Goal: Book appointment/travel/reservation

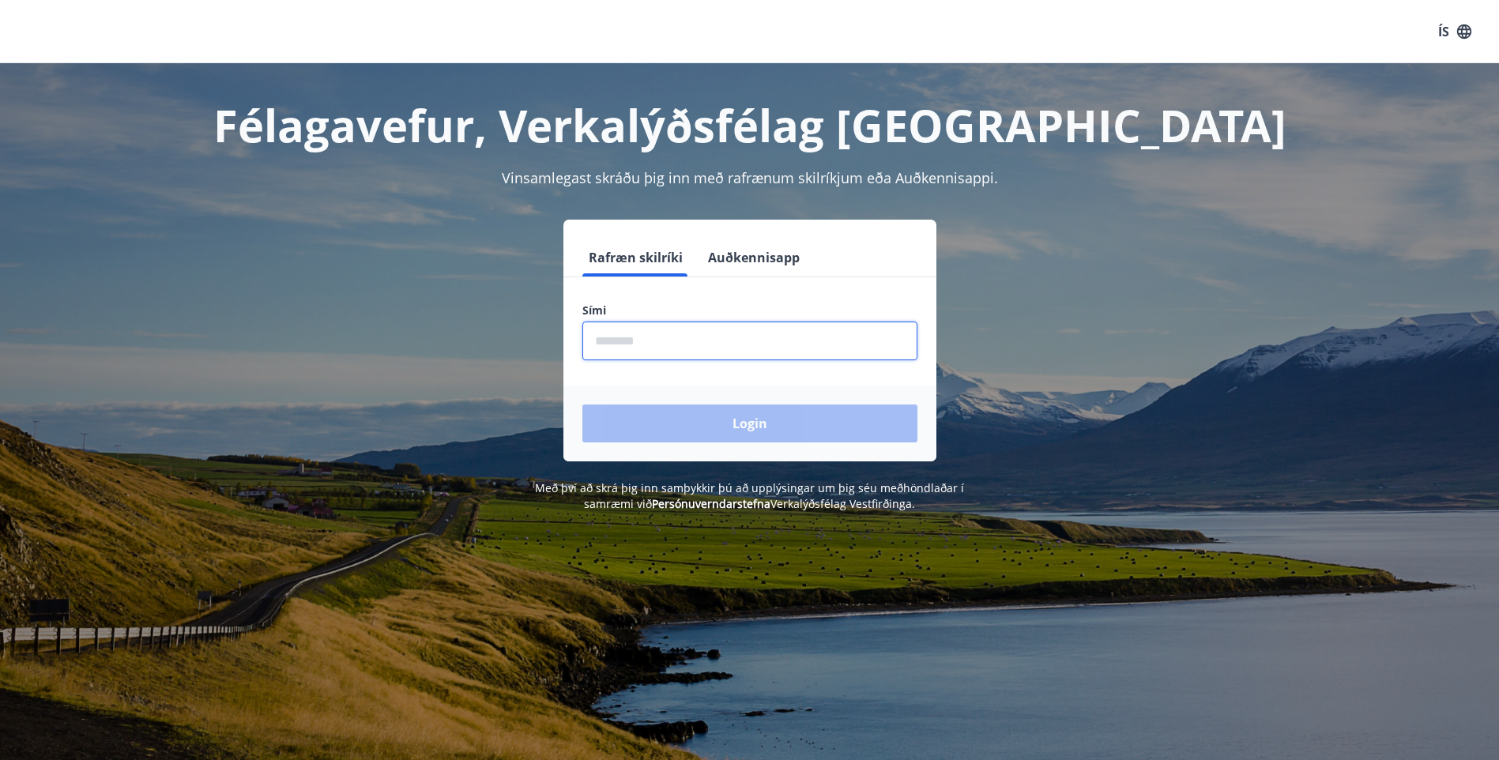
click at [595, 340] on input "phone" at bounding box center [749, 341] width 335 height 39
type input "********"
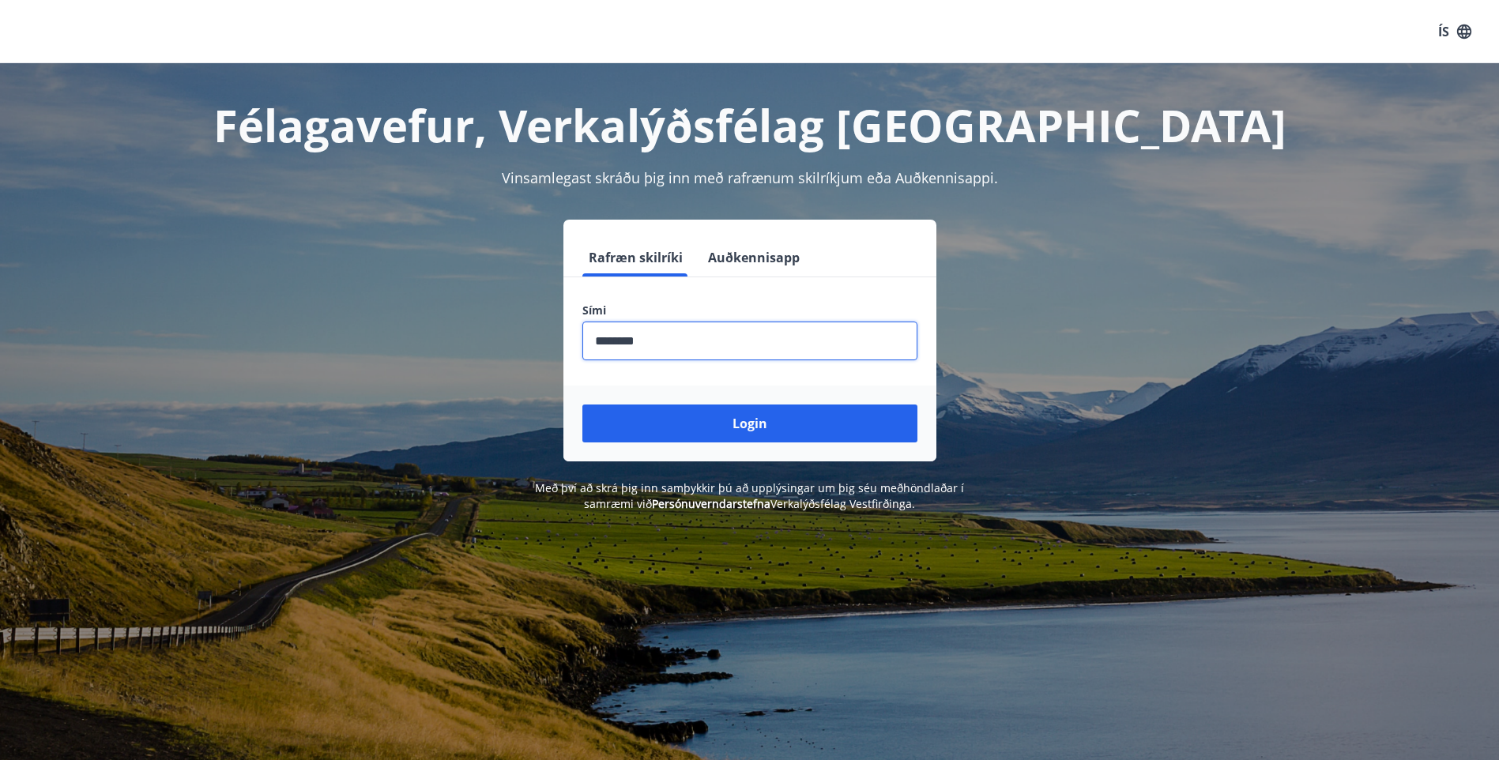
click at [730, 417] on button "Login" at bounding box center [749, 423] width 335 height 38
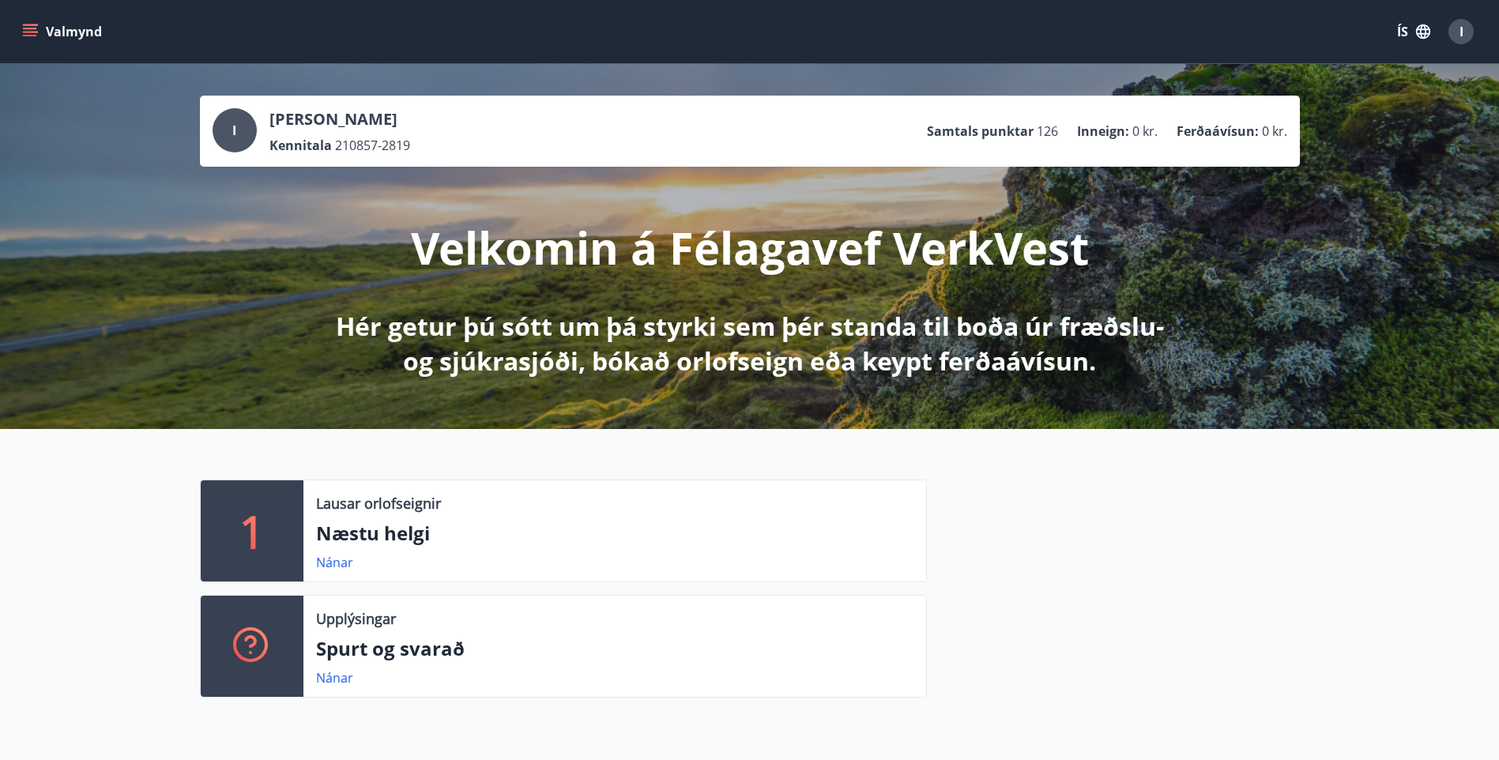
click at [62, 25] on button "Valmynd" at bounding box center [63, 31] width 89 height 28
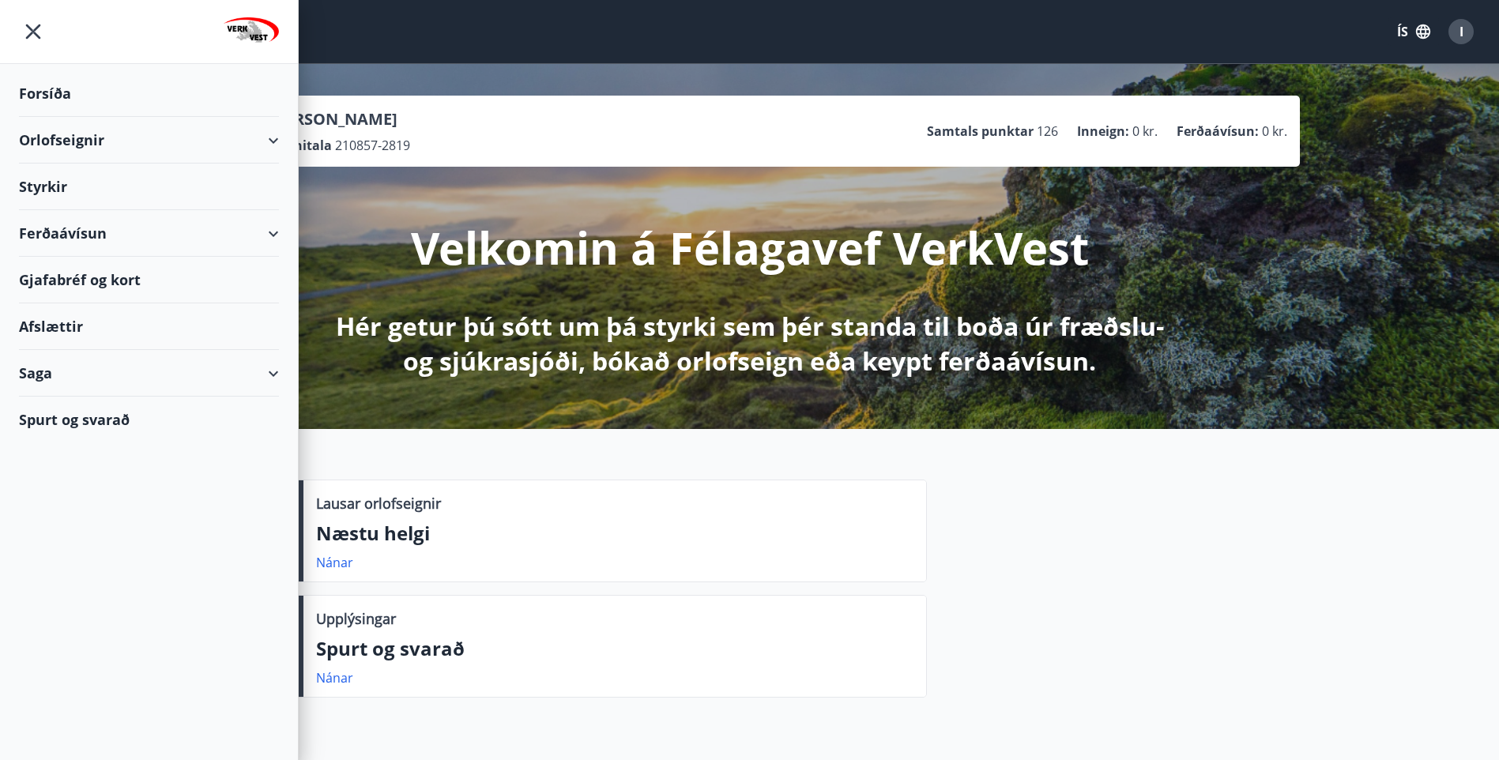
click at [276, 136] on div "Orlofseignir" at bounding box center [149, 140] width 260 height 47
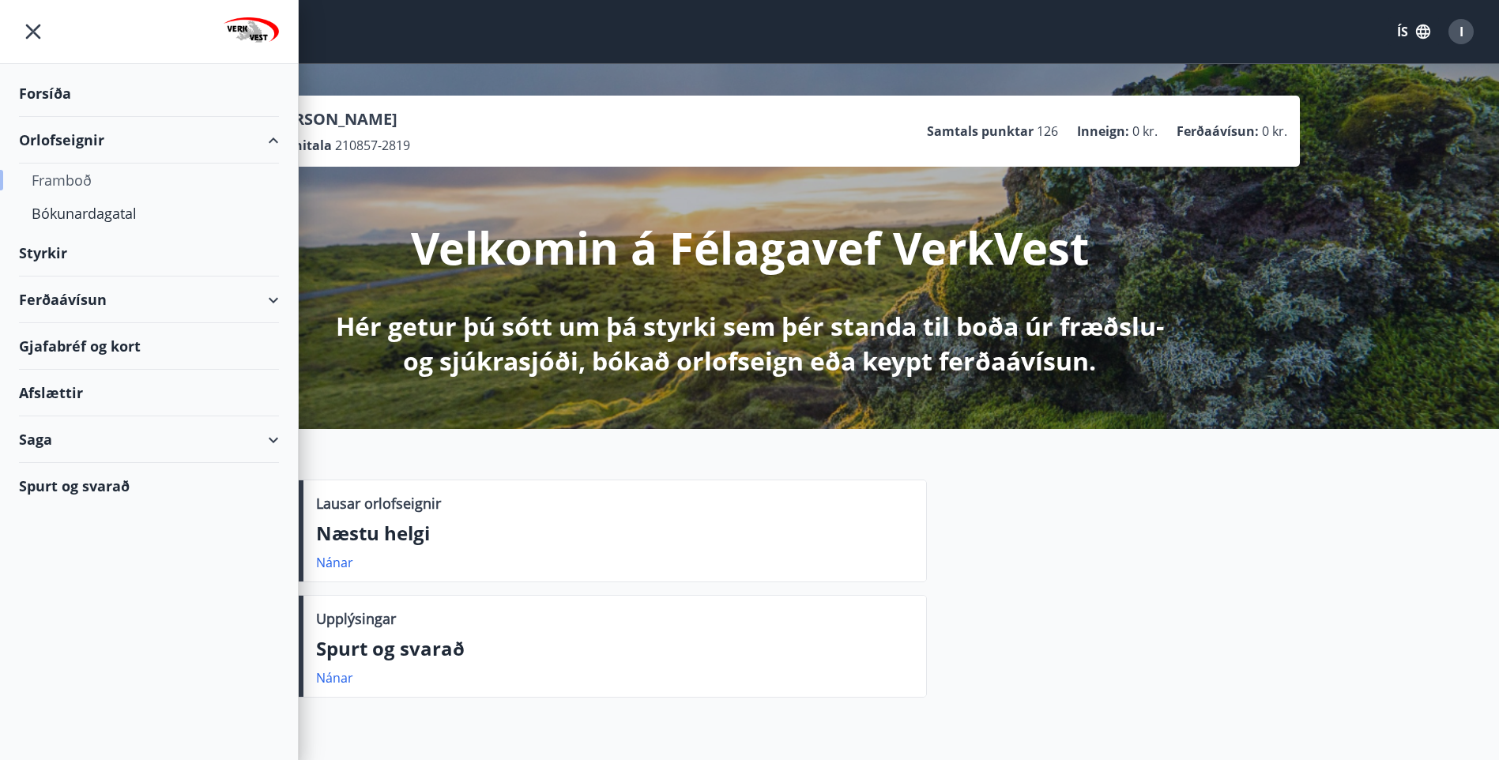
click at [58, 177] on div "Framboð" at bounding box center [149, 180] width 235 height 33
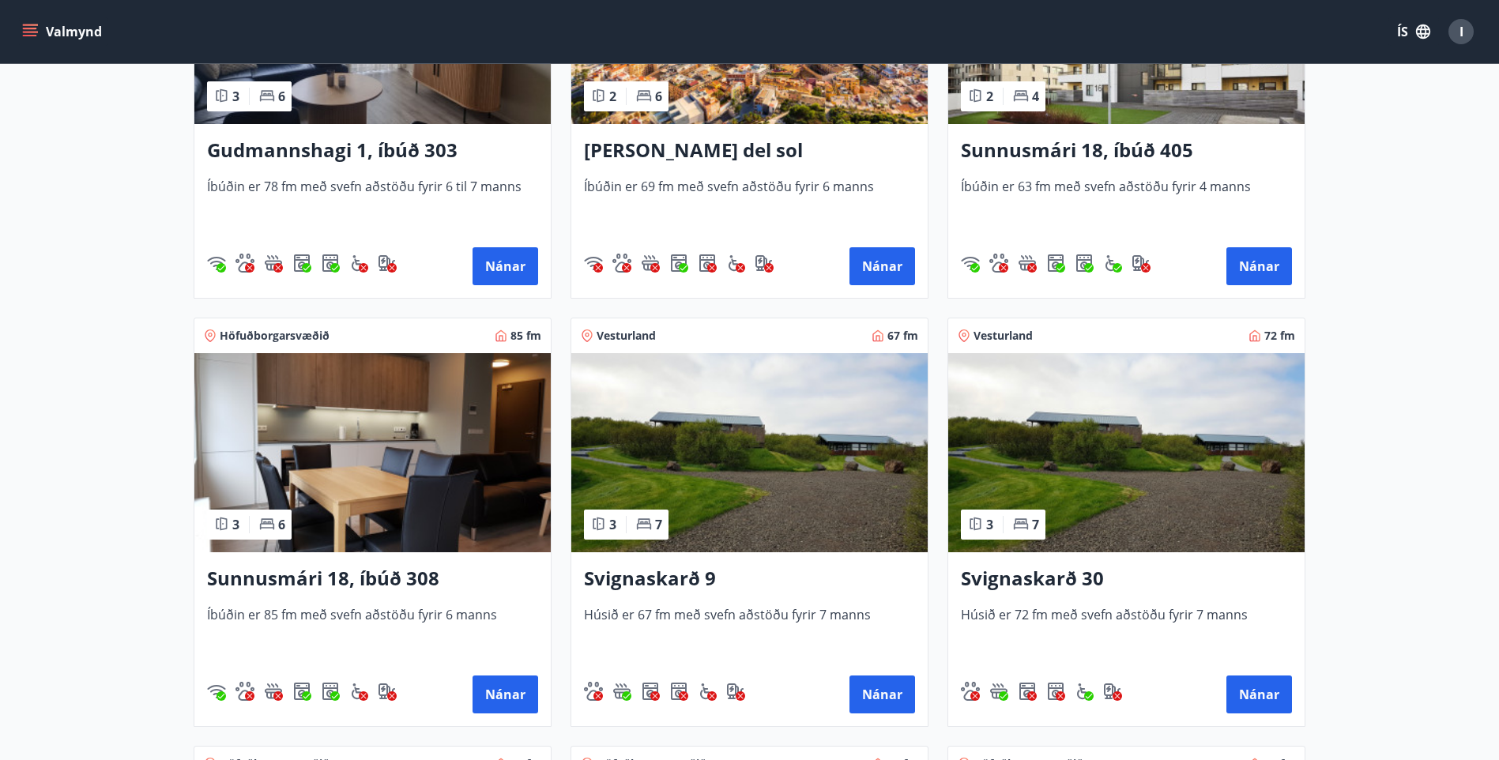
scroll to position [474, 0]
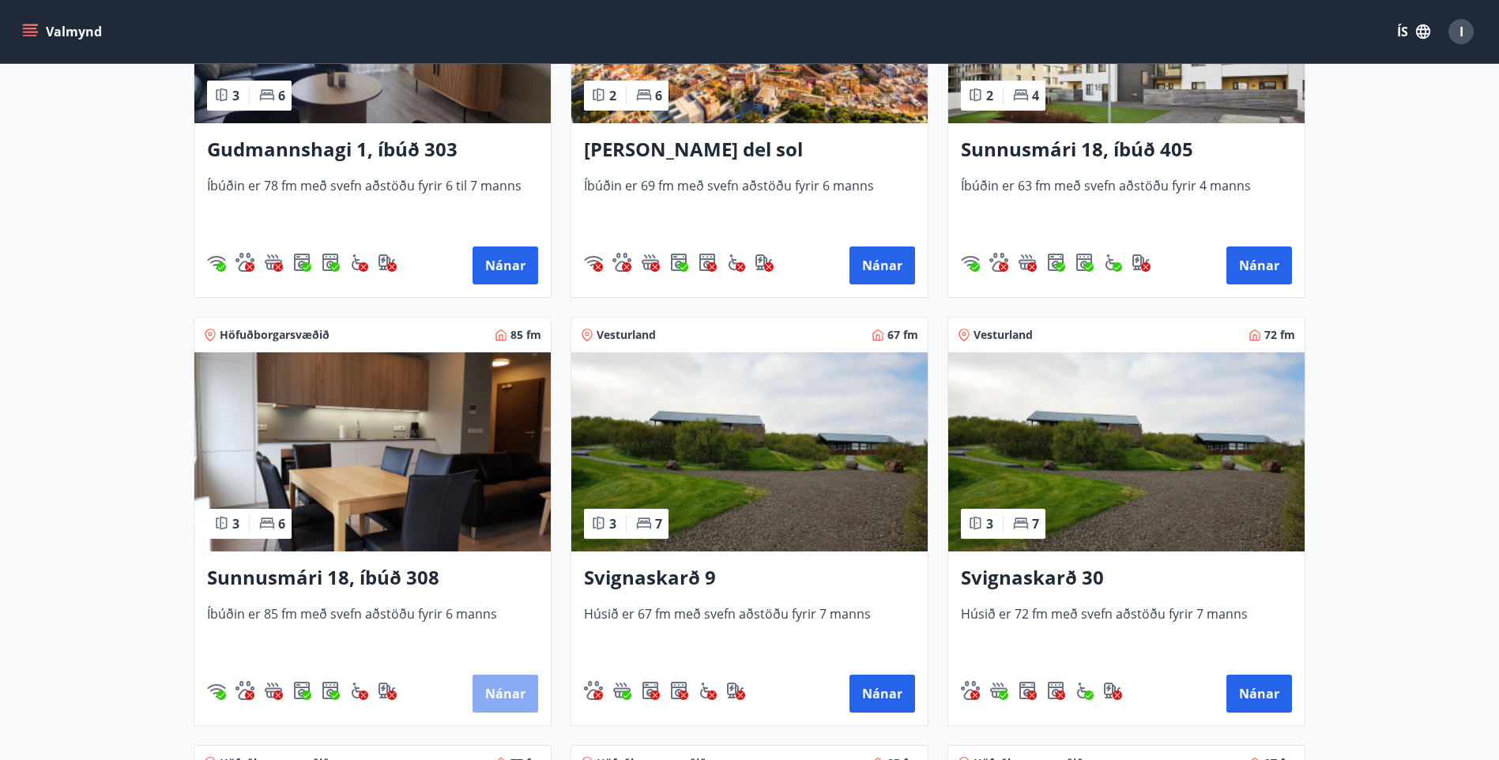
click at [499, 692] on button "Nánar" at bounding box center [505, 694] width 66 height 38
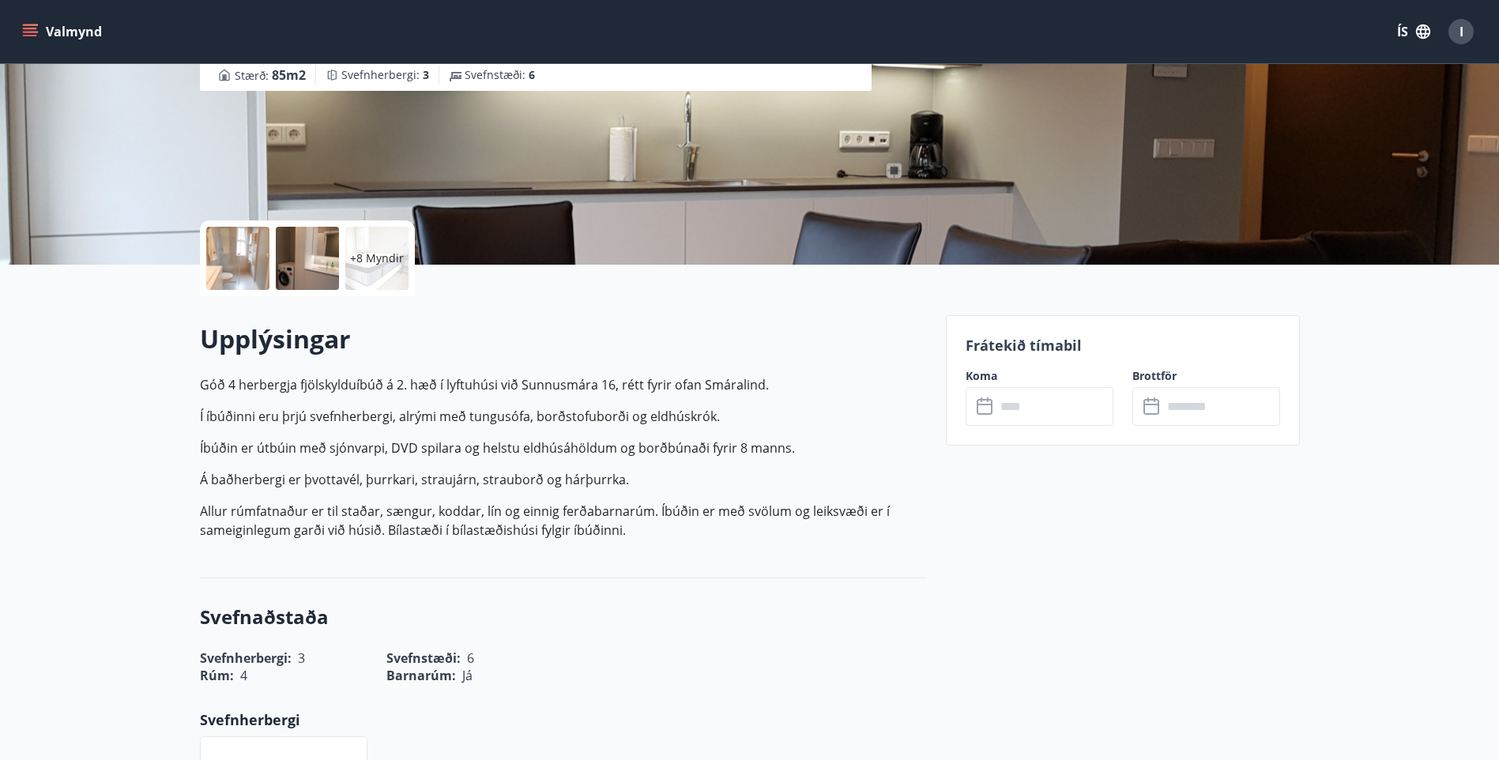
scroll to position [158, 0]
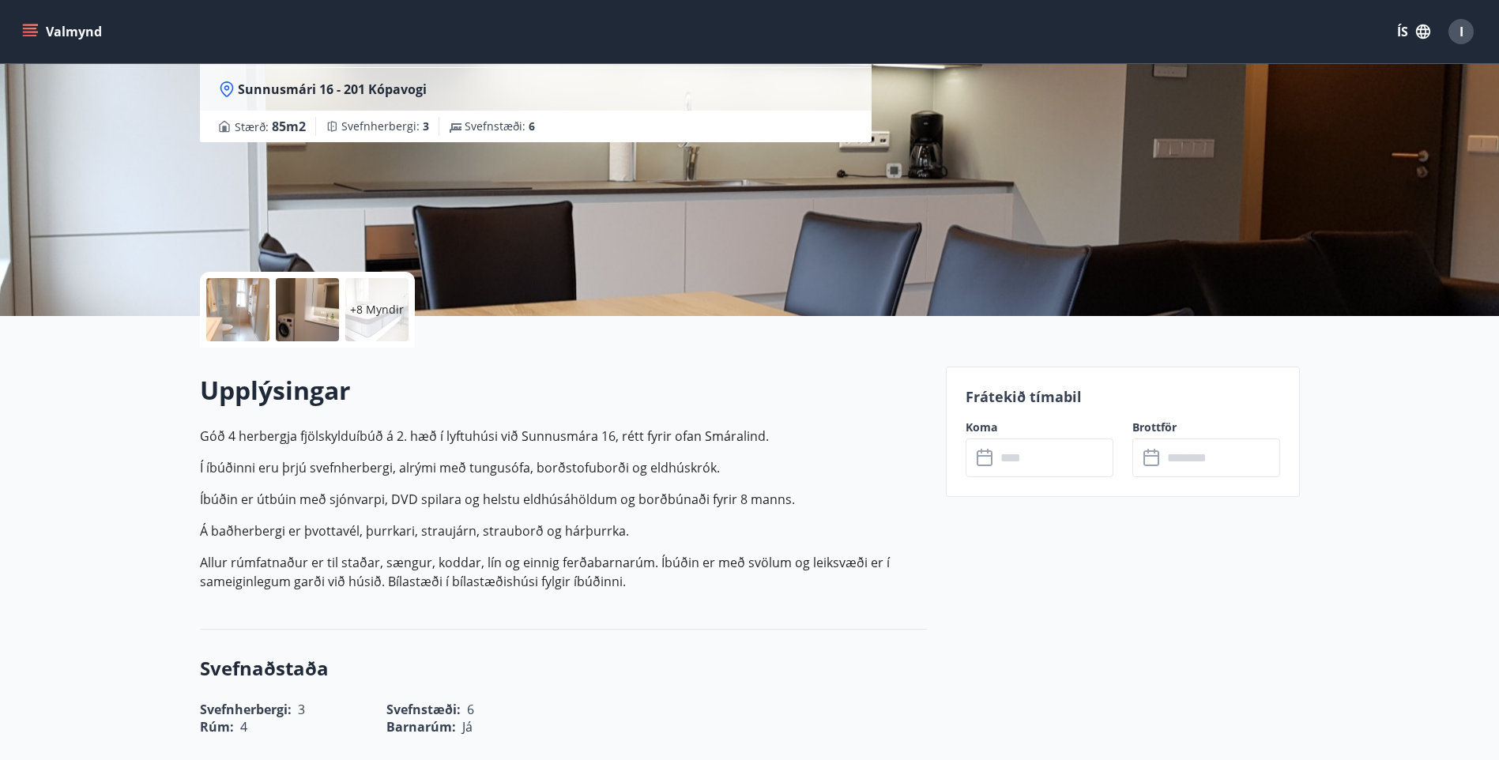
click at [983, 453] on icon at bounding box center [985, 458] width 19 height 19
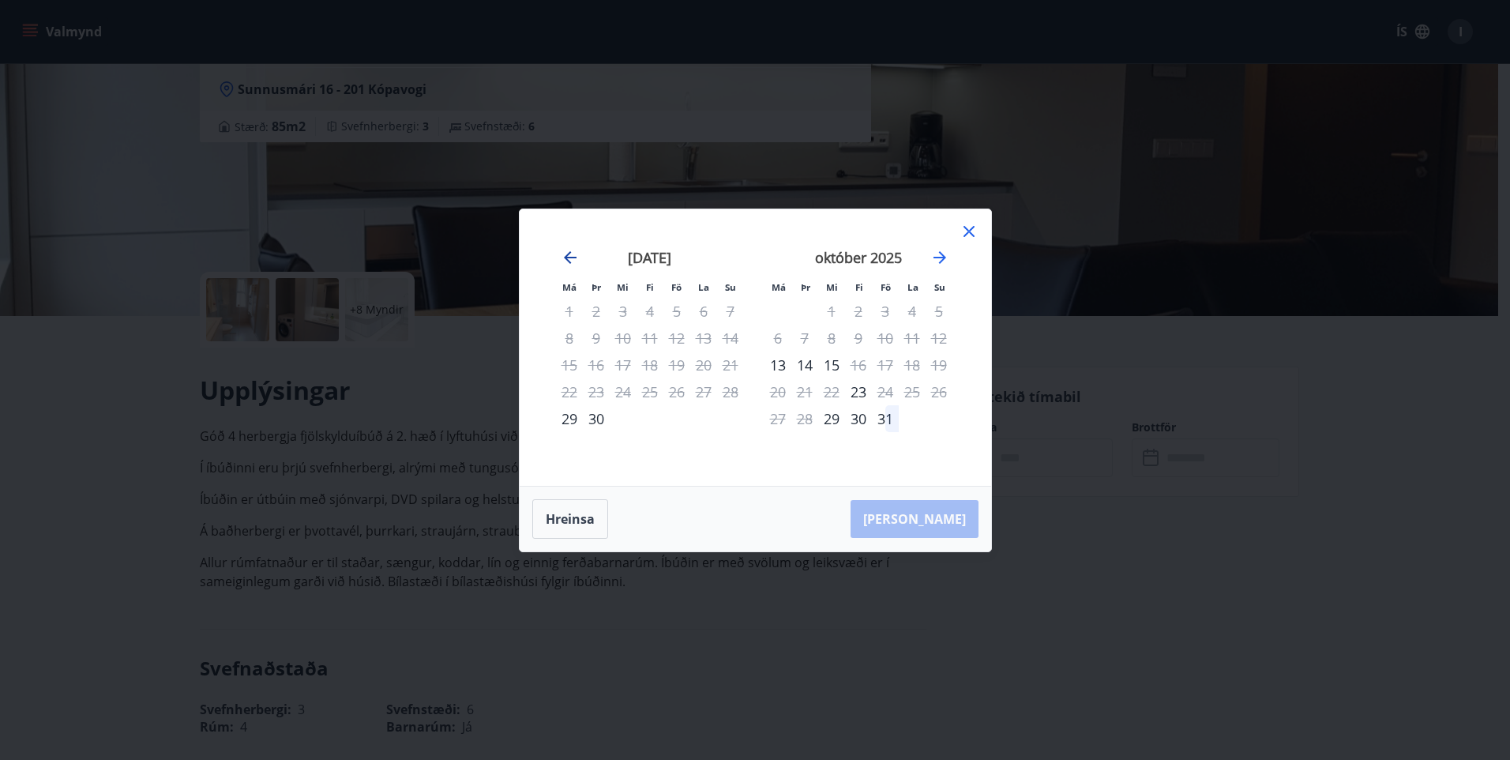
click at [566, 256] on icon "Move backward to switch to the previous month." at bounding box center [570, 257] width 13 height 13
click at [939, 253] on icon "Move forward to switch to the next month." at bounding box center [940, 257] width 19 height 19
click at [968, 222] on icon at bounding box center [969, 231] width 19 height 19
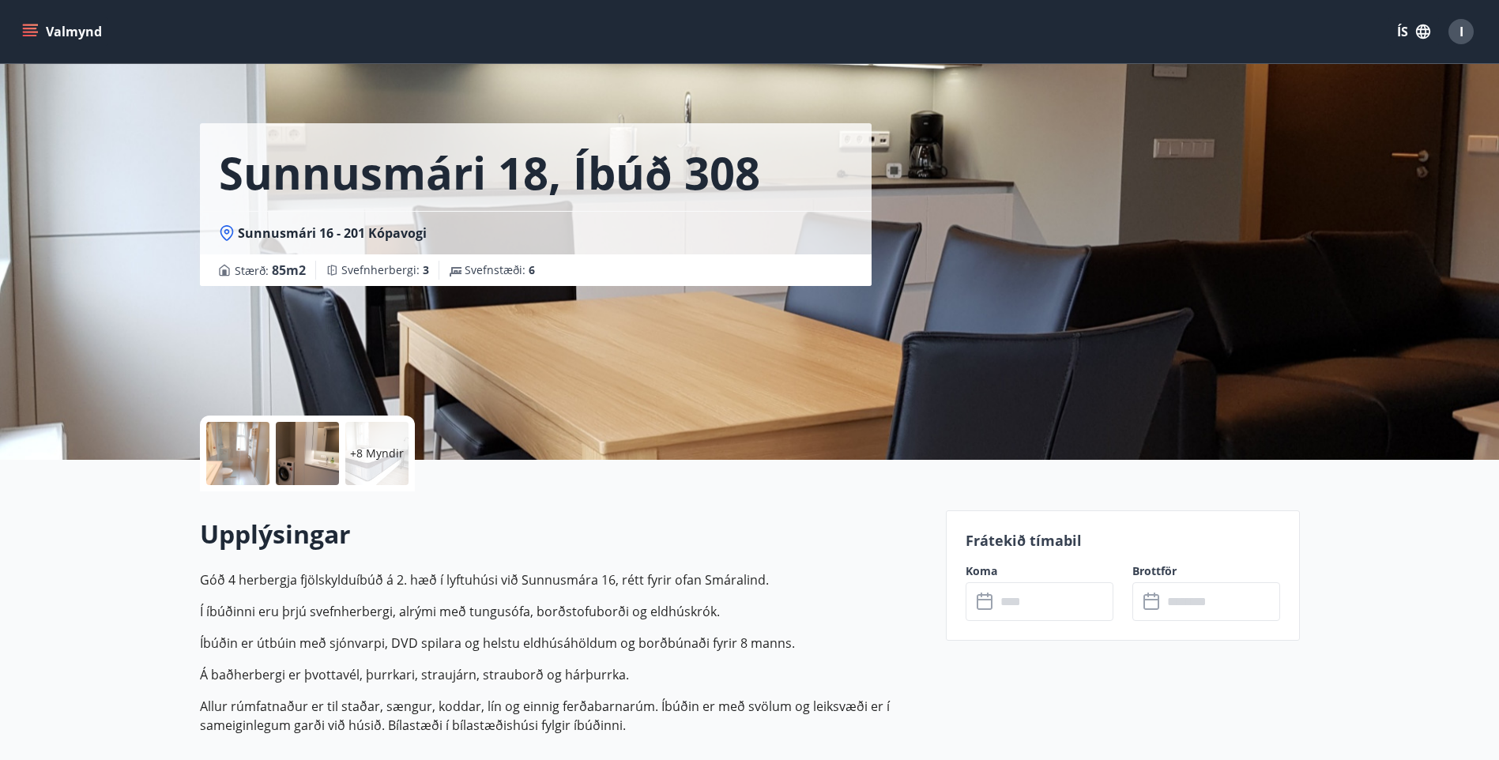
scroll to position [0, 0]
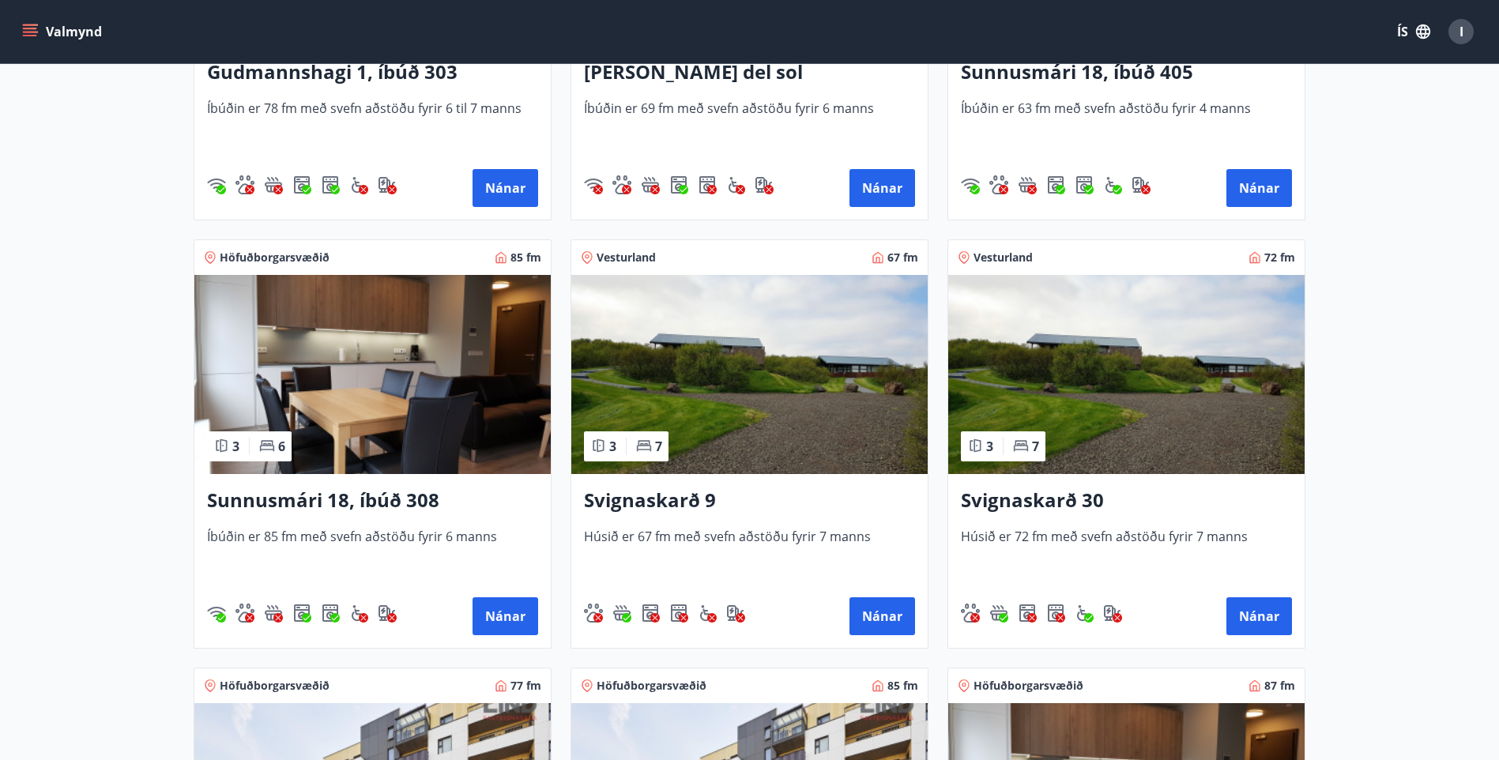
scroll to position [553, 0]
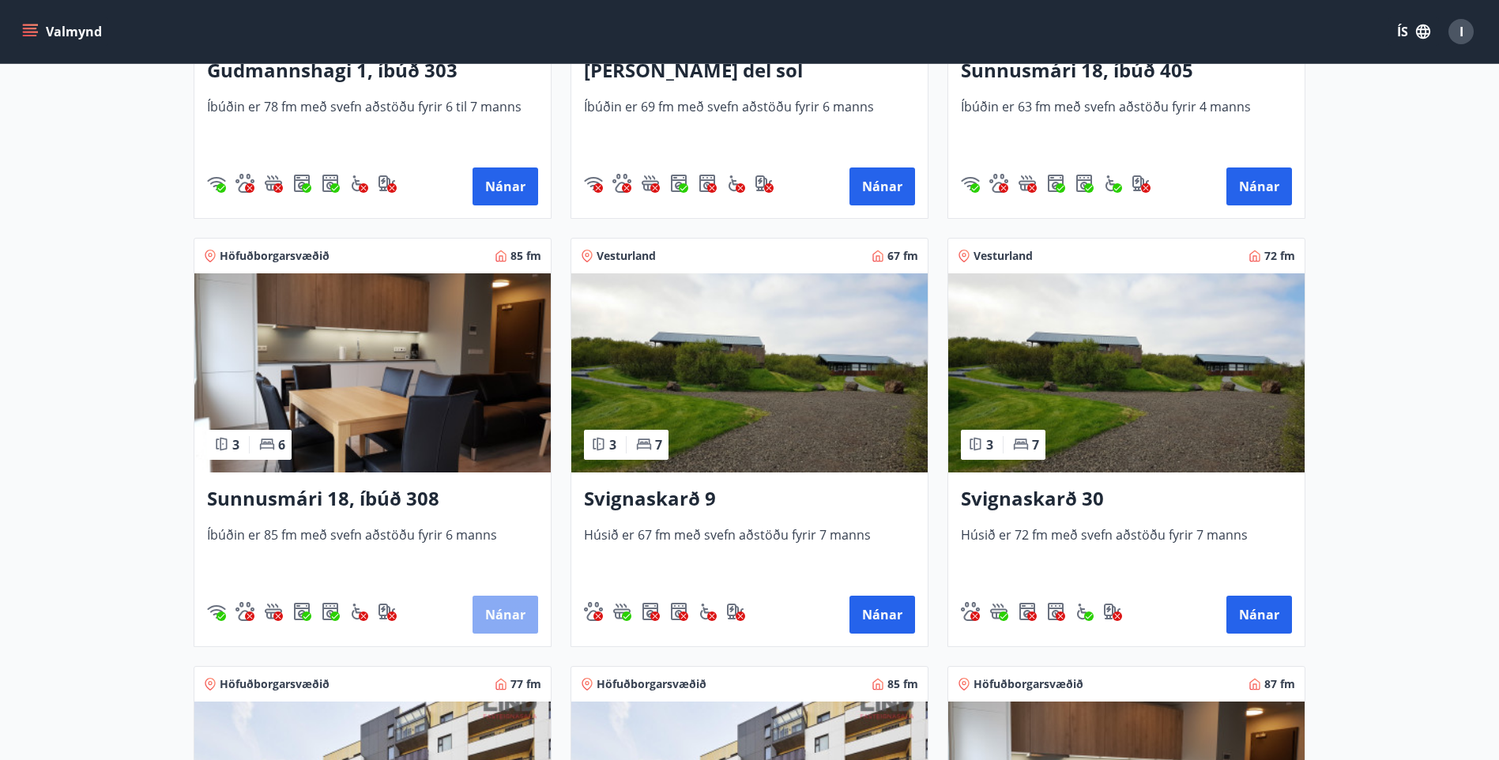
click at [485, 610] on button "Nánar" at bounding box center [505, 615] width 66 height 38
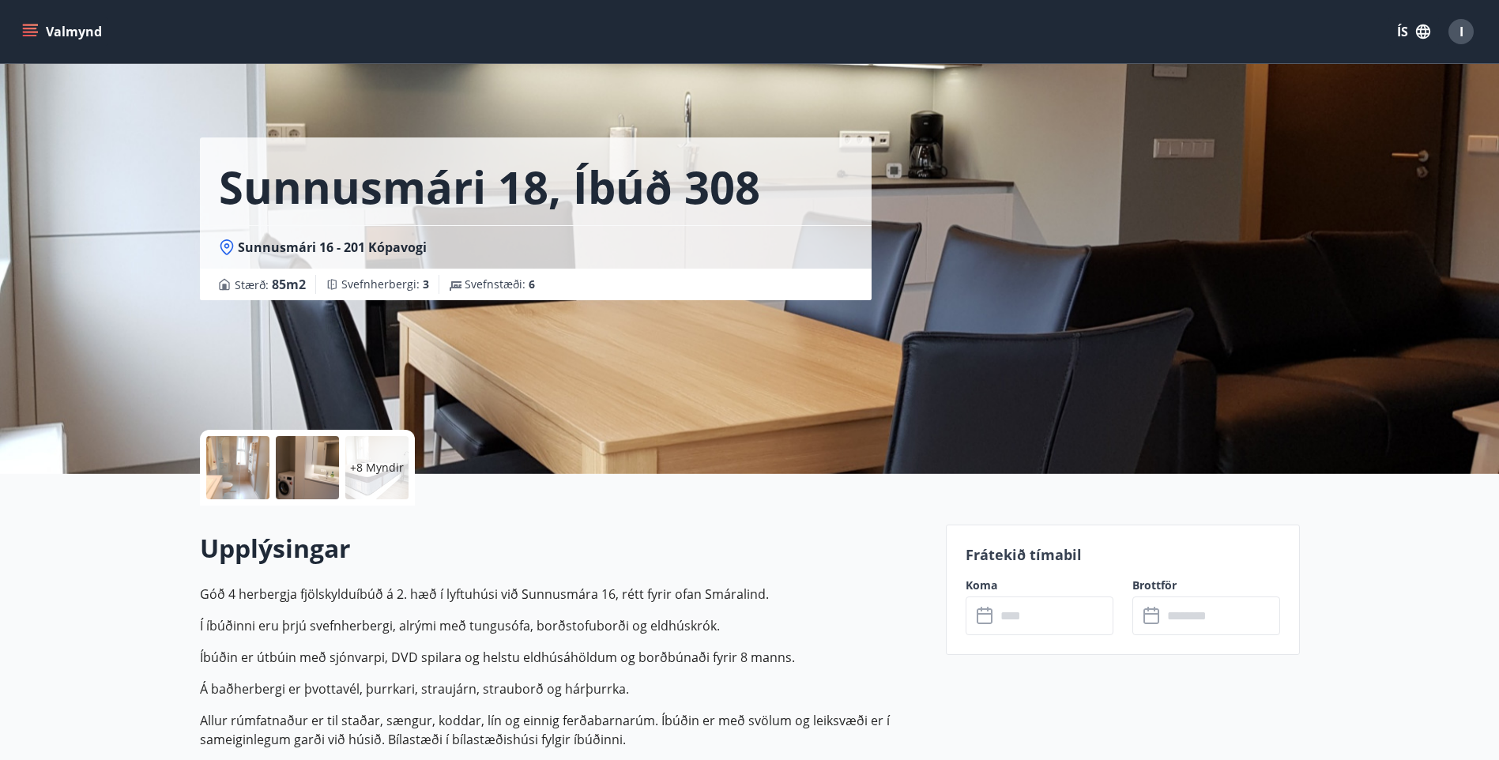
click at [983, 615] on icon at bounding box center [985, 616] width 19 height 19
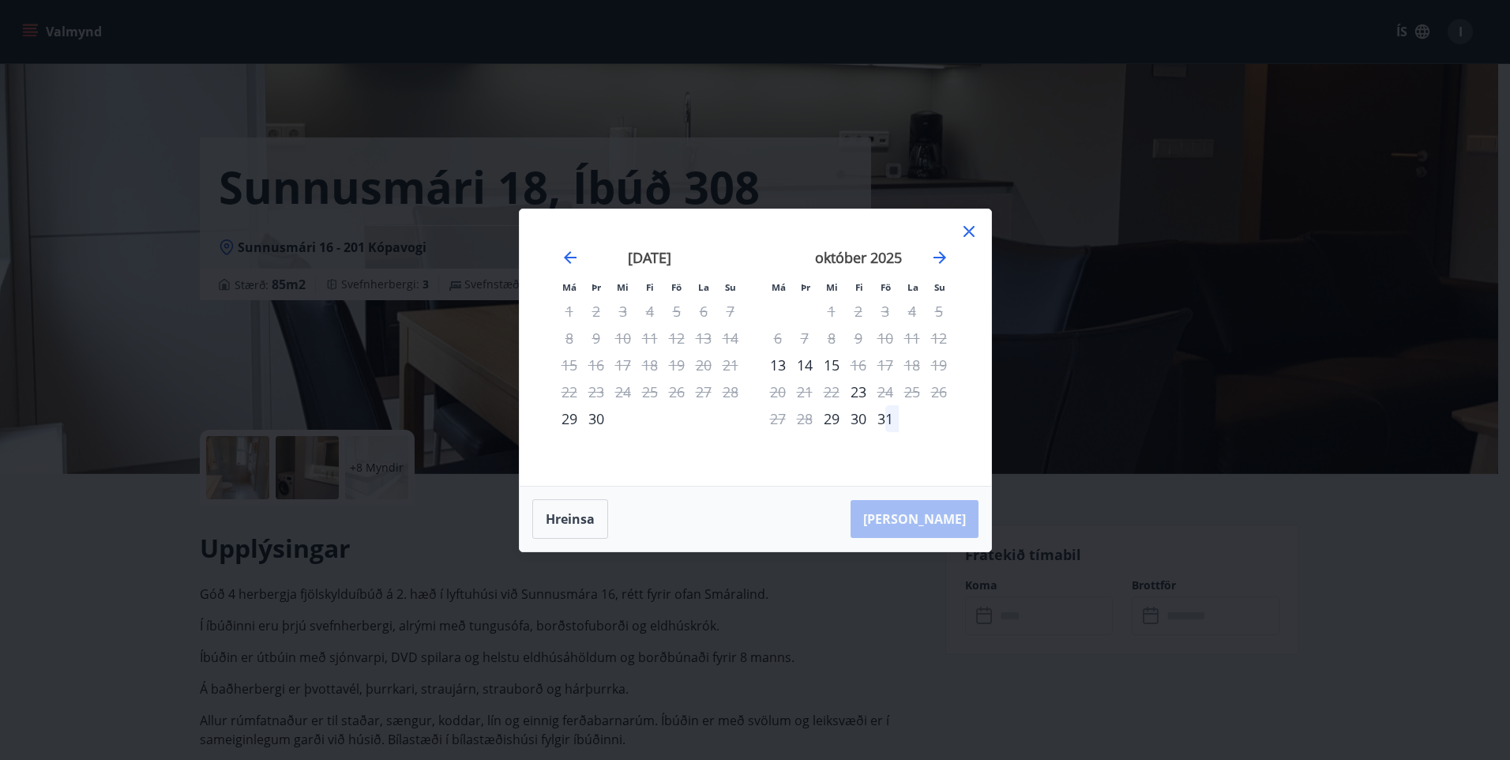
click at [965, 227] on icon at bounding box center [969, 231] width 11 height 11
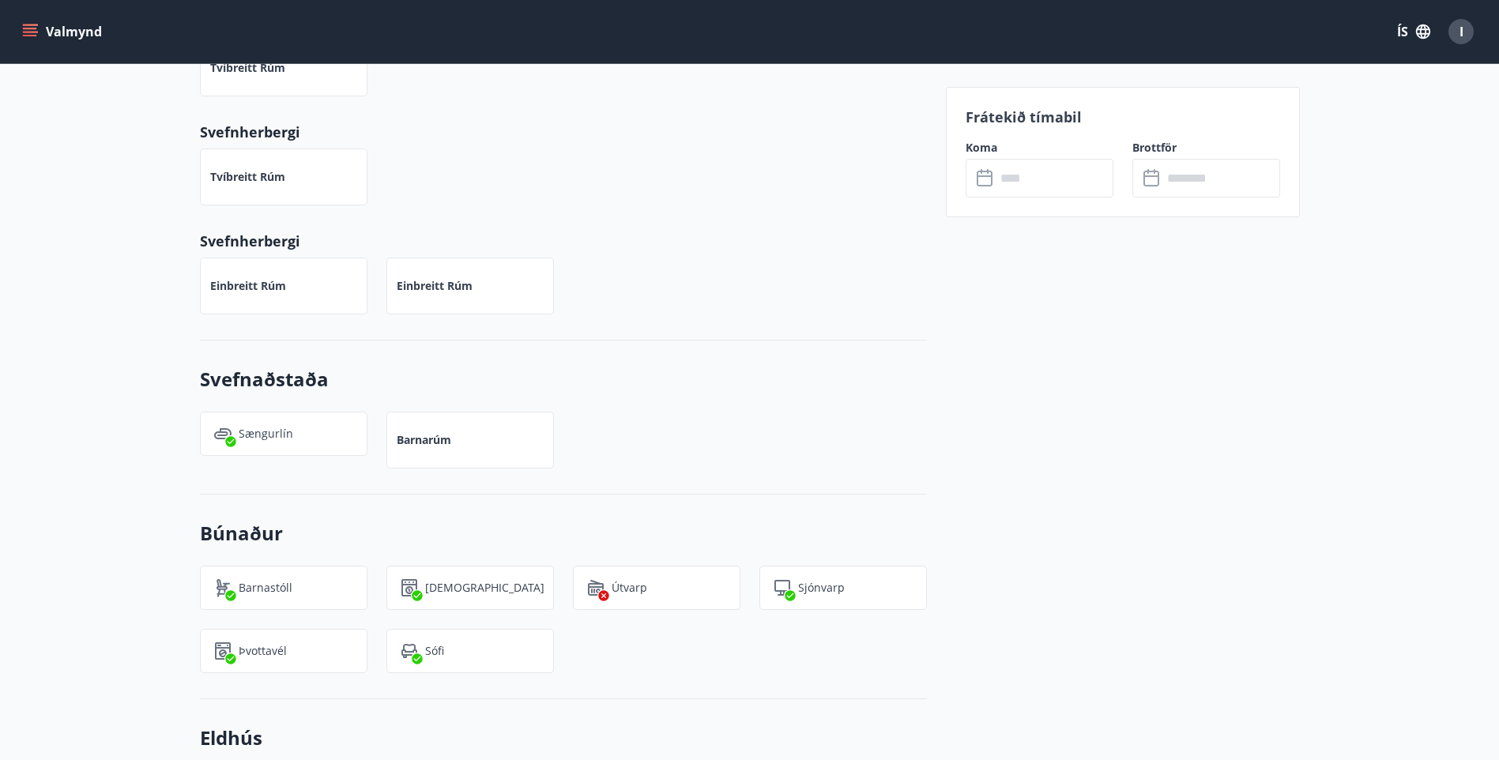
scroll to position [948, 0]
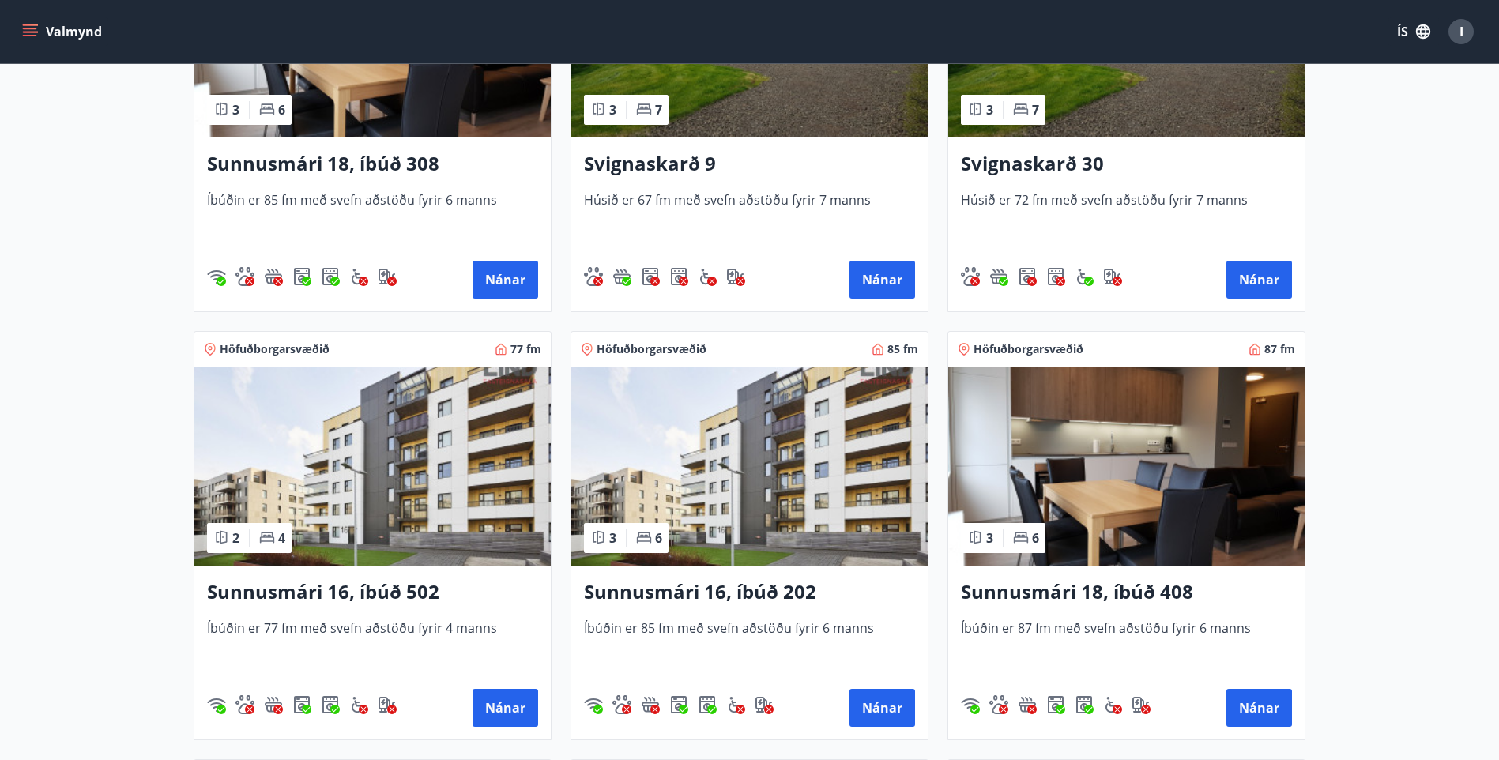
scroll to position [948, 0]
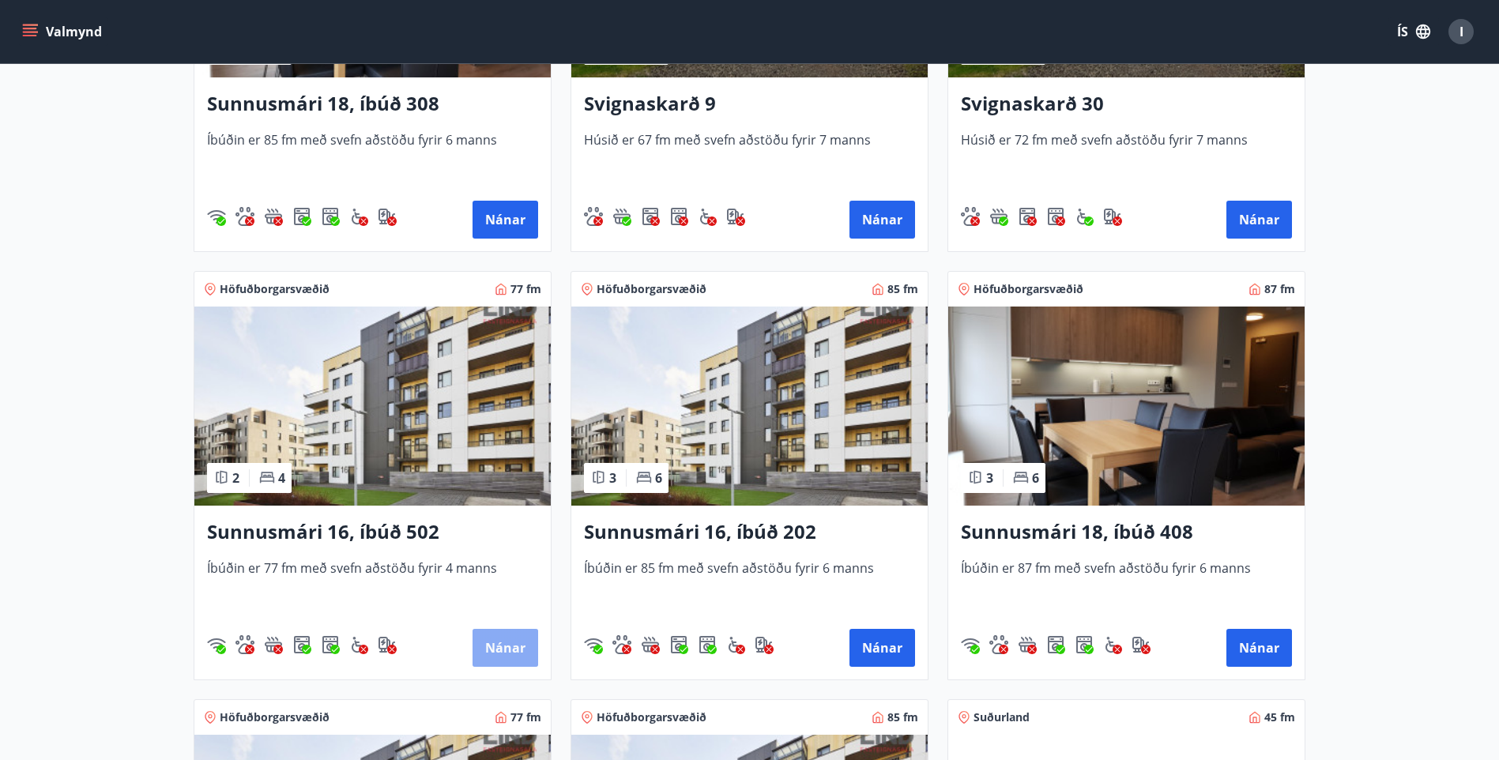
click at [495, 644] on button "Nánar" at bounding box center [505, 648] width 66 height 38
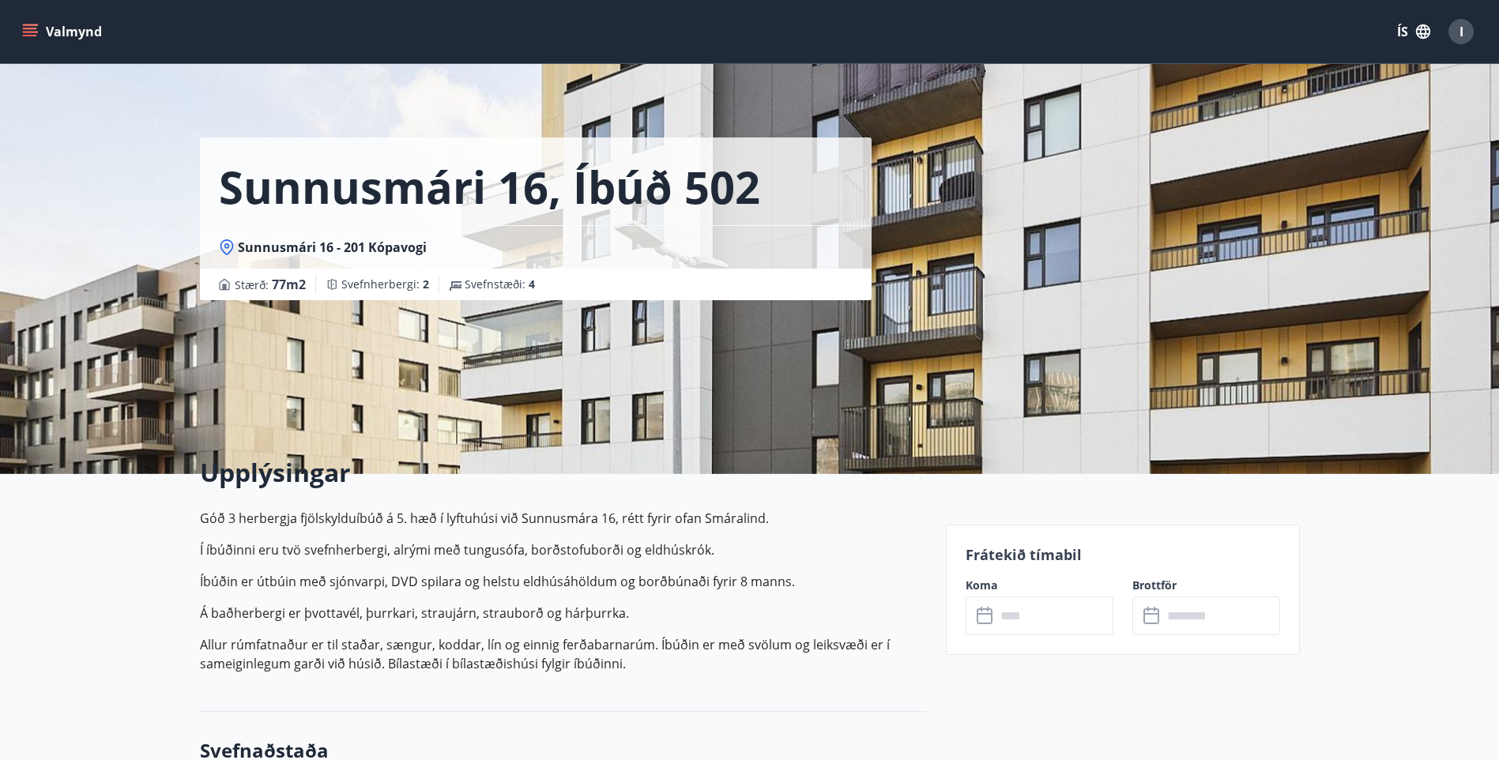
click at [986, 614] on icon at bounding box center [984, 614] width 16 height 2
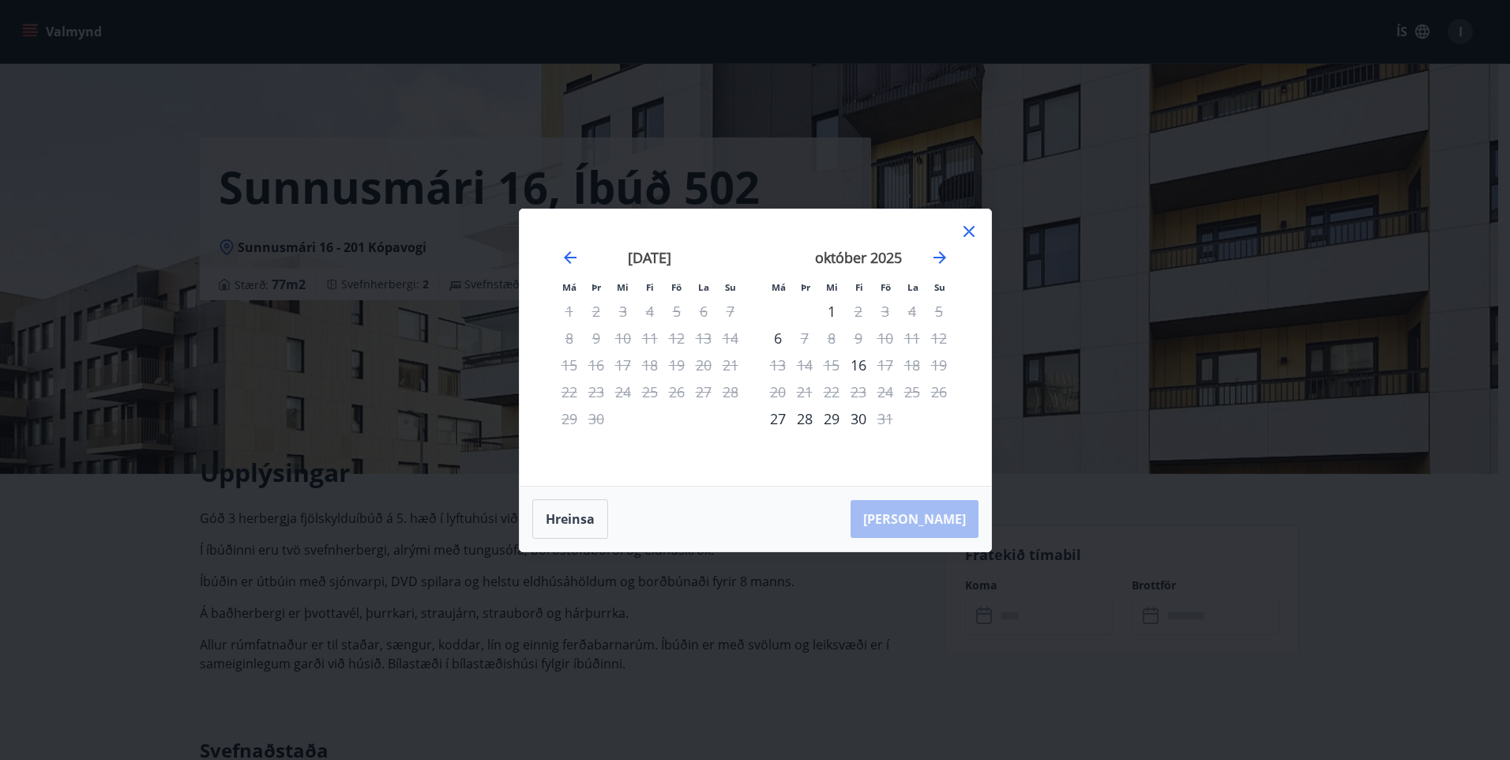
click at [966, 225] on icon at bounding box center [969, 231] width 19 height 19
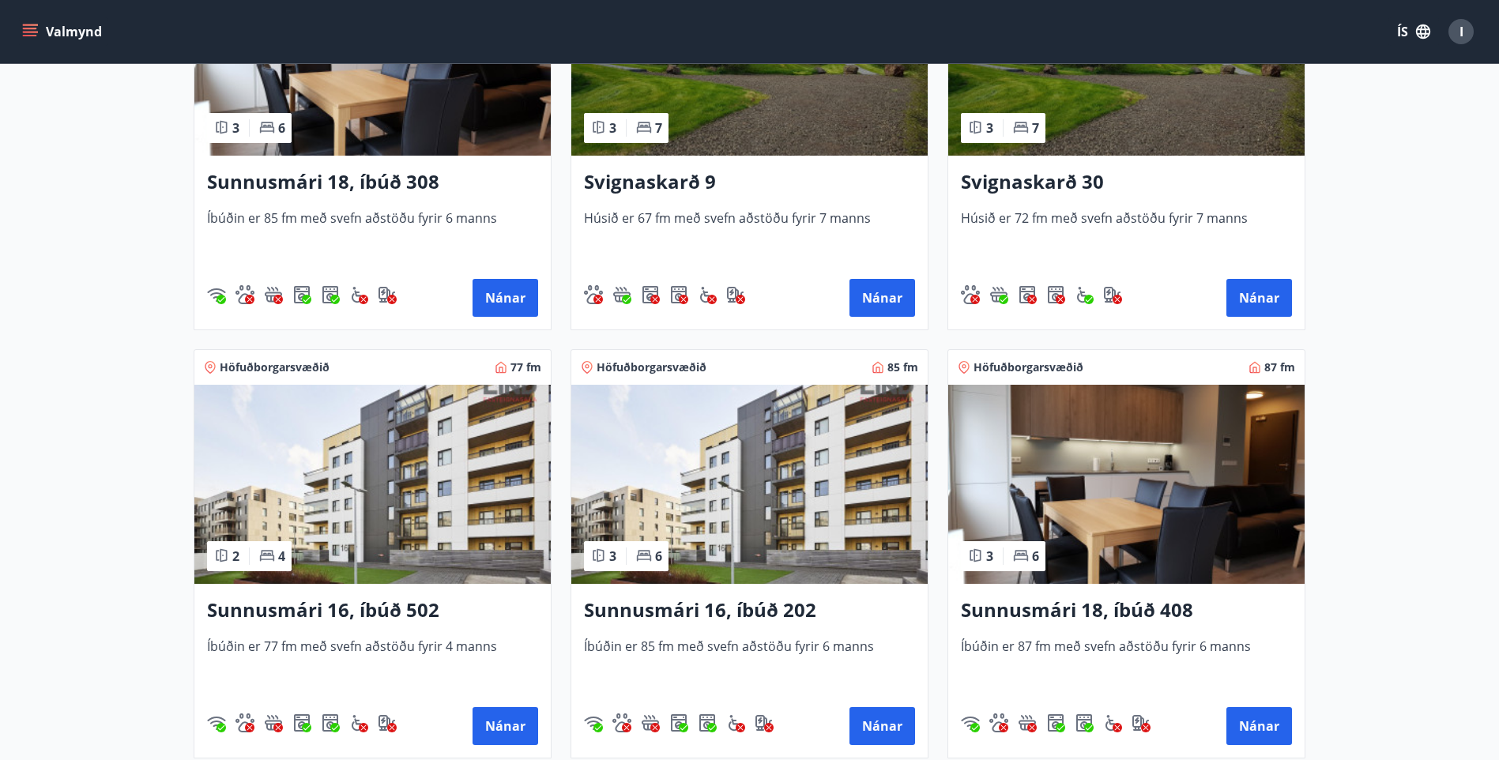
scroll to position [869, 0]
click at [878, 724] on button "Nánar" at bounding box center [882, 727] width 66 height 38
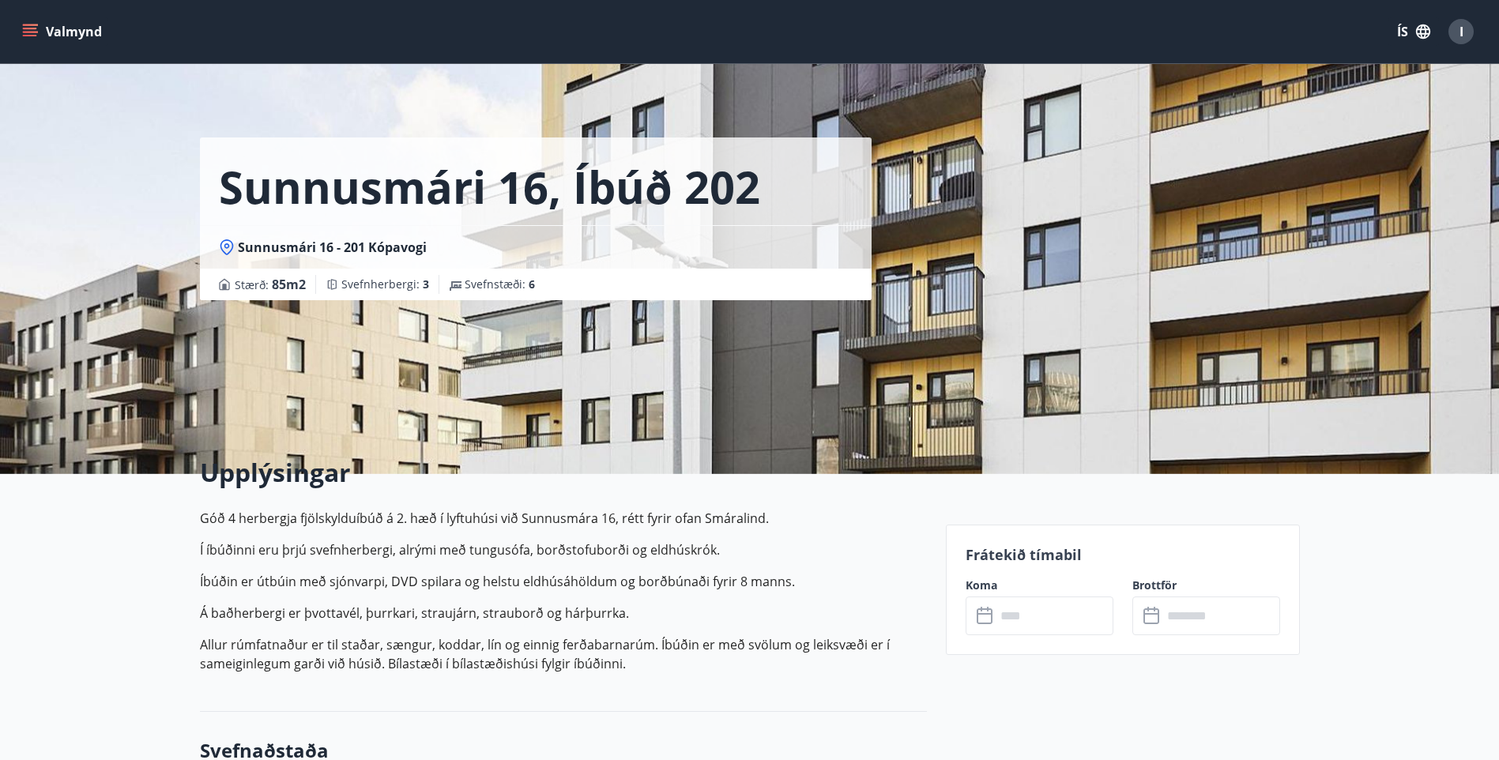
click at [987, 618] on icon at bounding box center [985, 616] width 19 height 19
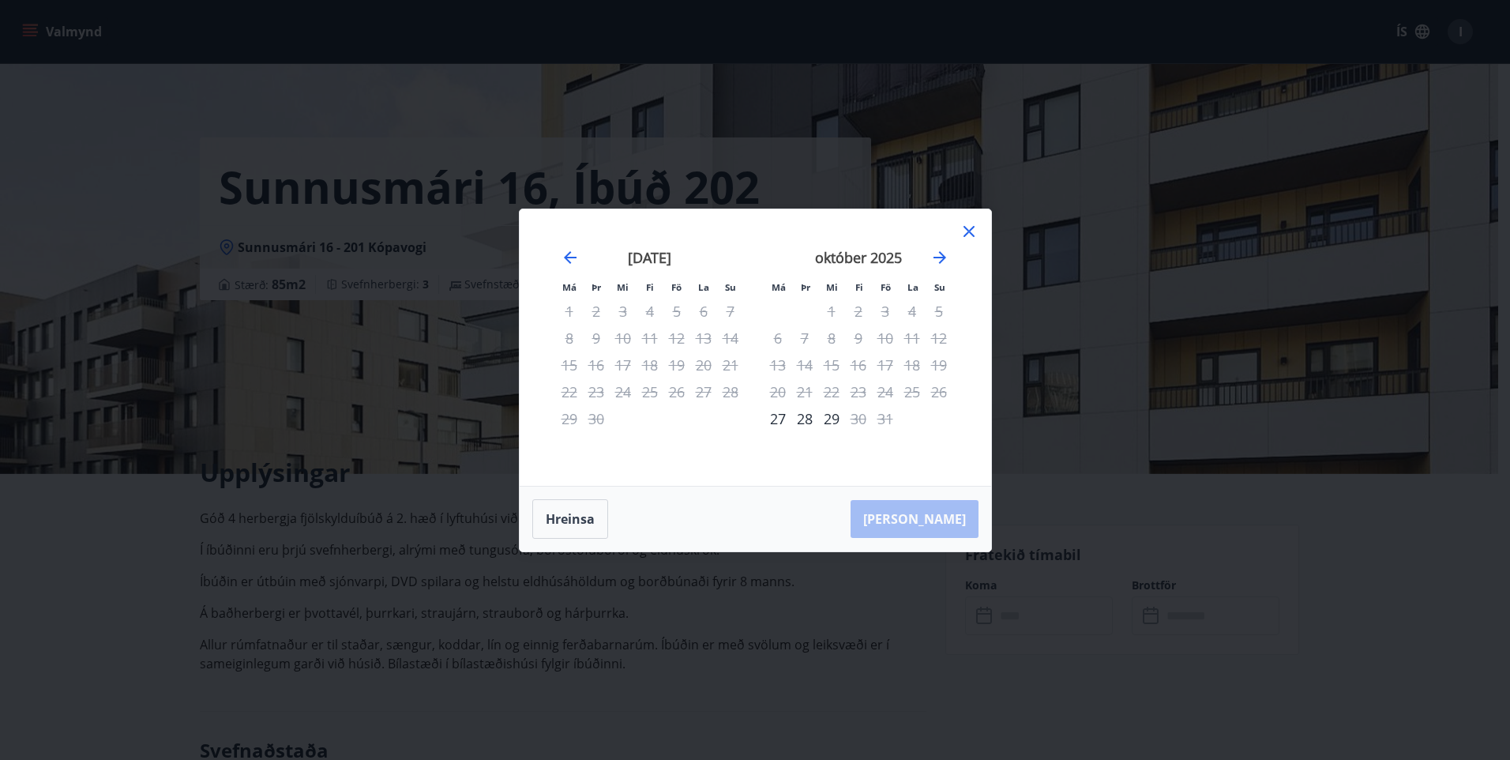
click at [972, 226] on icon at bounding box center [969, 231] width 19 height 19
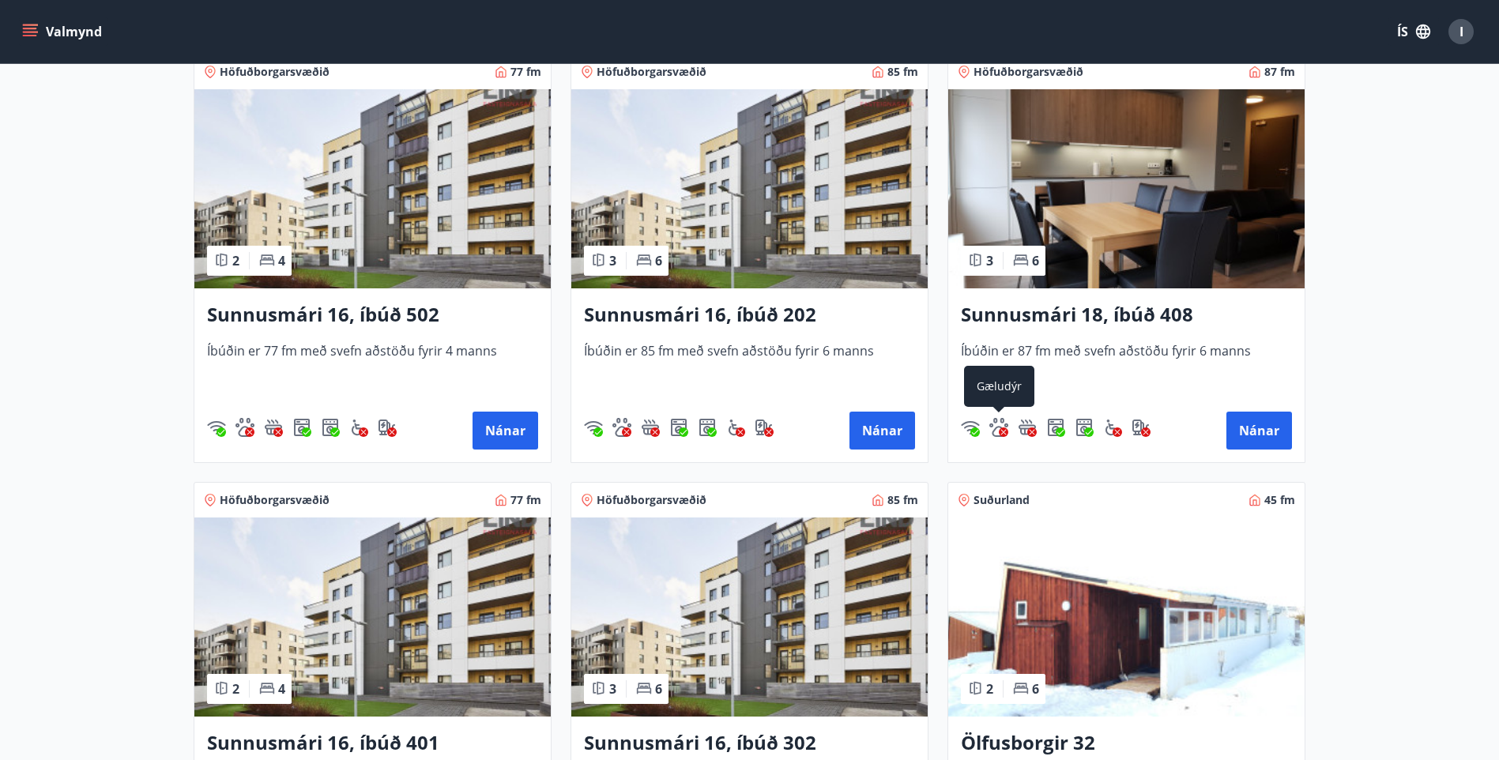
scroll to position [1185, 0]
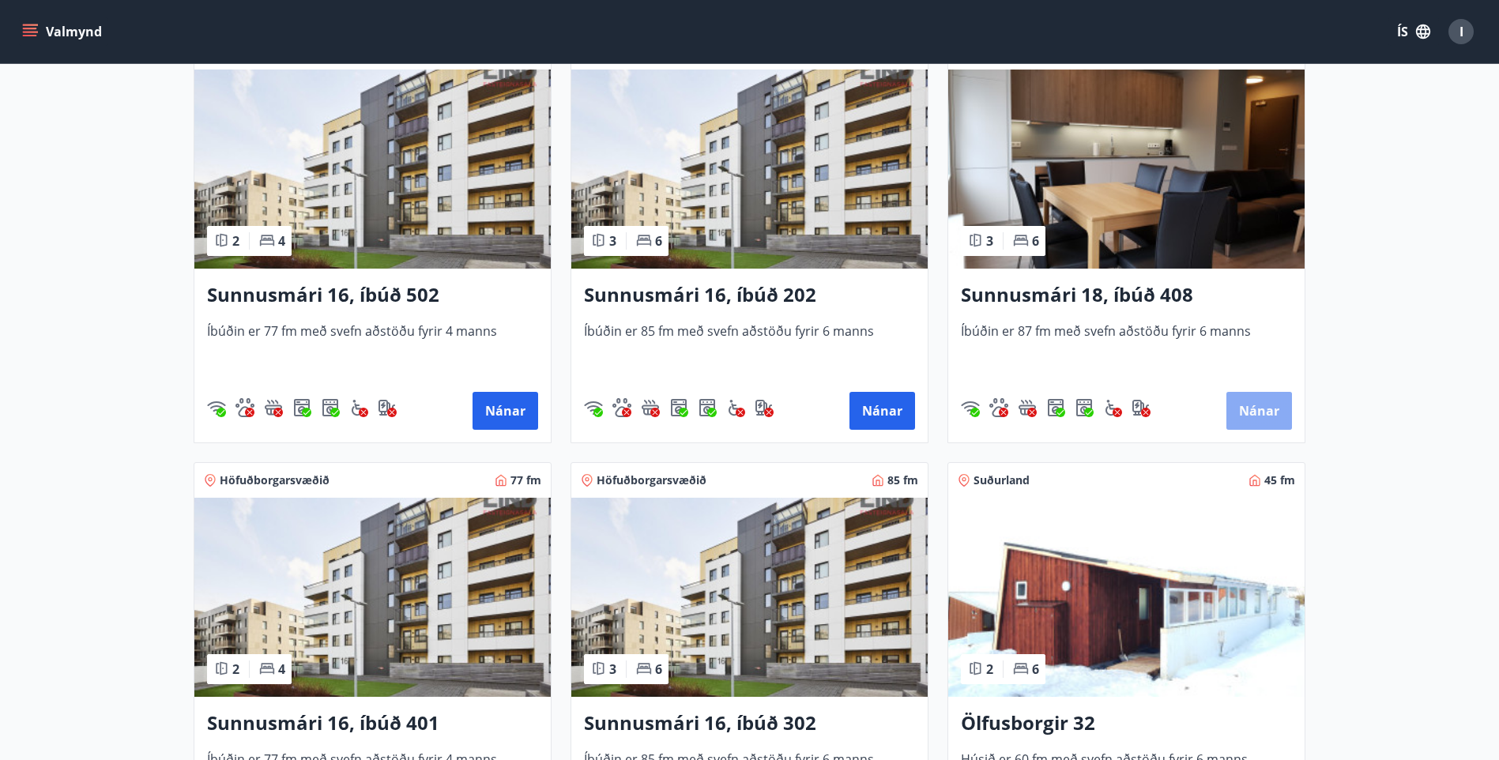
click at [1255, 407] on button "Nánar" at bounding box center [1259, 411] width 66 height 38
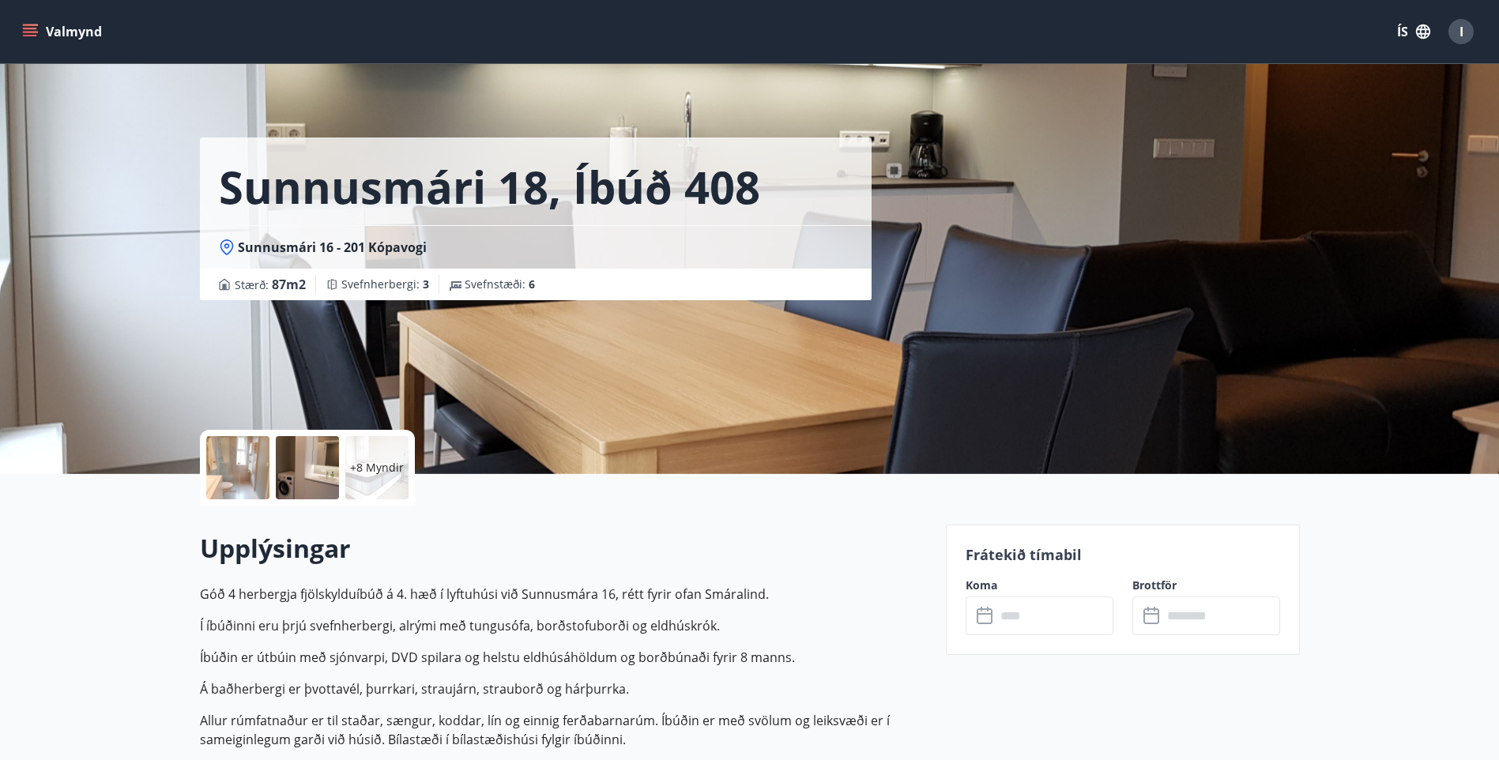
click at [987, 615] on icon at bounding box center [985, 616] width 19 height 19
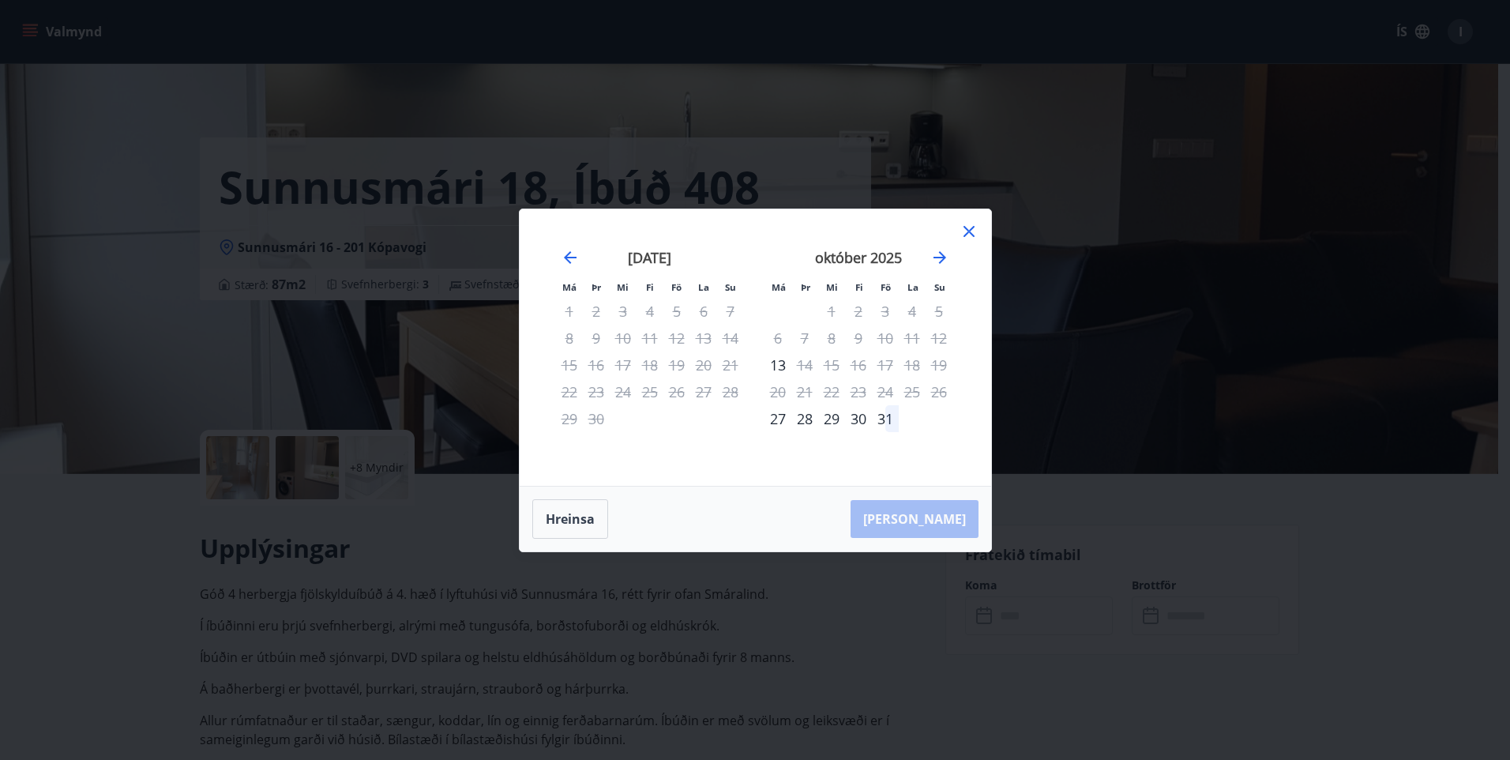
click at [965, 225] on icon at bounding box center [969, 231] width 19 height 19
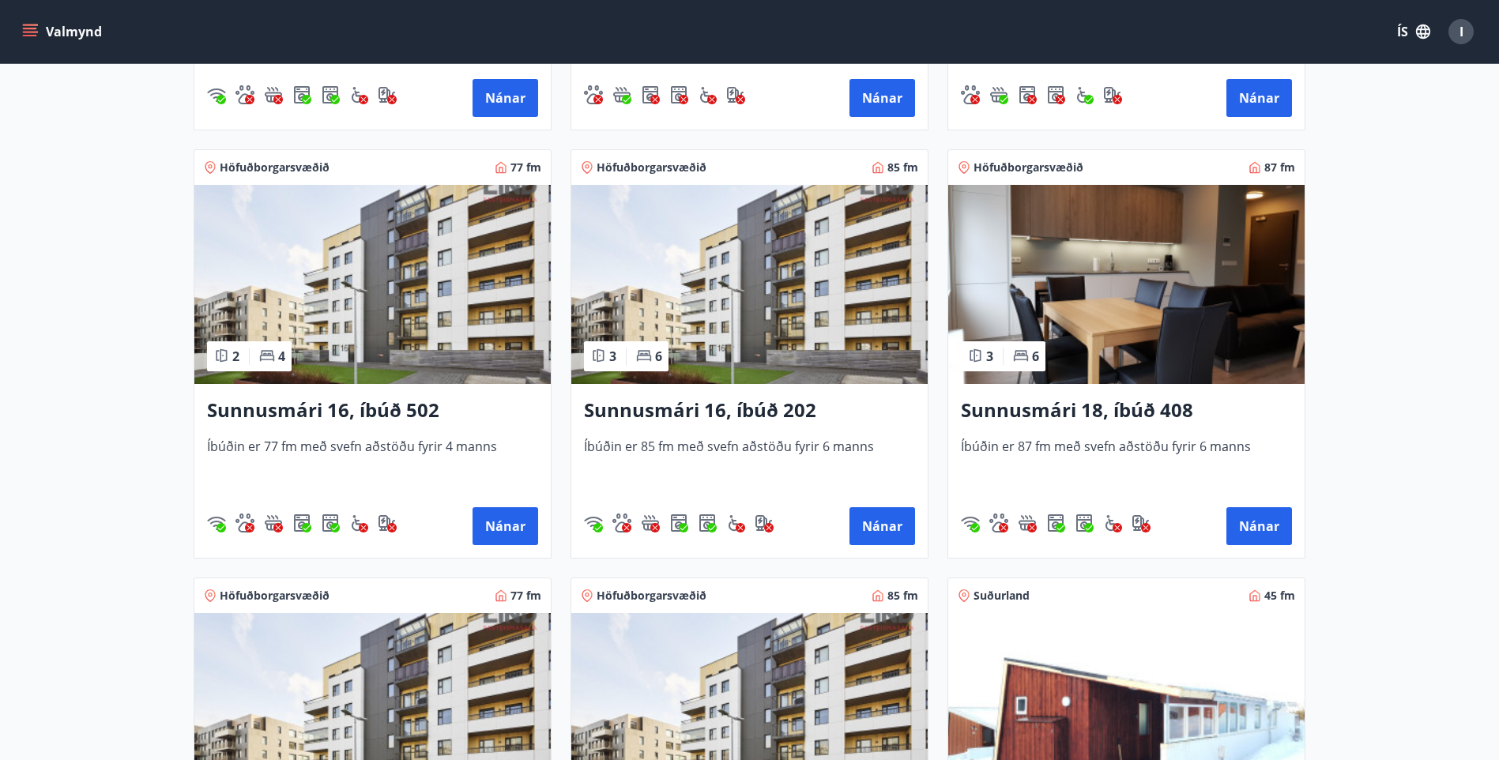
scroll to position [1264, 0]
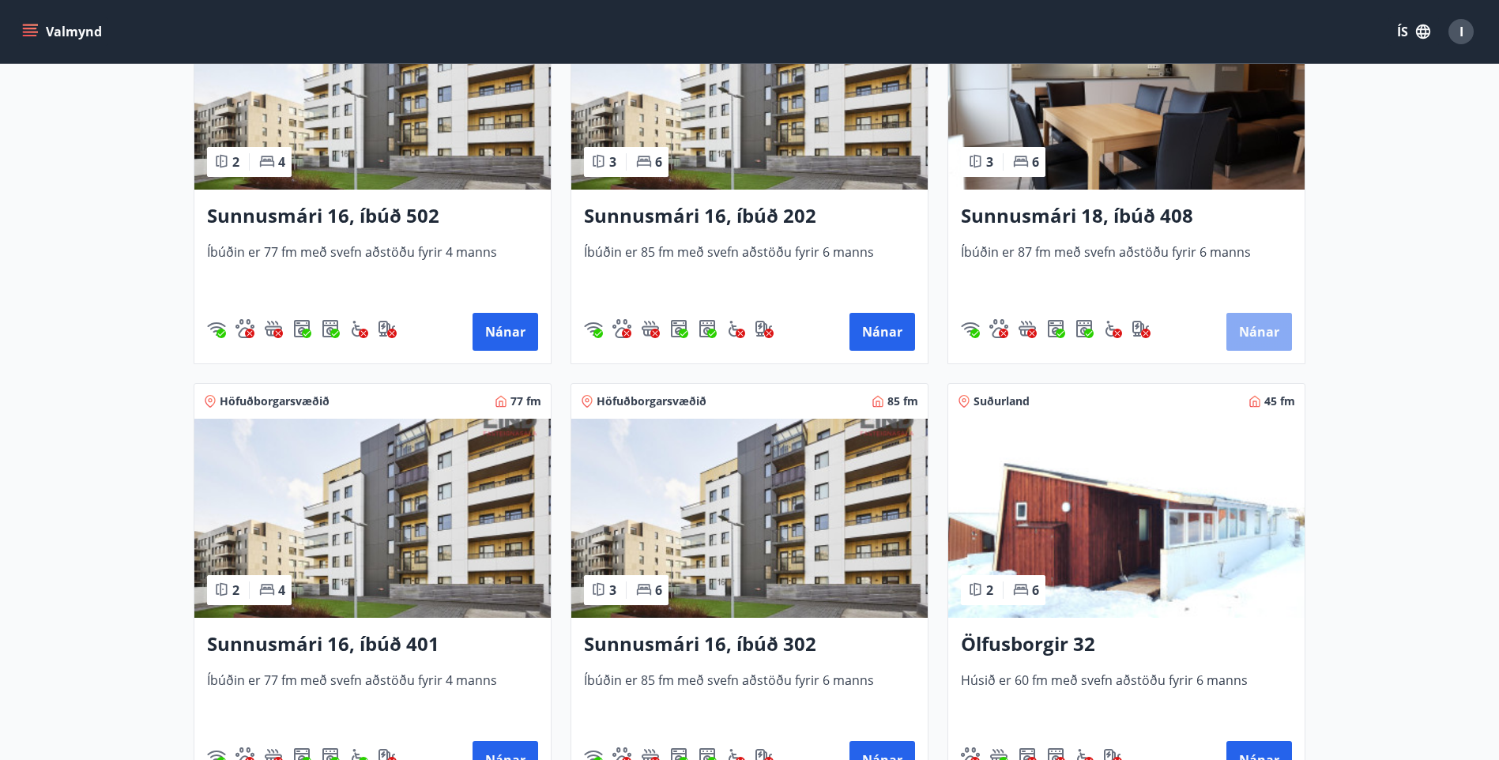
click at [1260, 331] on button "Nánar" at bounding box center [1259, 332] width 66 height 38
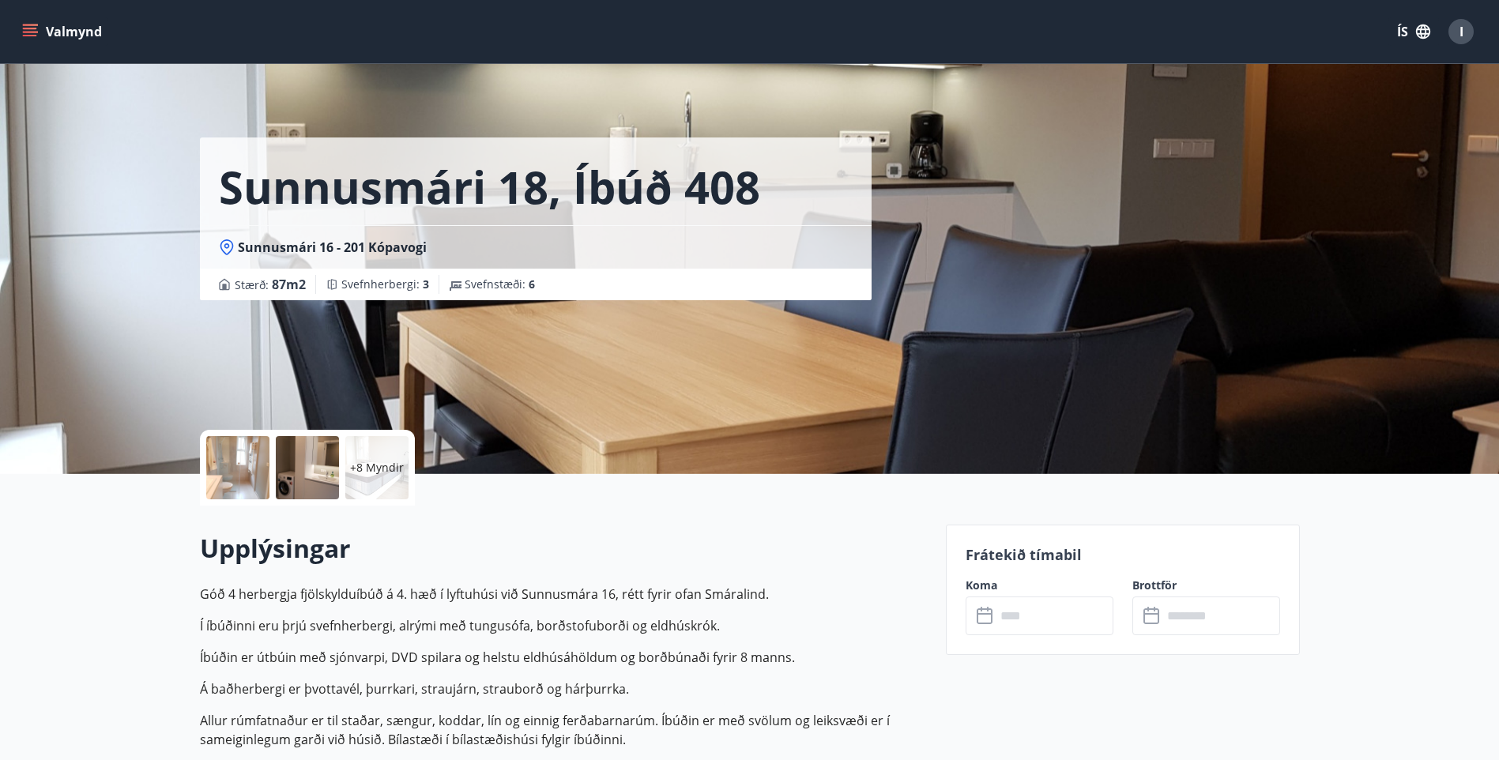
click at [981, 613] on icon at bounding box center [984, 614] width 16 height 2
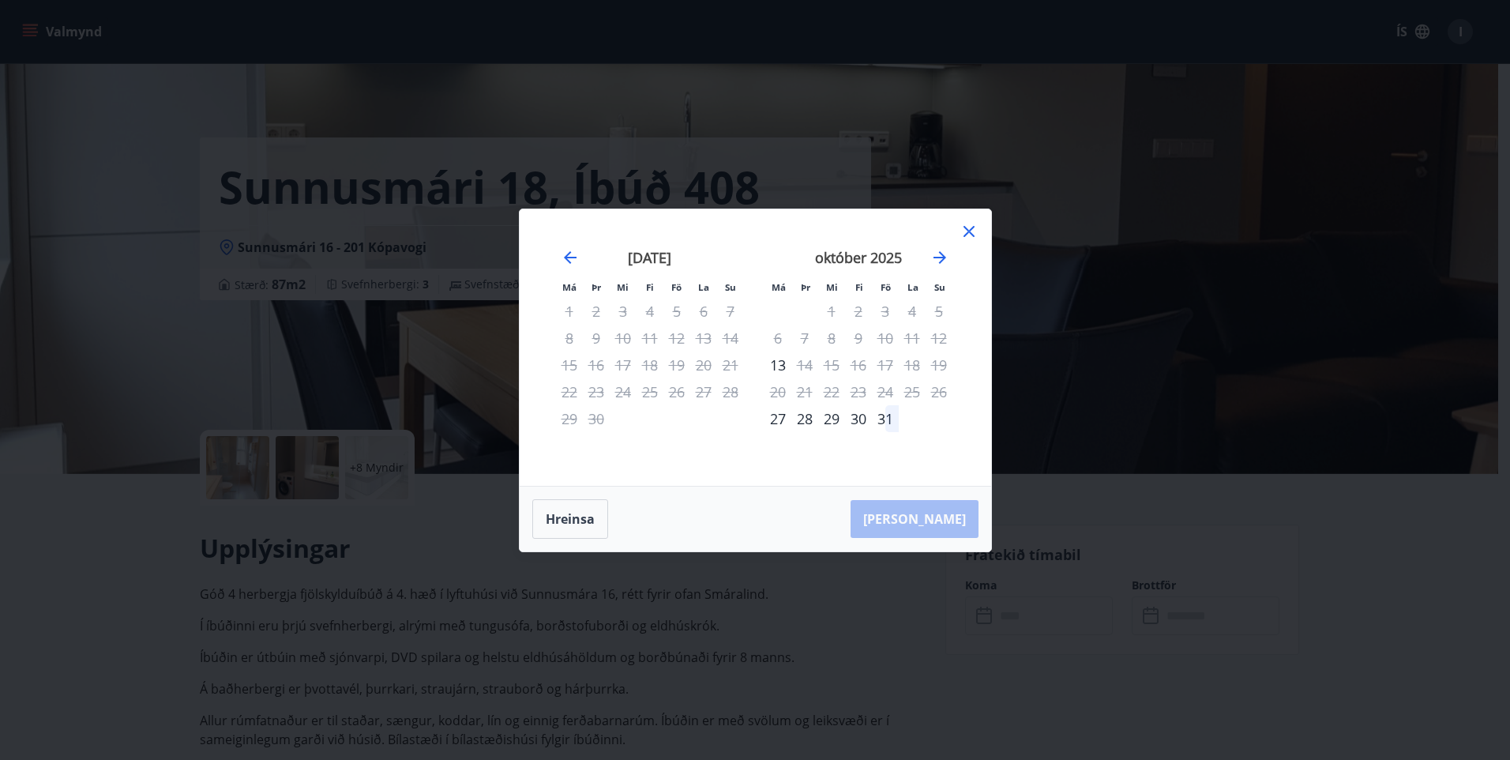
click at [969, 227] on icon at bounding box center [969, 231] width 19 height 19
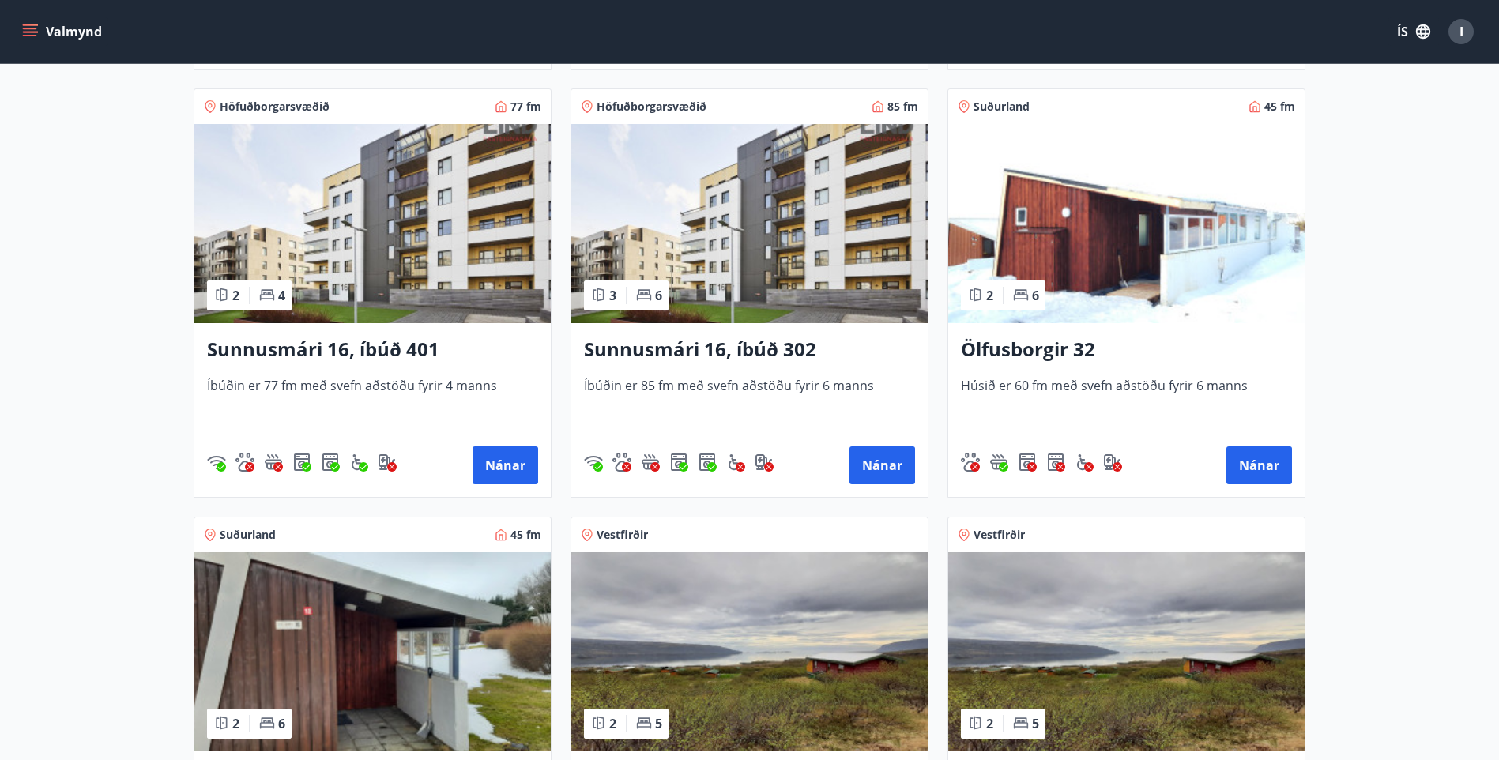
scroll to position [1580, 0]
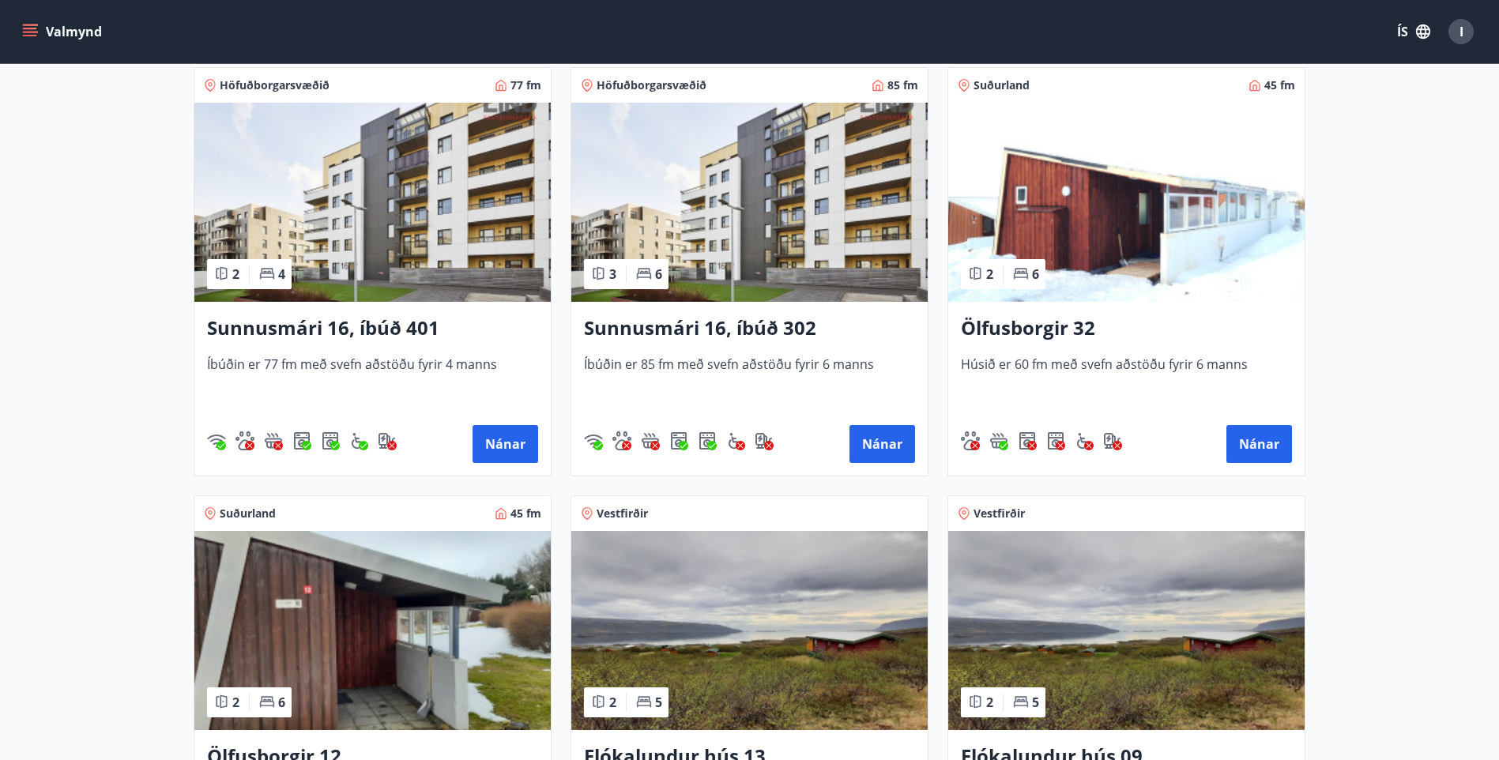
click at [363, 165] on img at bounding box center [372, 202] width 356 height 199
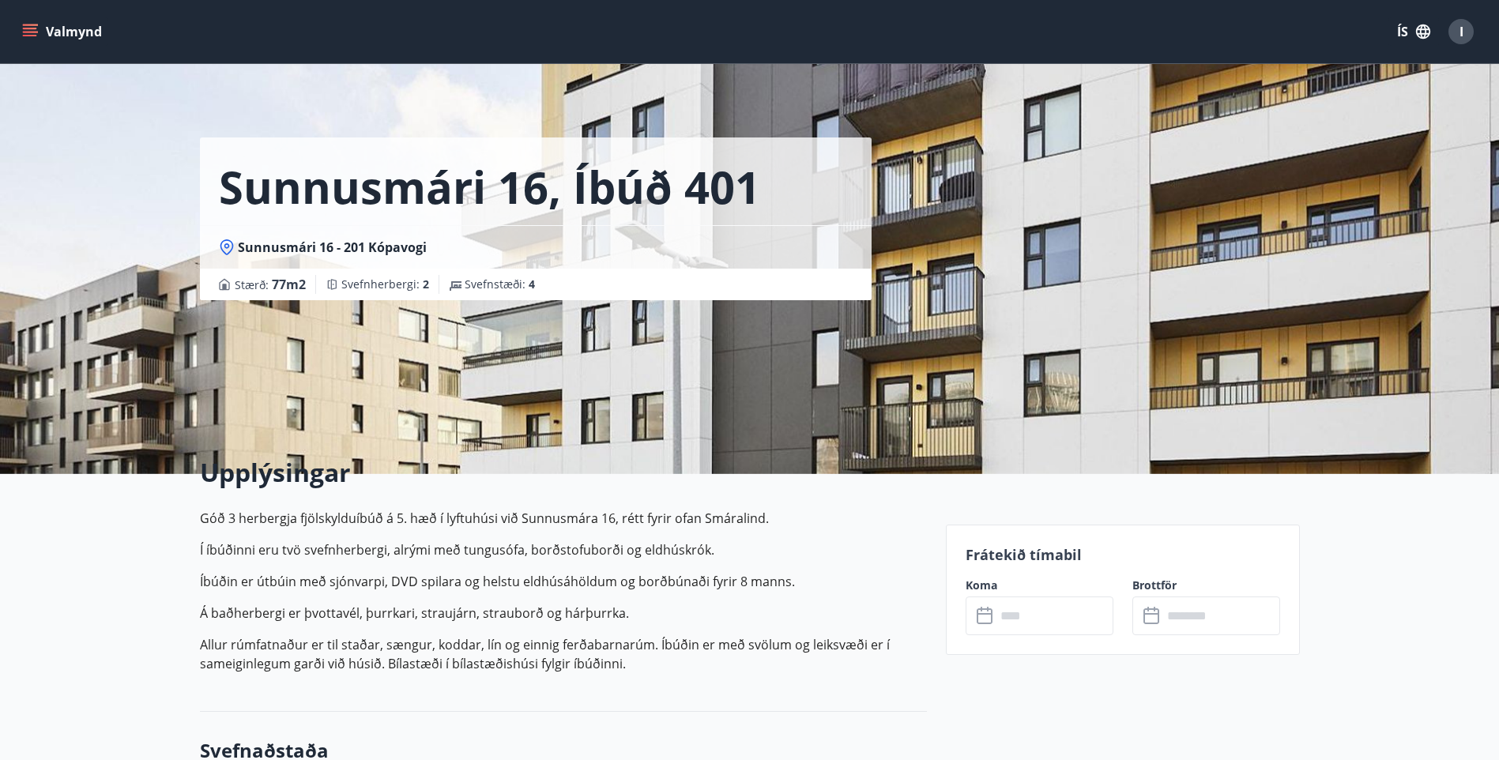
click at [982, 614] on icon at bounding box center [984, 614] width 16 height 2
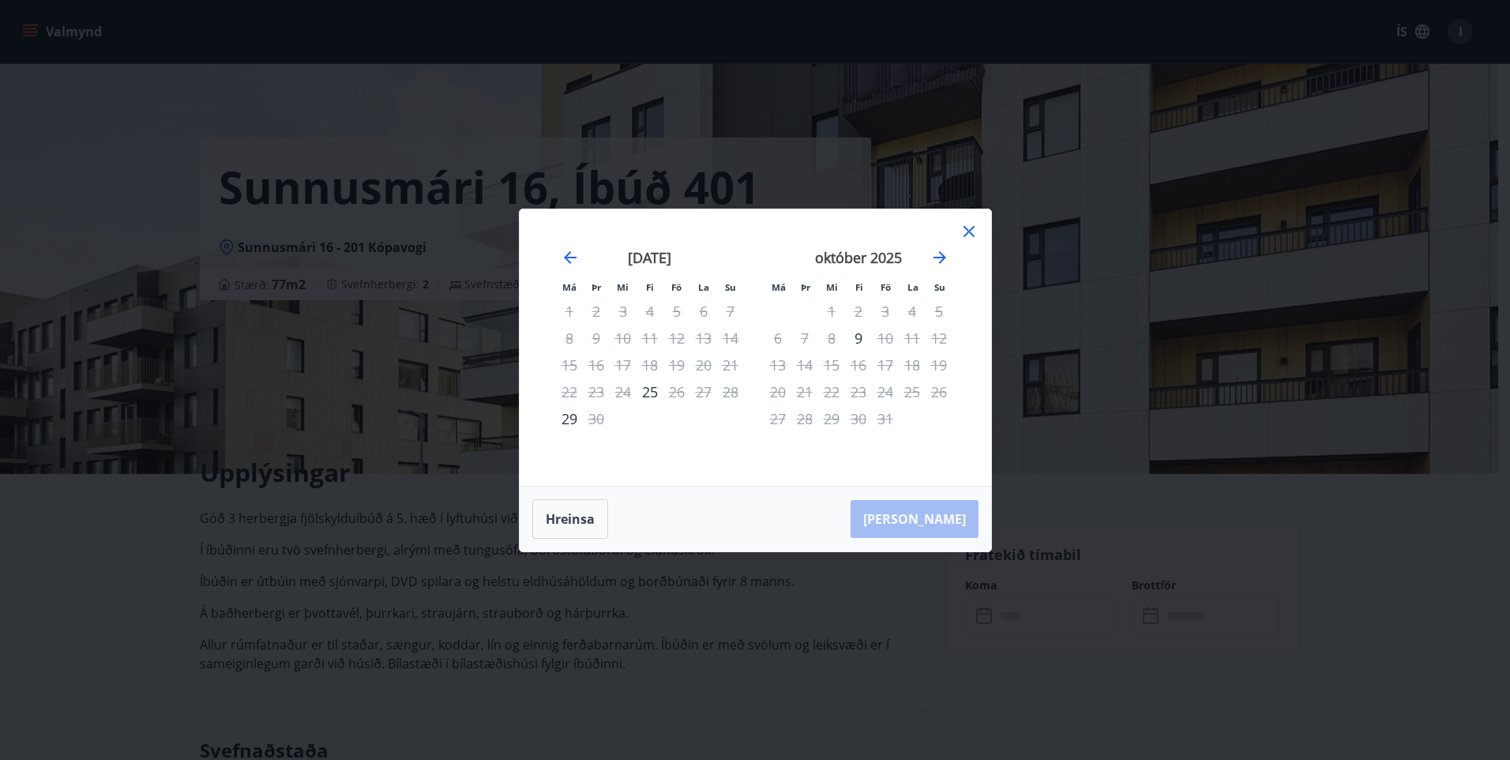
click at [970, 230] on icon at bounding box center [969, 231] width 11 height 11
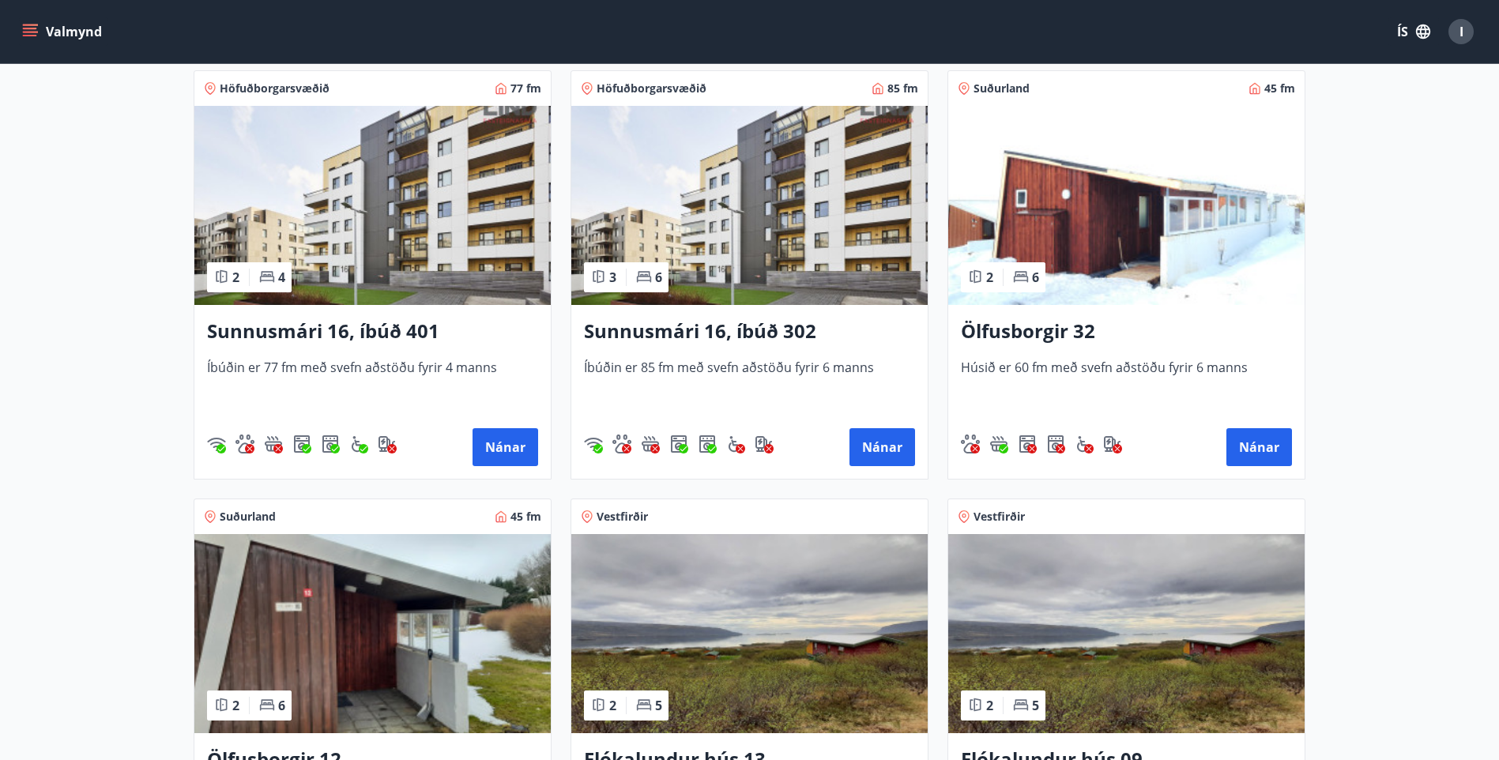
scroll to position [1580, 0]
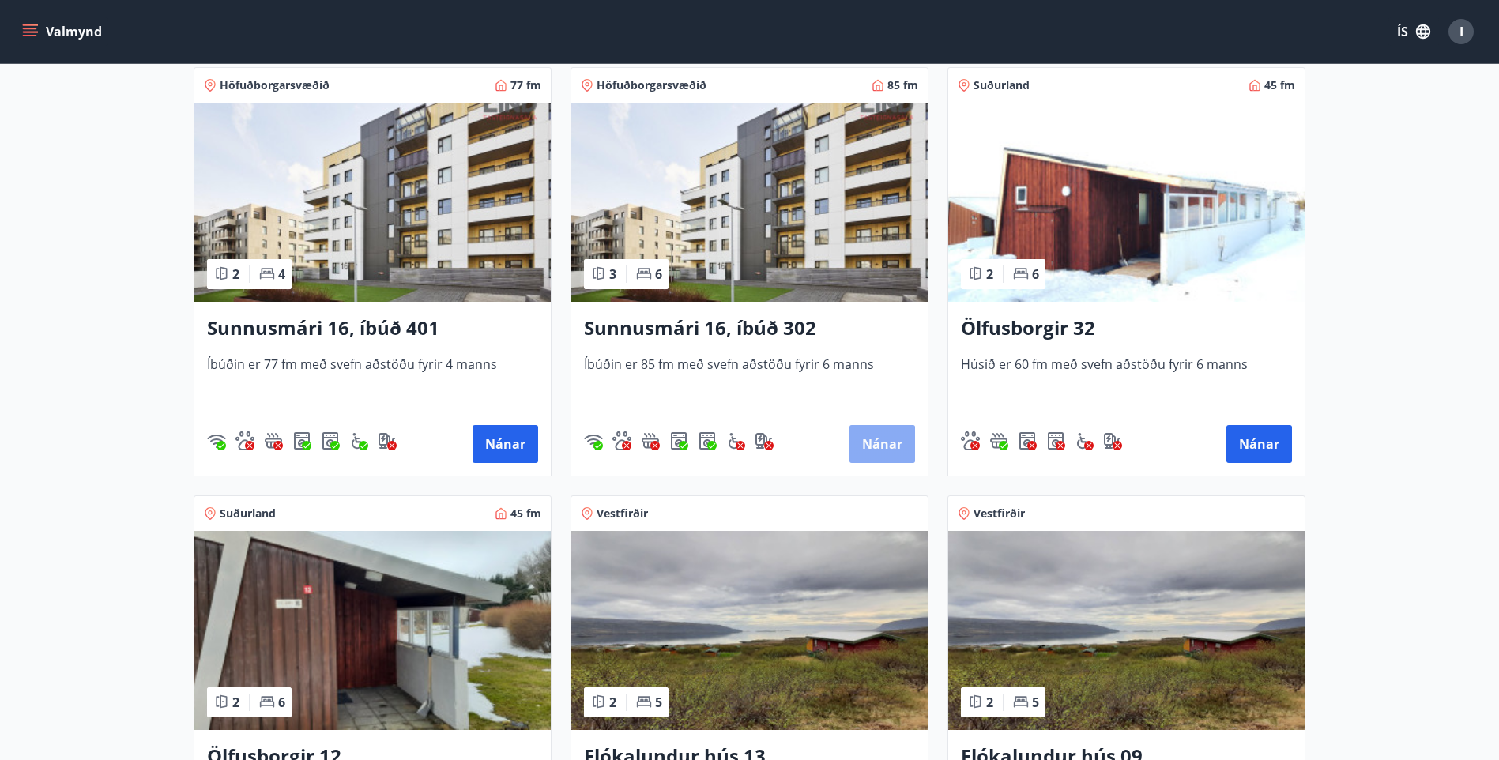
click at [883, 437] on button "Nánar" at bounding box center [882, 444] width 66 height 38
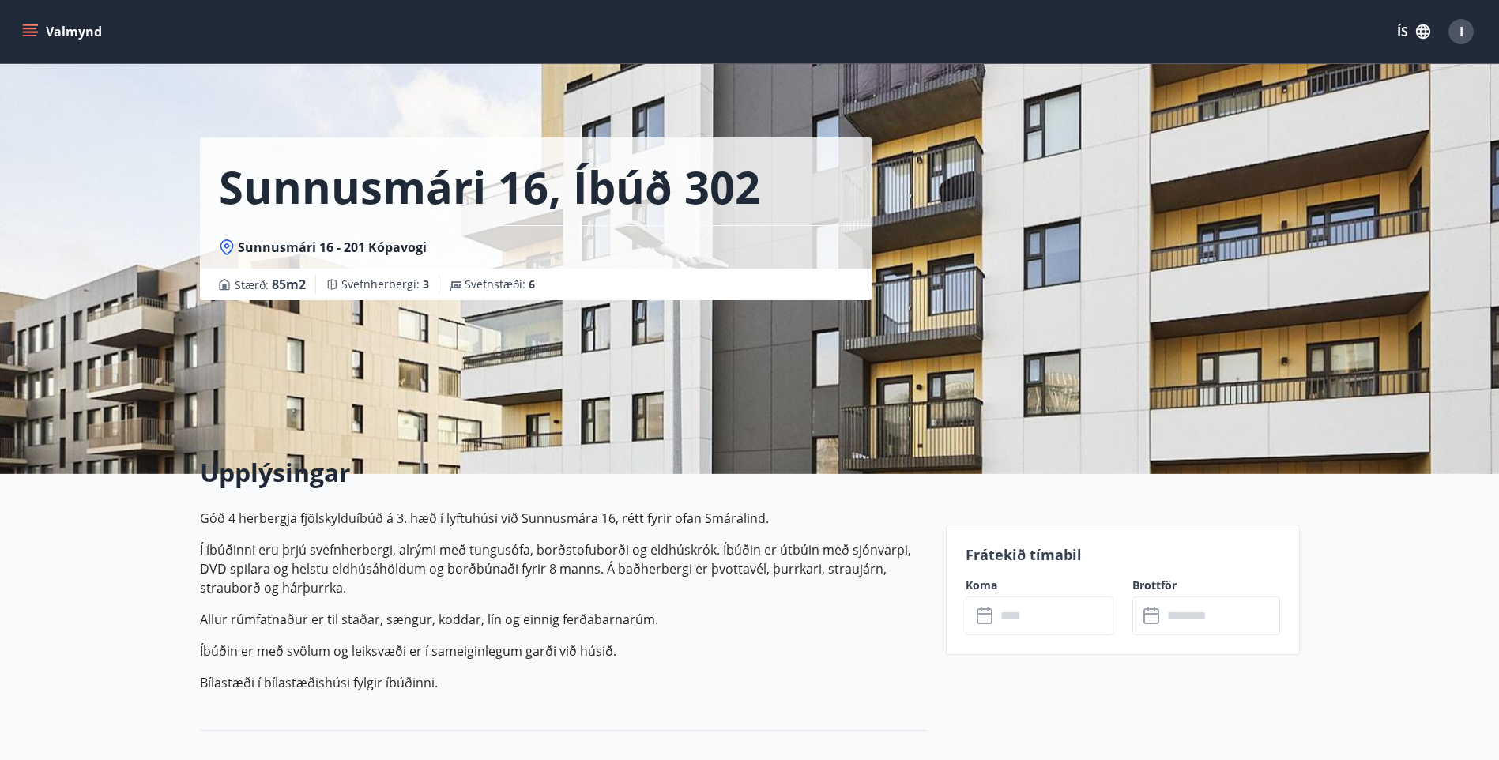
click at [984, 616] on icon at bounding box center [985, 616] width 19 height 19
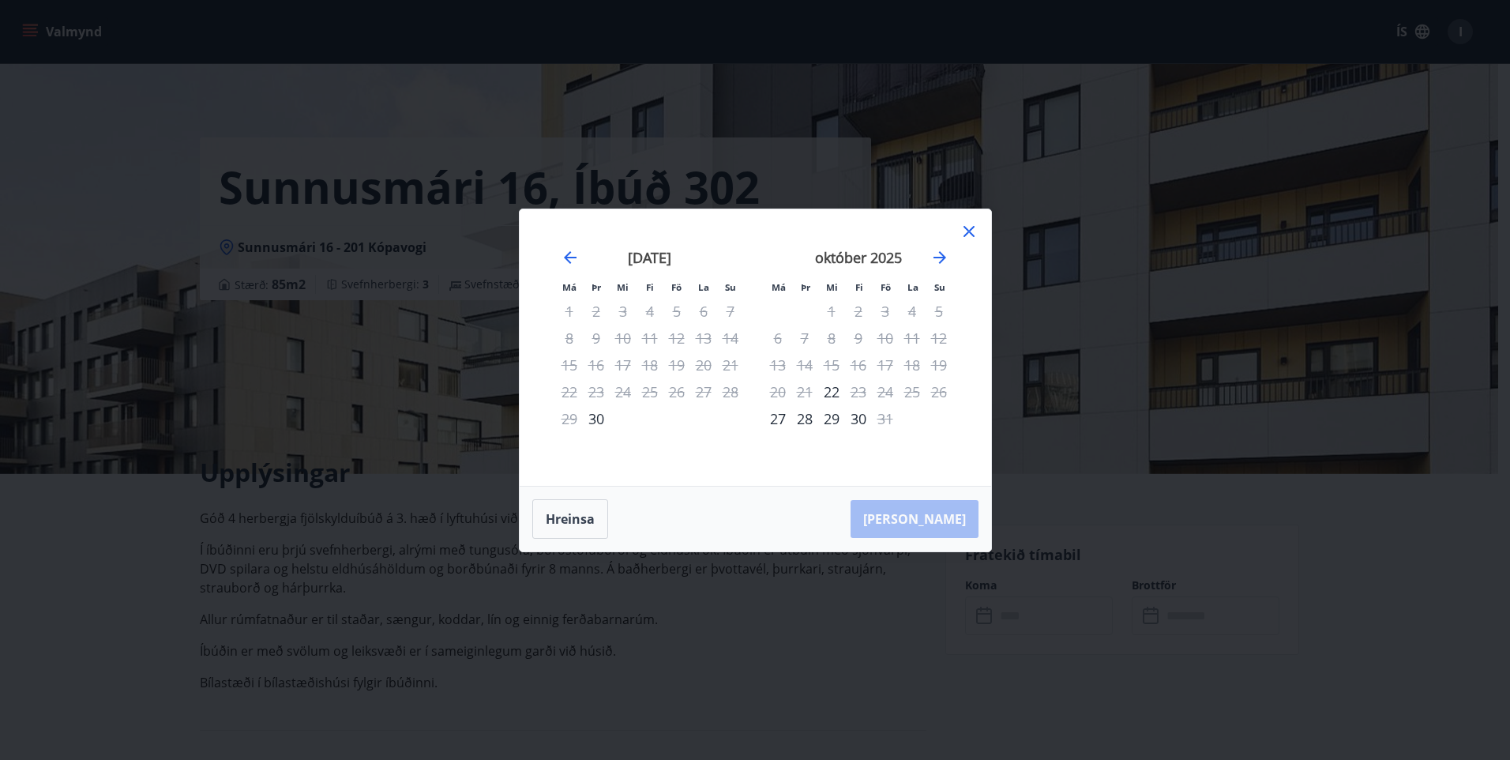
click at [973, 228] on icon at bounding box center [969, 231] width 19 height 19
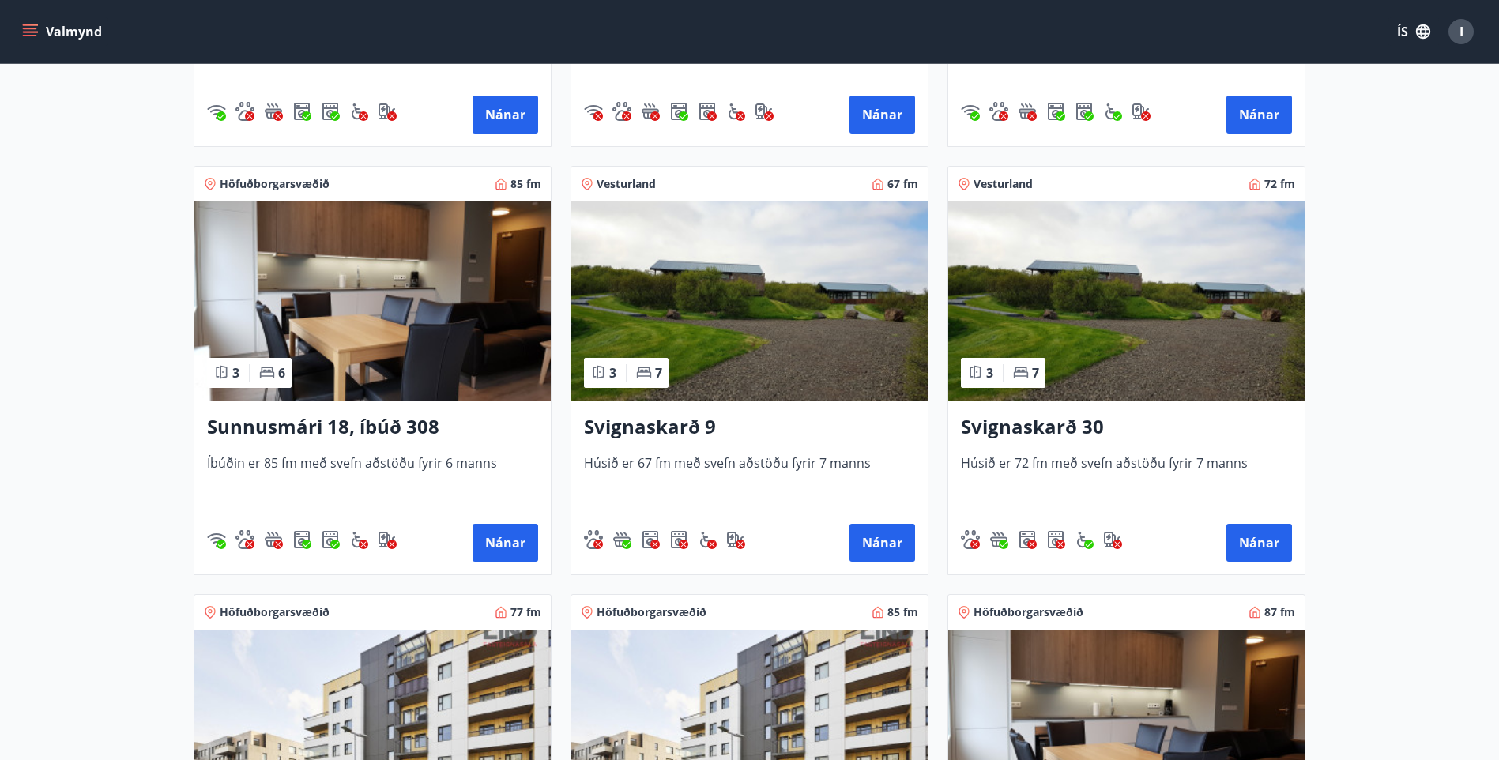
scroll to position [632, 0]
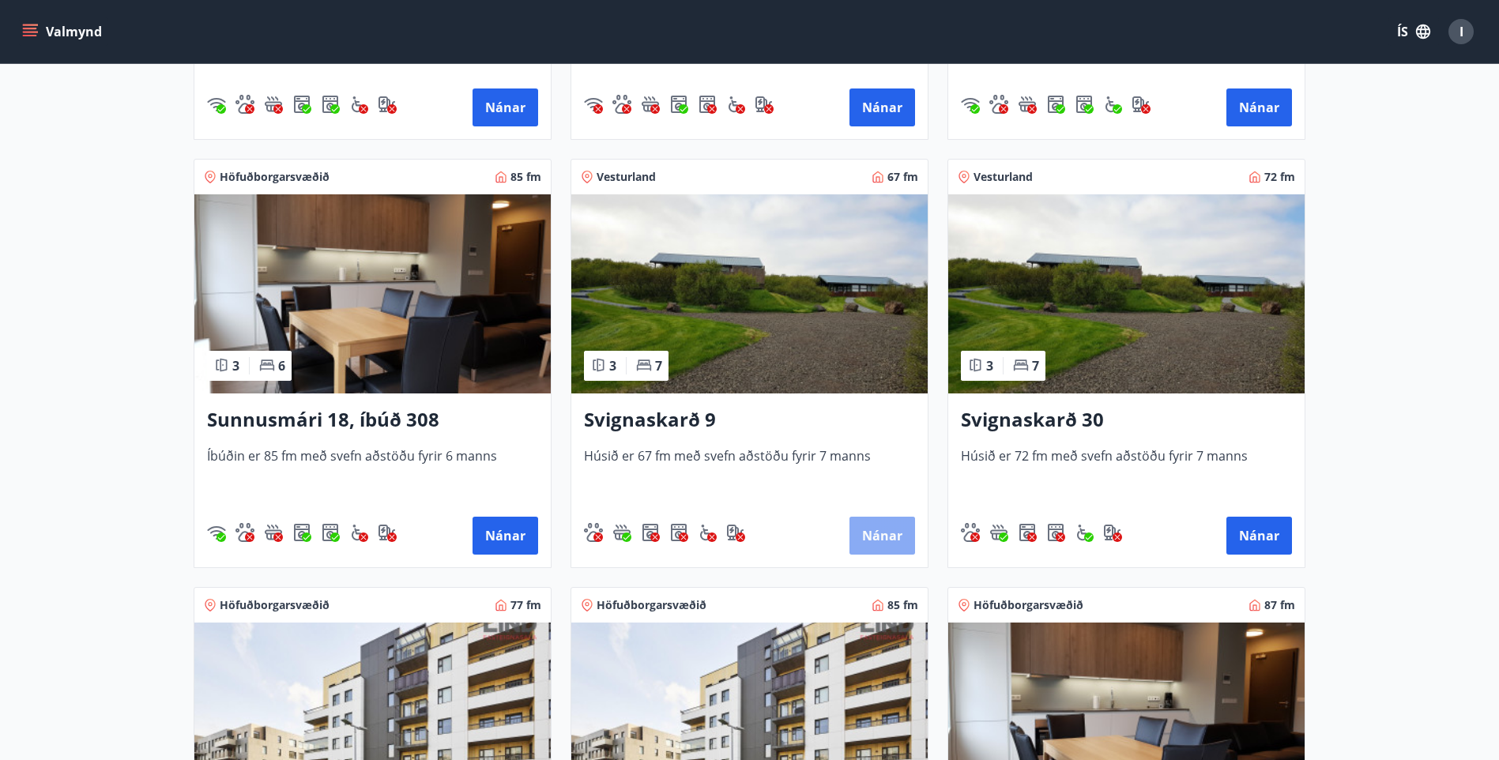
click at [876, 528] on button "Nánar" at bounding box center [882, 536] width 66 height 38
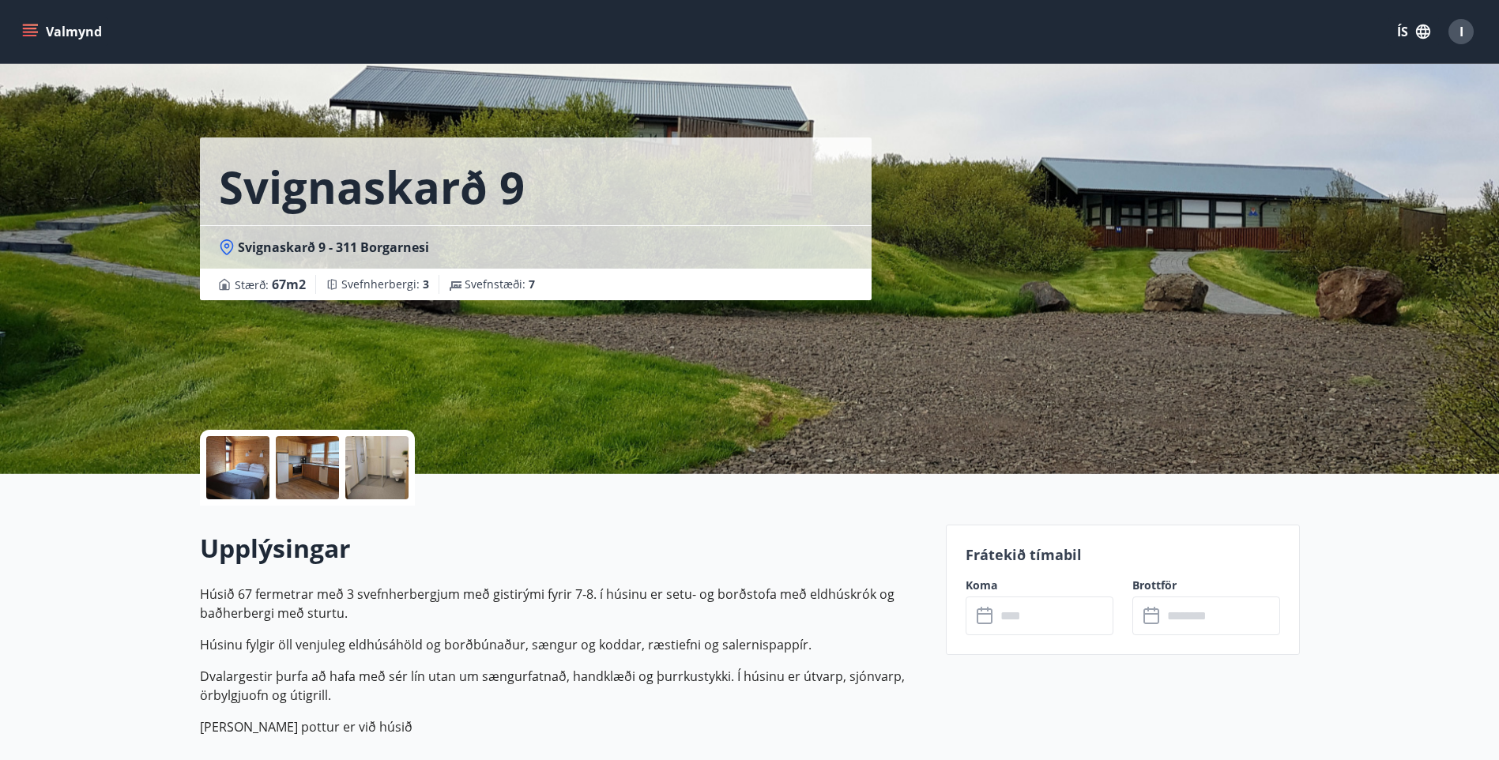
click at [983, 615] on icon at bounding box center [985, 616] width 19 height 19
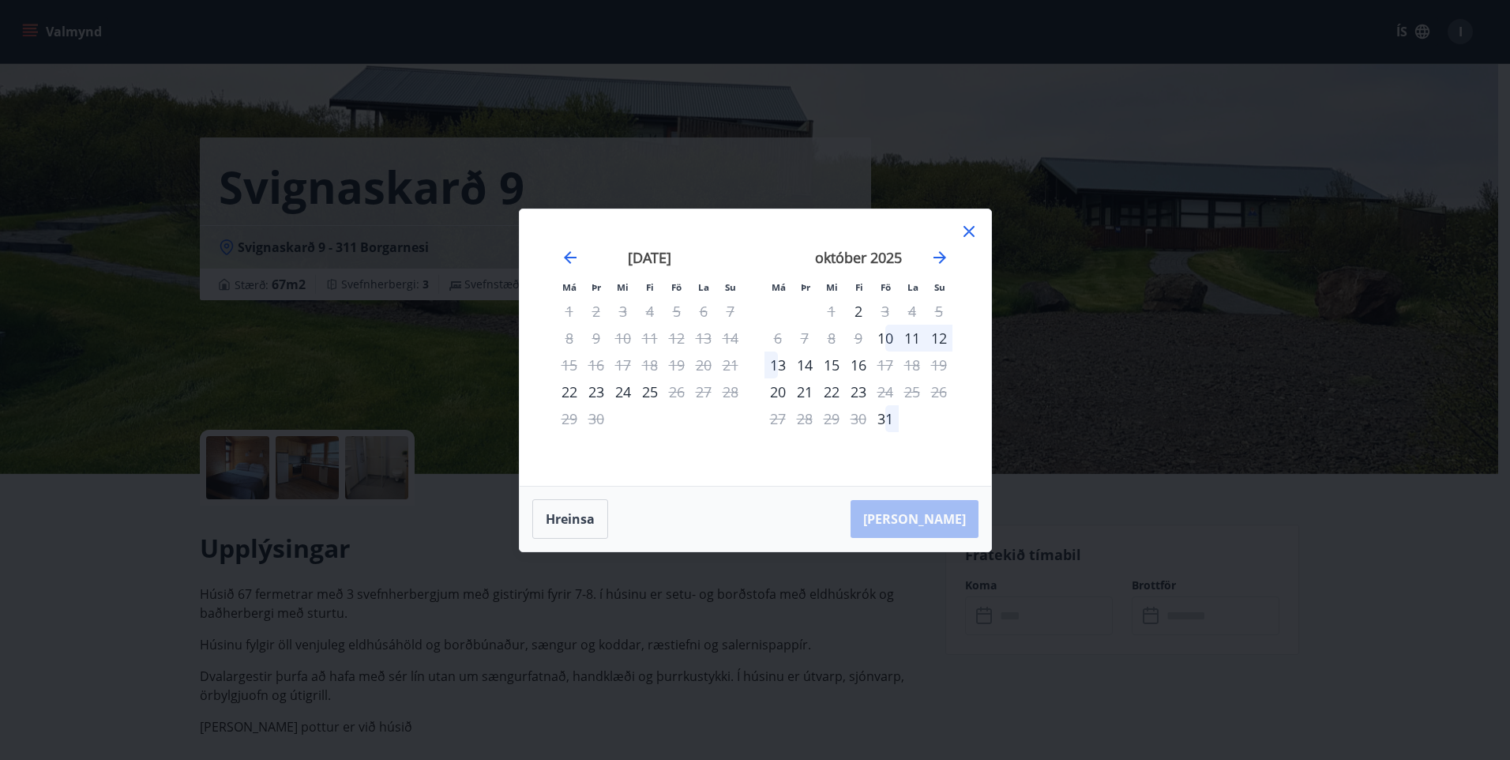
click at [971, 230] on icon at bounding box center [969, 231] width 11 height 11
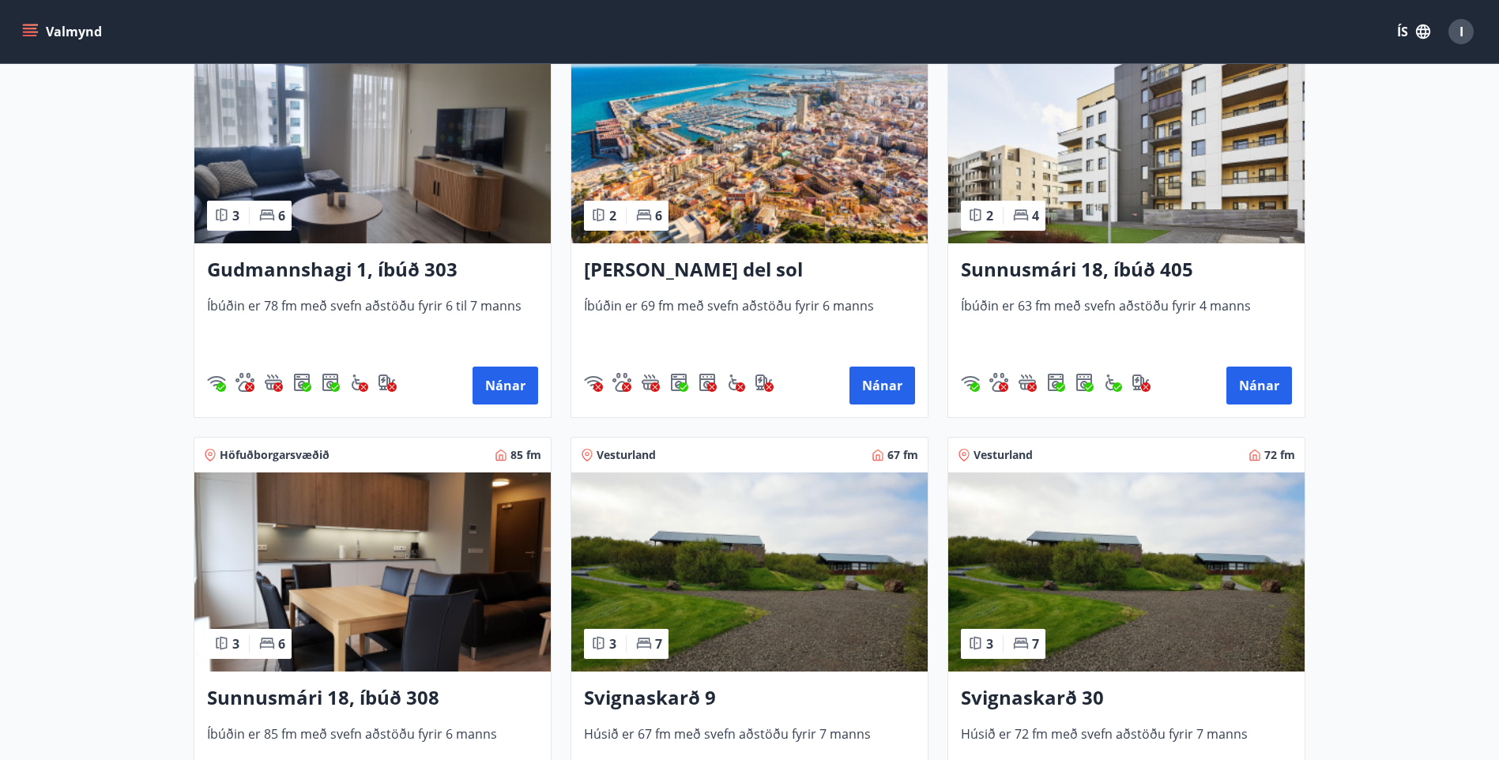
scroll to position [395, 0]
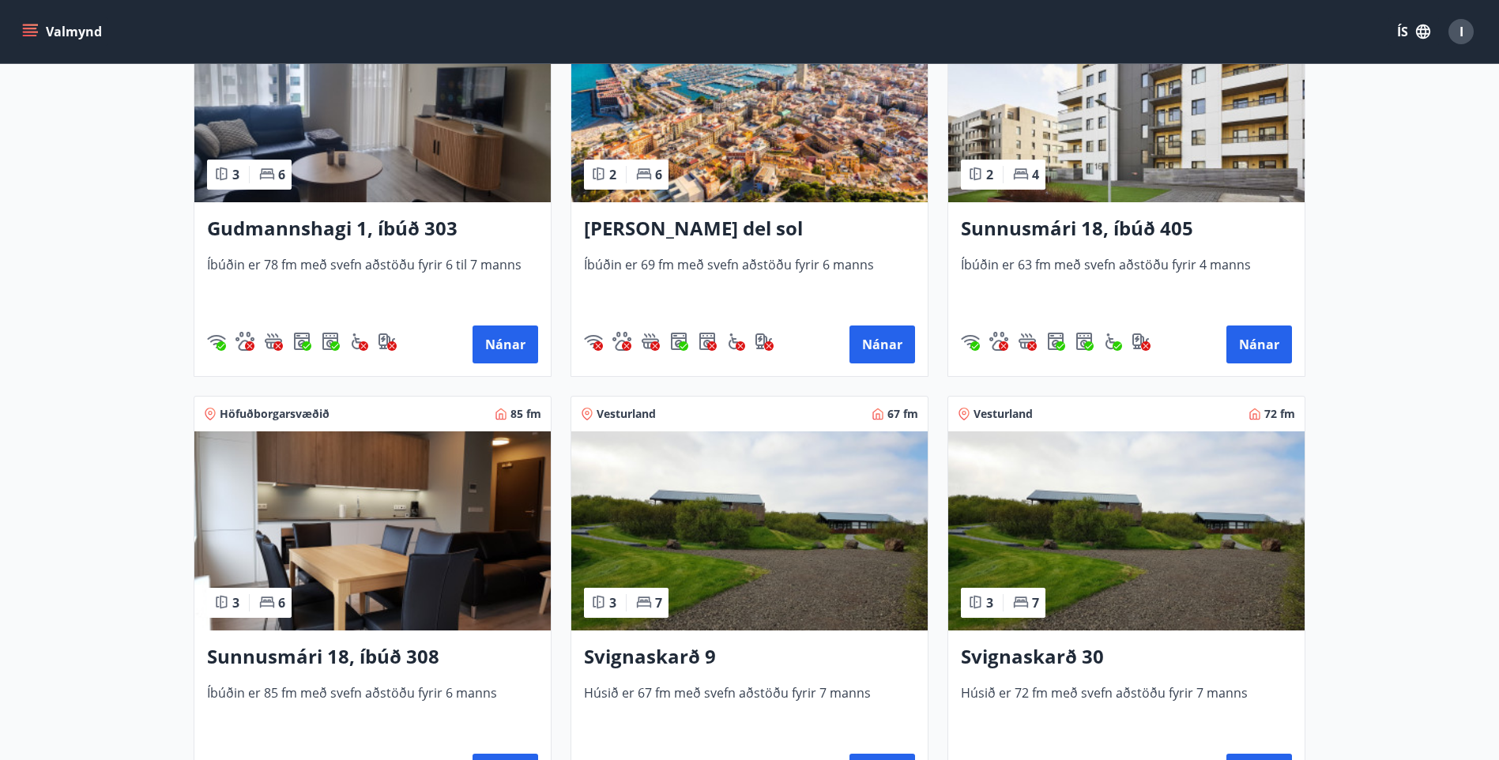
click at [1205, 533] on img at bounding box center [1126, 530] width 356 height 199
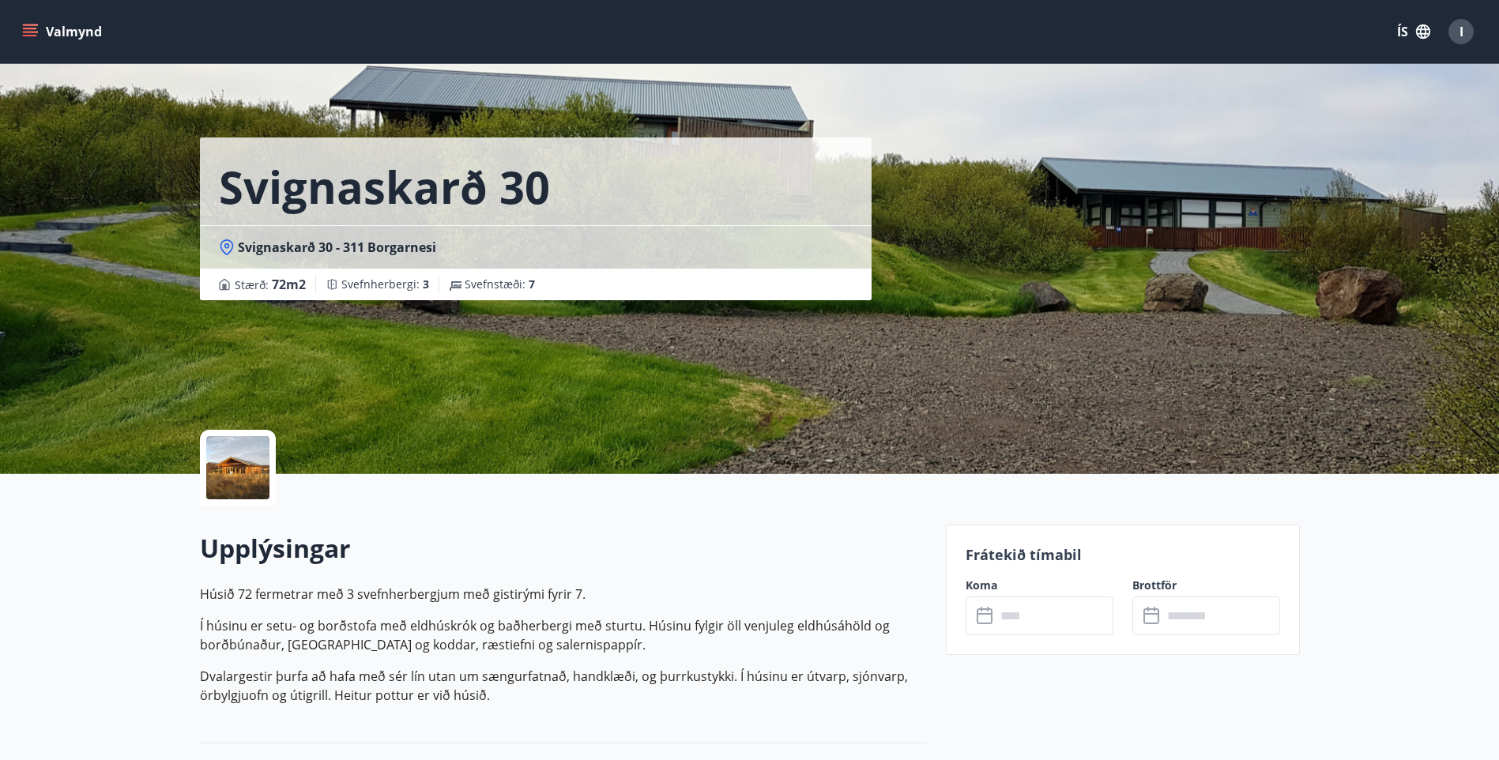
click at [983, 616] on icon at bounding box center [985, 616] width 19 height 19
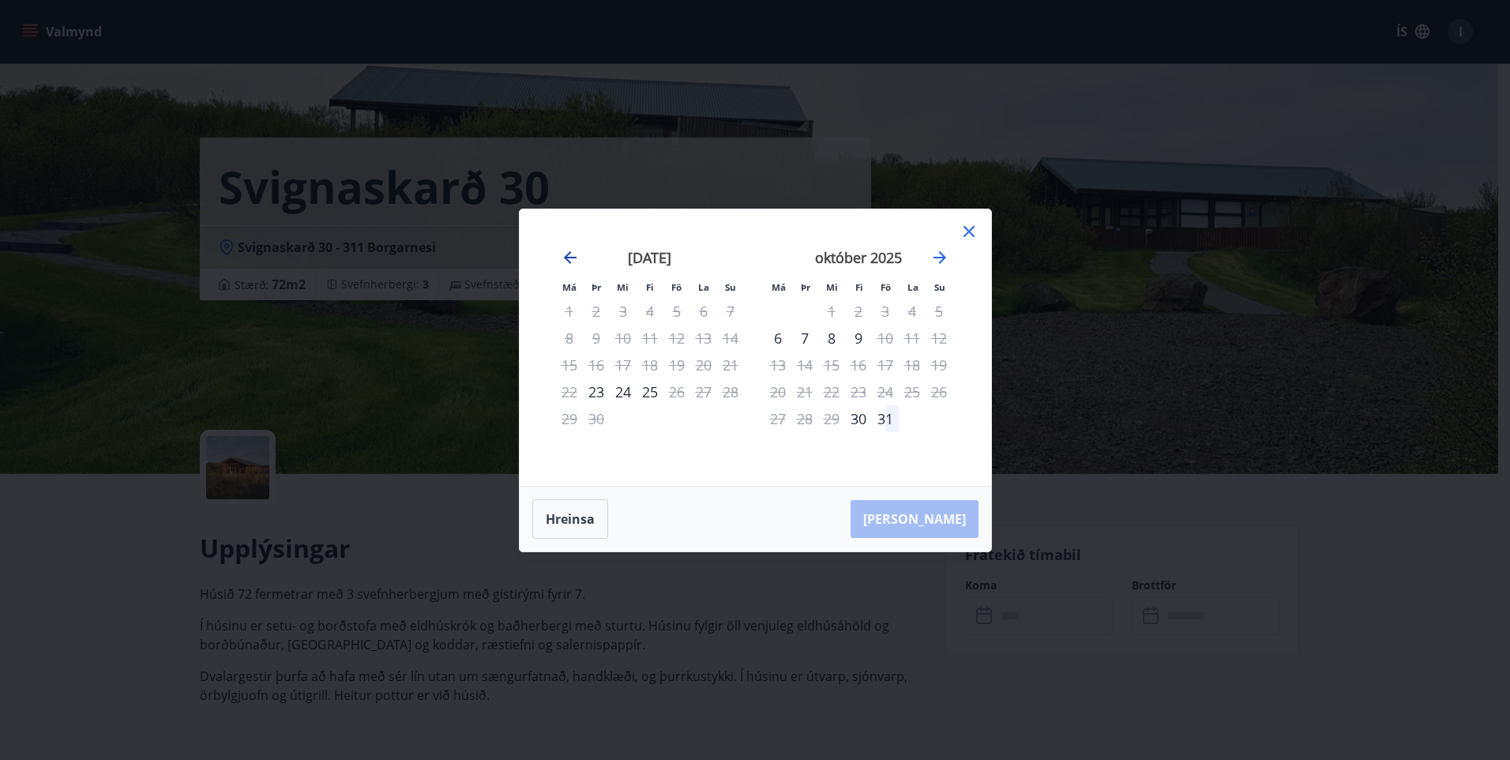
click at [570, 254] on icon "Move backward to switch to the previous month." at bounding box center [570, 257] width 19 height 19
click at [935, 254] on icon "Move forward to switch to the next month." at bounding box center [940, 257] width 19 height 19
click at [966, 228] on icon at bounding box center [969, 231] width 11 height 11
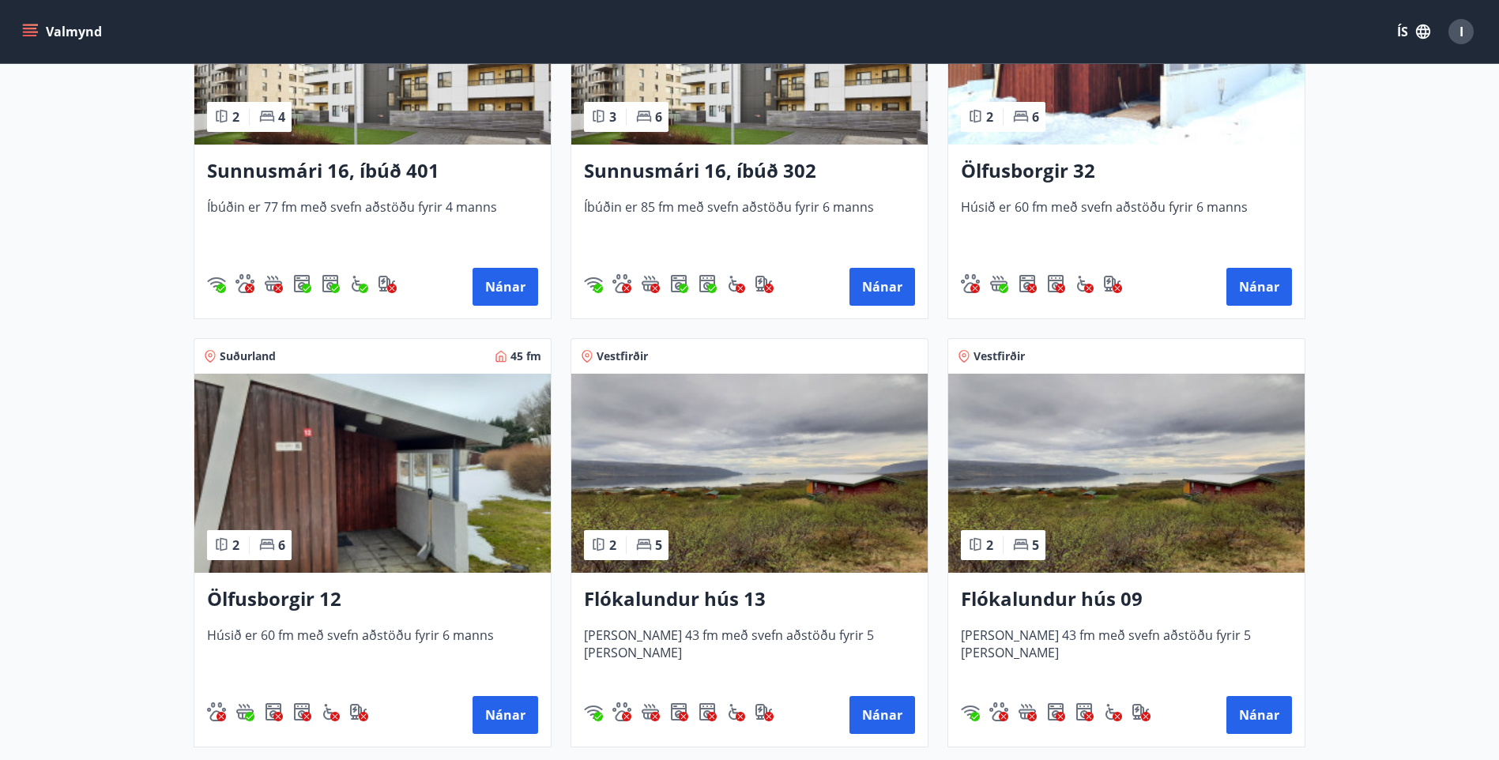
scroll to position [1738, 0]
click at [1248, 278] on button "Nánar" at bounding box center [1259, 286] width 66 height 38
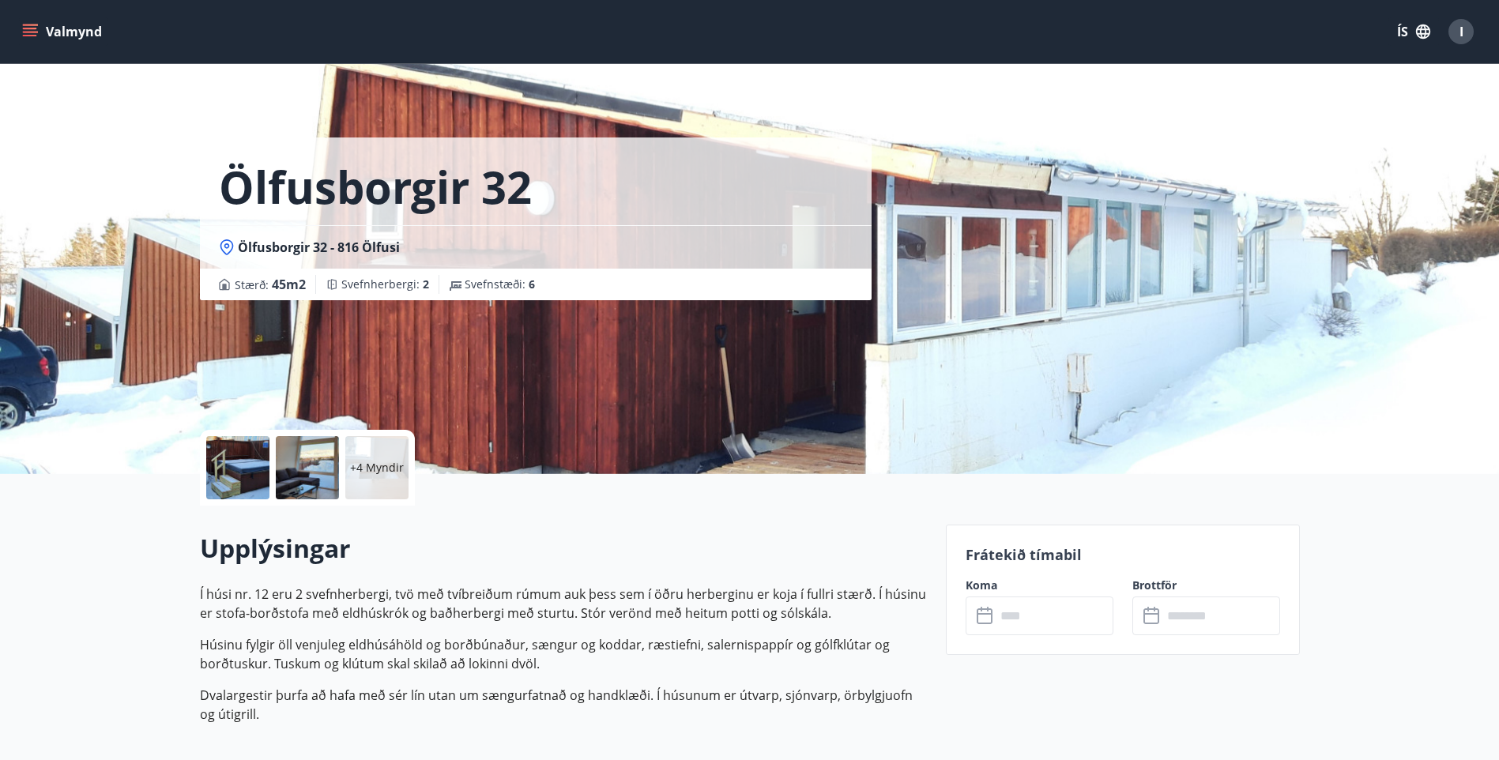
click at [985, 615] on icon at bounding box center [985, 616] width 19 height 19
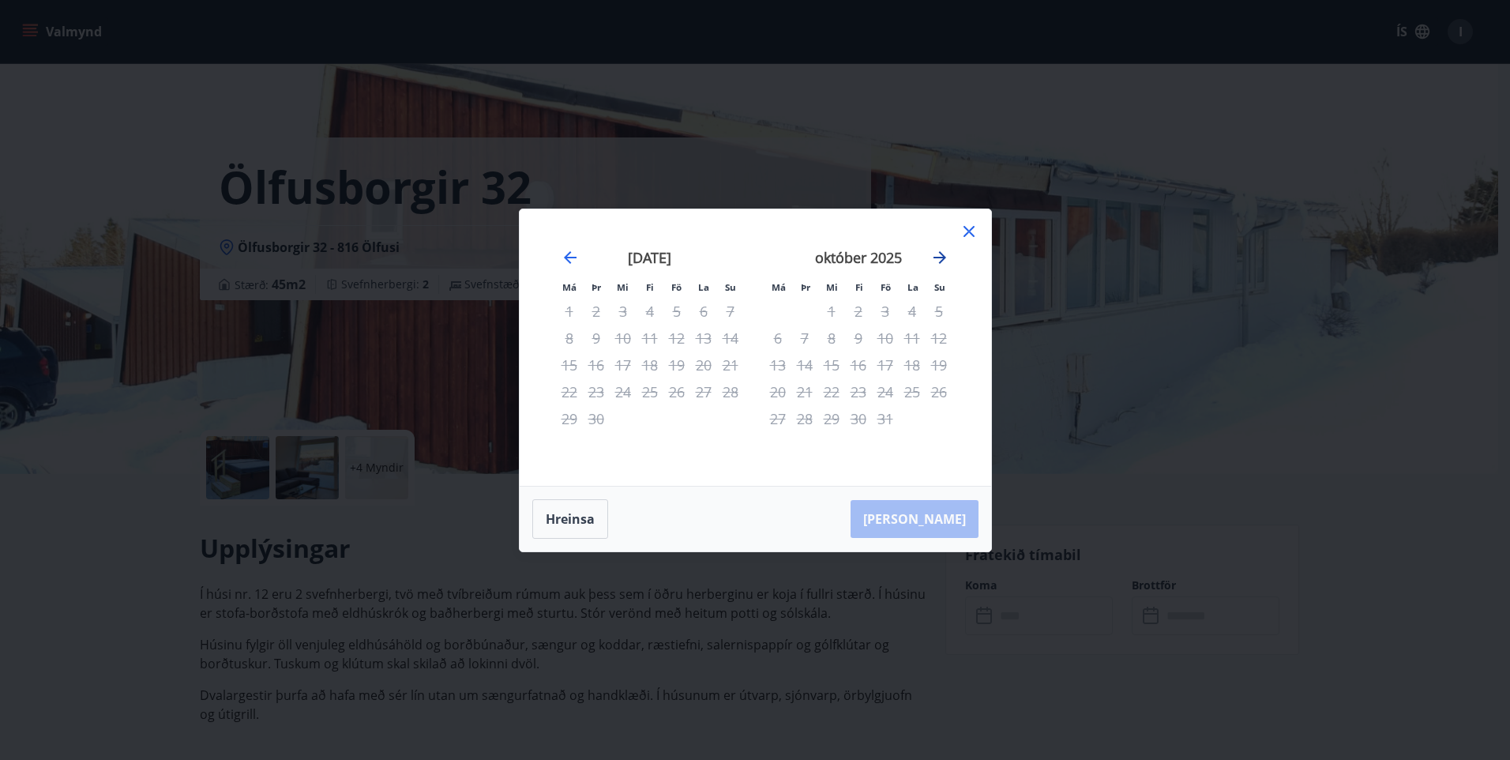
click at [940, 254] on icon "Move forward to switch to the next month." at bounding box center [940, 257] width 19 height 19
click at [968, 228] on icon at bounding box center [969, 231] width 19 height 19
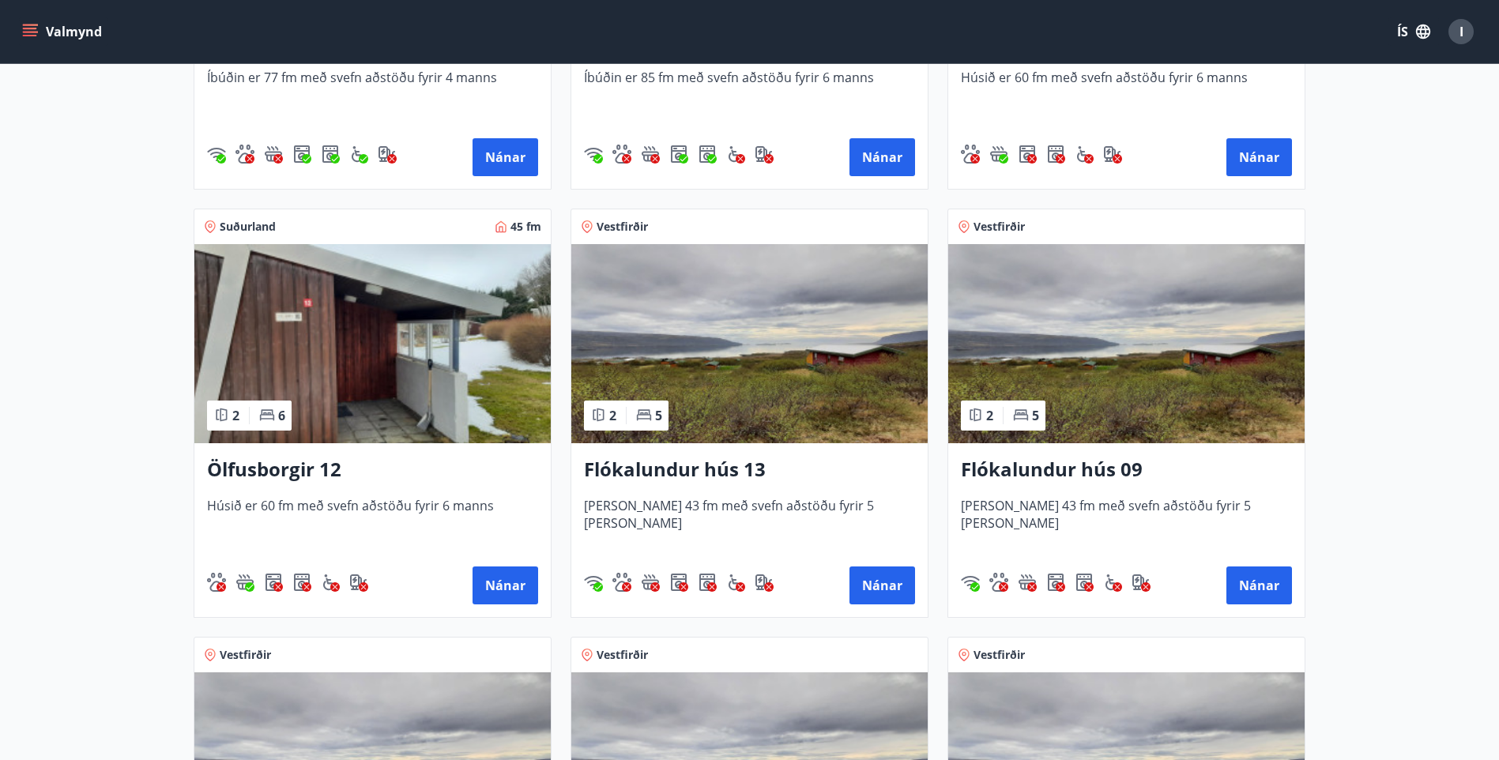
scroll to position [1896, 0]
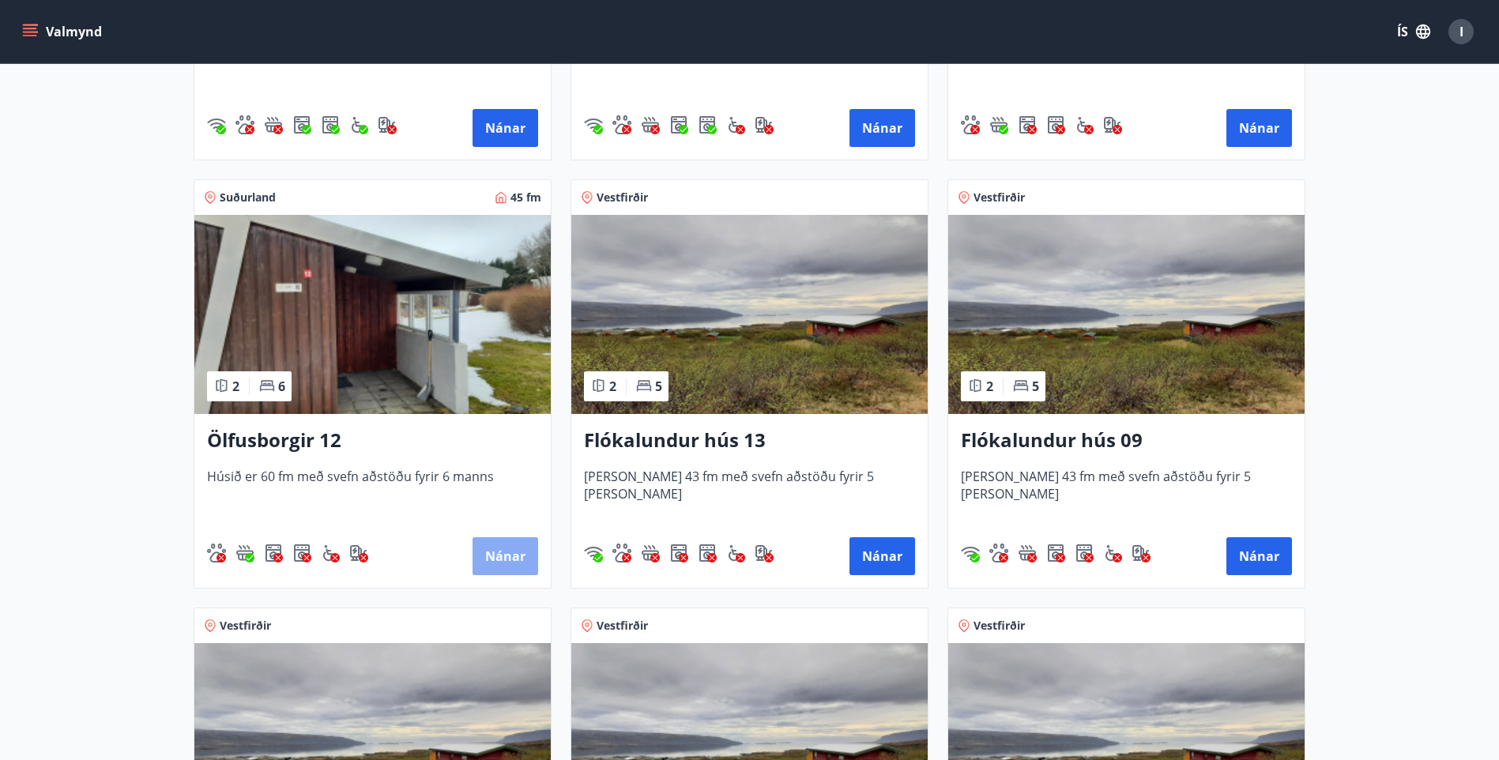
click at [502, 558] on button "Nánar" at bounding box center [505, 556] width 66 height 38
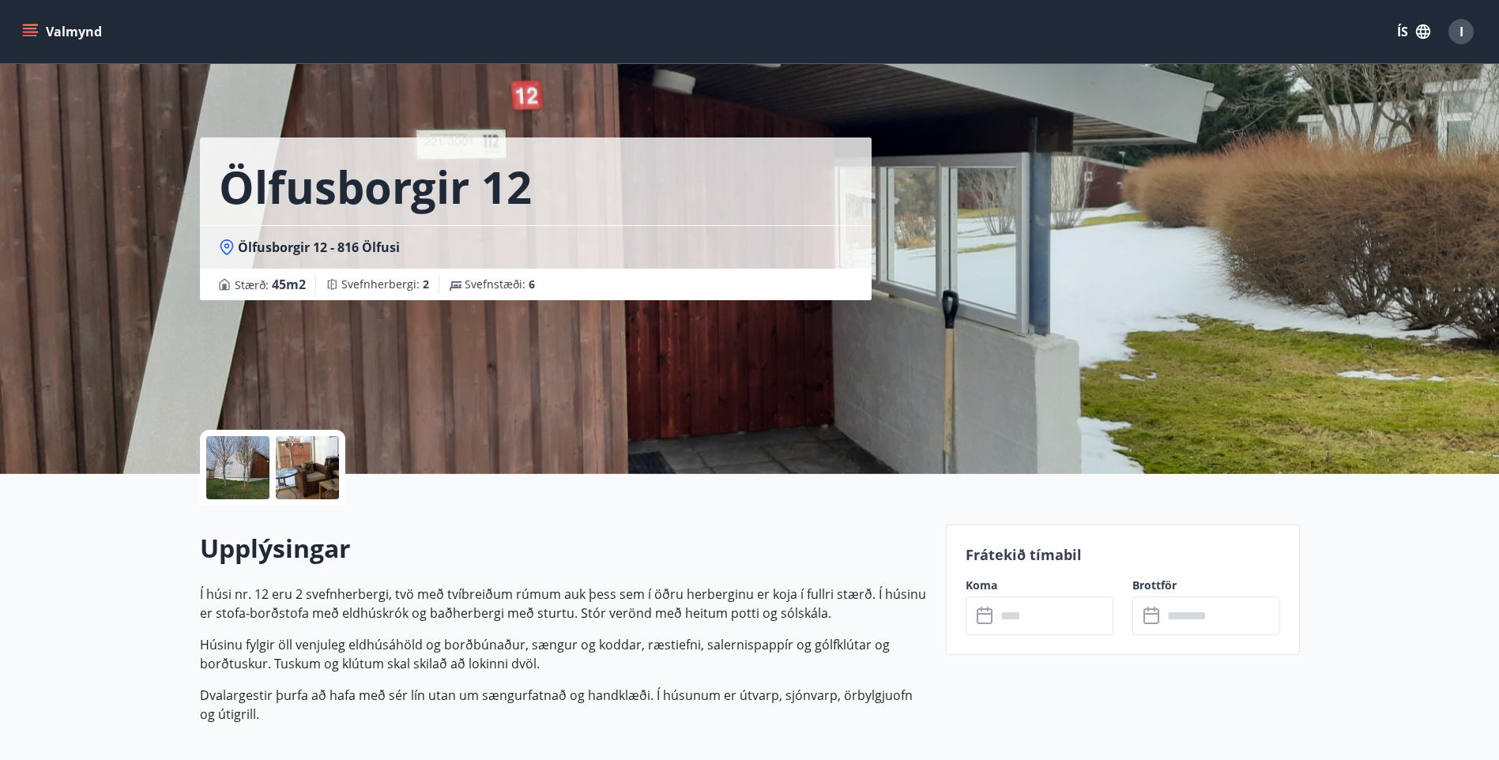
click at [983, 615] on icon at bounding box center [985, 616] width 19 height 19
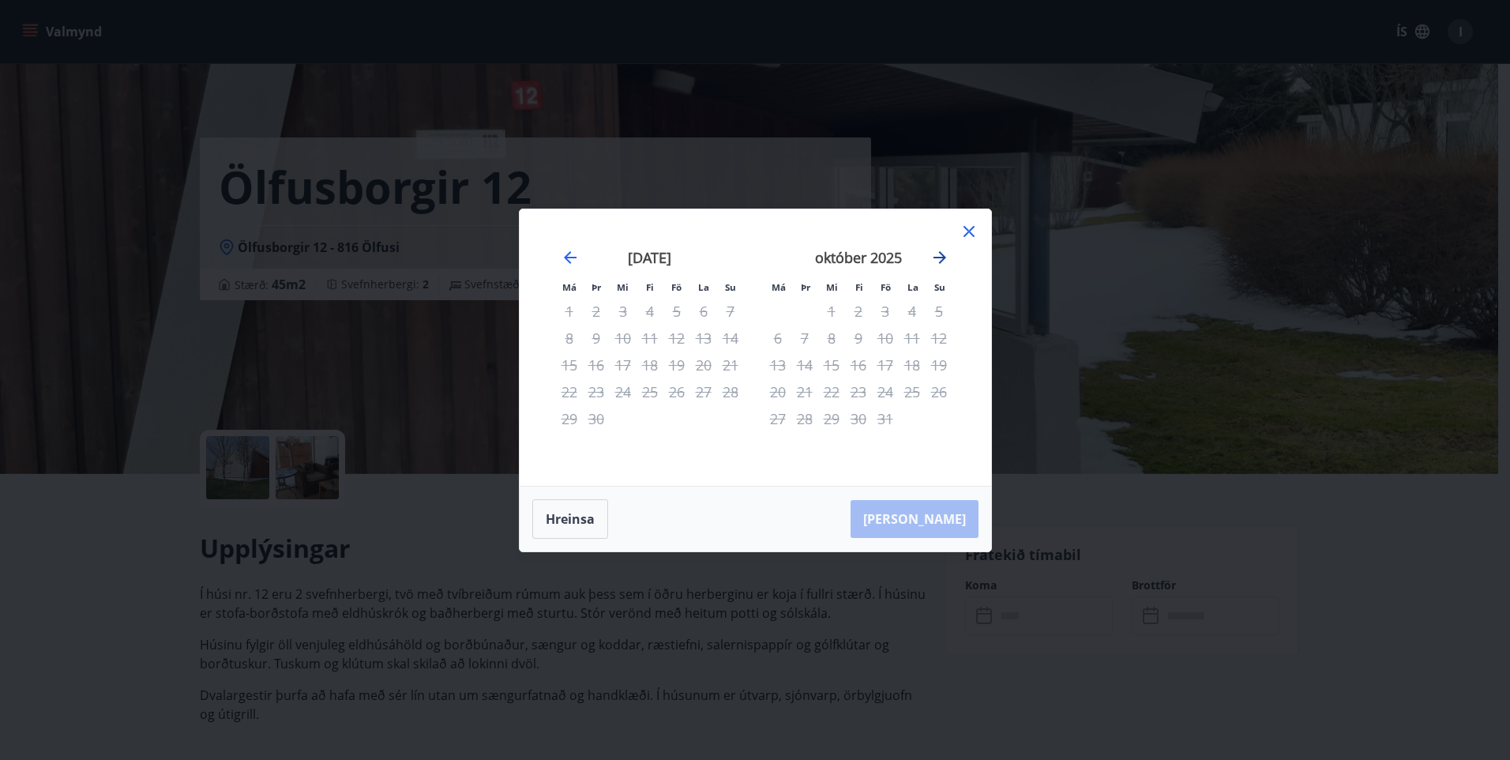
click at [938, 256] on icon "Move forward to switch to the next month." at bounding box center [940, 257] width 19 height 19
click at [968, 229] on icon at bounding box center [969, 231] width 11 height 11
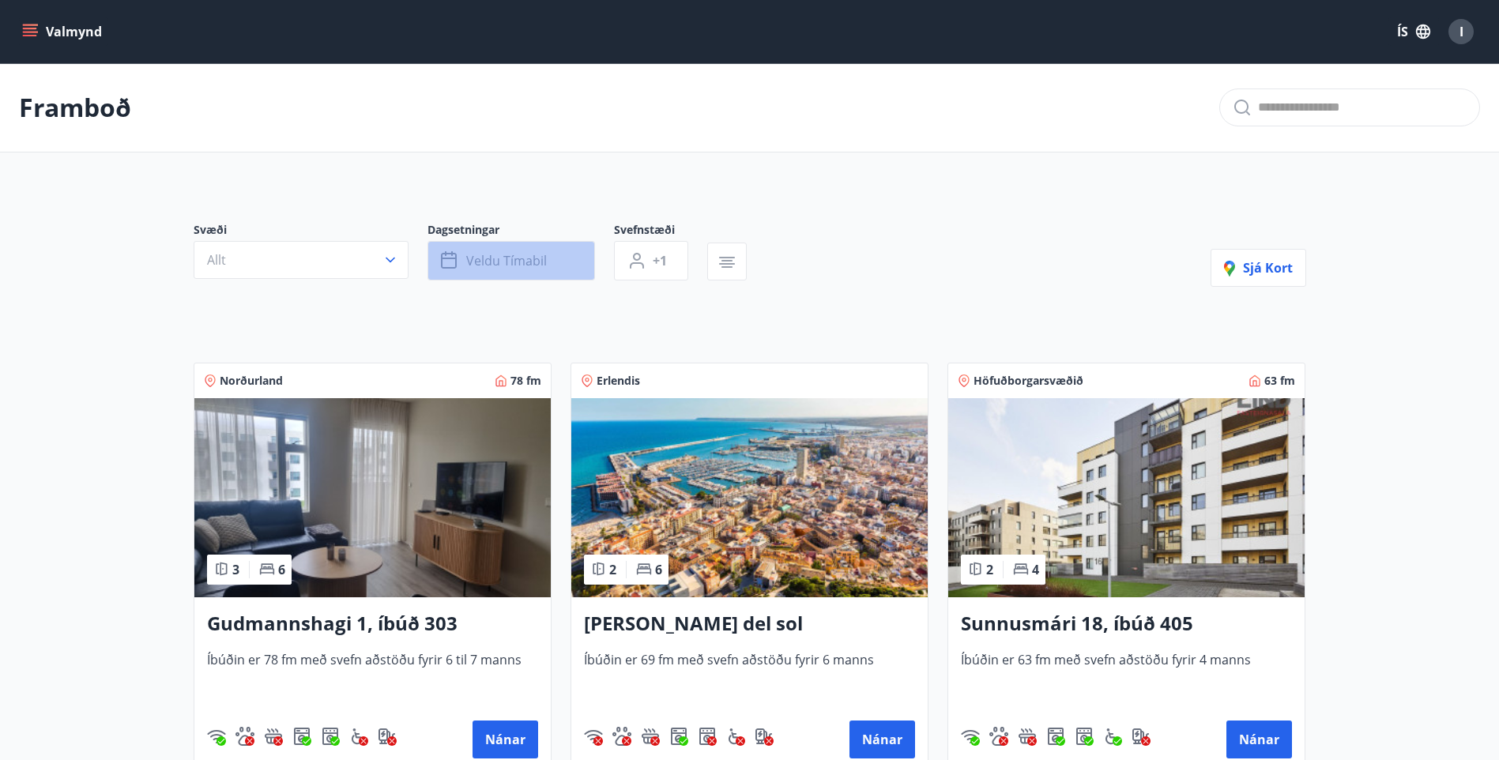
click at [451, 256] on icon "button" at bounding box center [450, 260] width 19 height 19
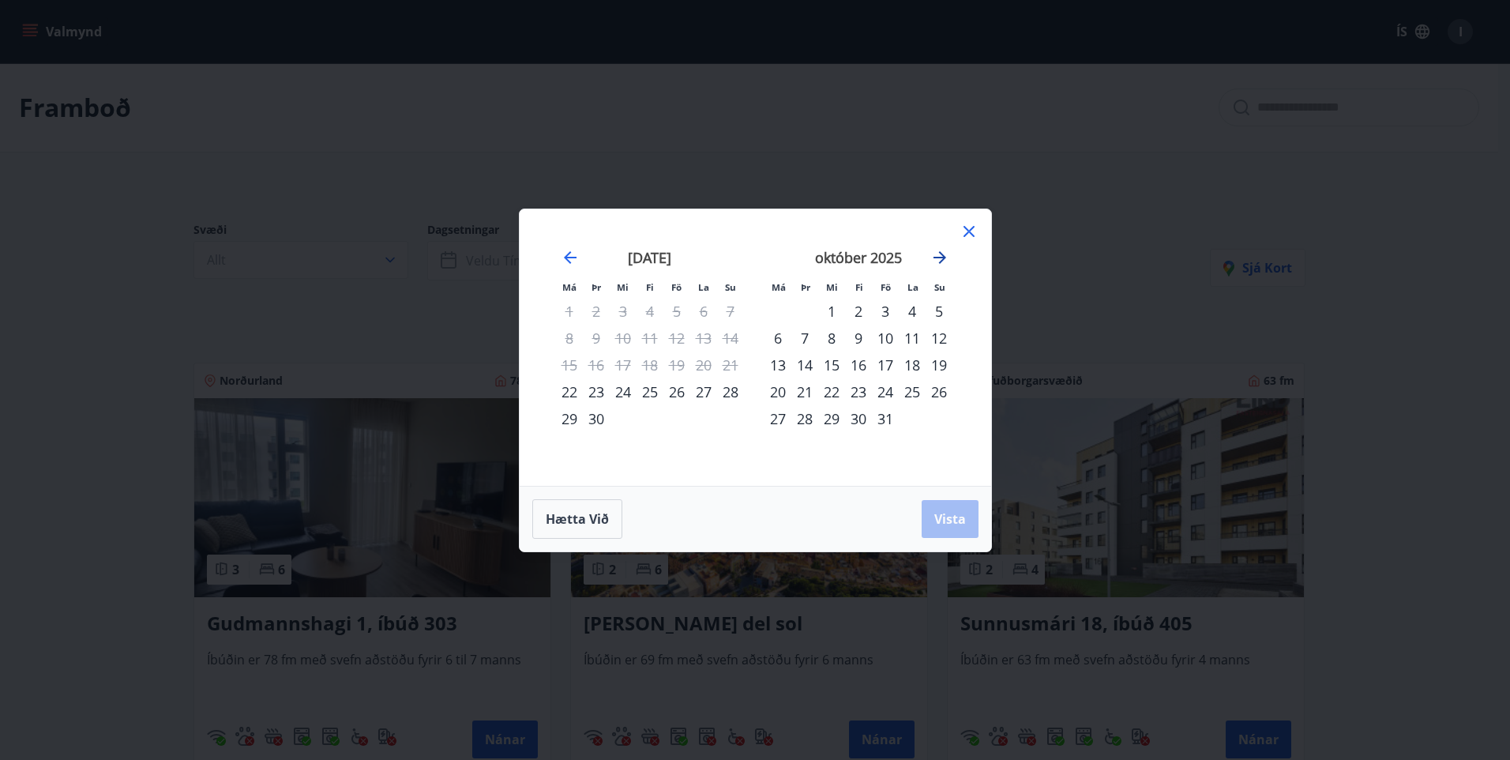
click at [941, 253] on icon "Move forward to switch to the next month." at bounding box center [940, 257] width 13 height 13
click at [645, 307] on div "2" at bounding box center [650, 311] width 27 height 27
click at [729, 309] on div "5" at bounding box center [730, 311] width 27 height 27
click at [946, 518] on span "Vista" at bounding box center [951, 518] width 32 height 17
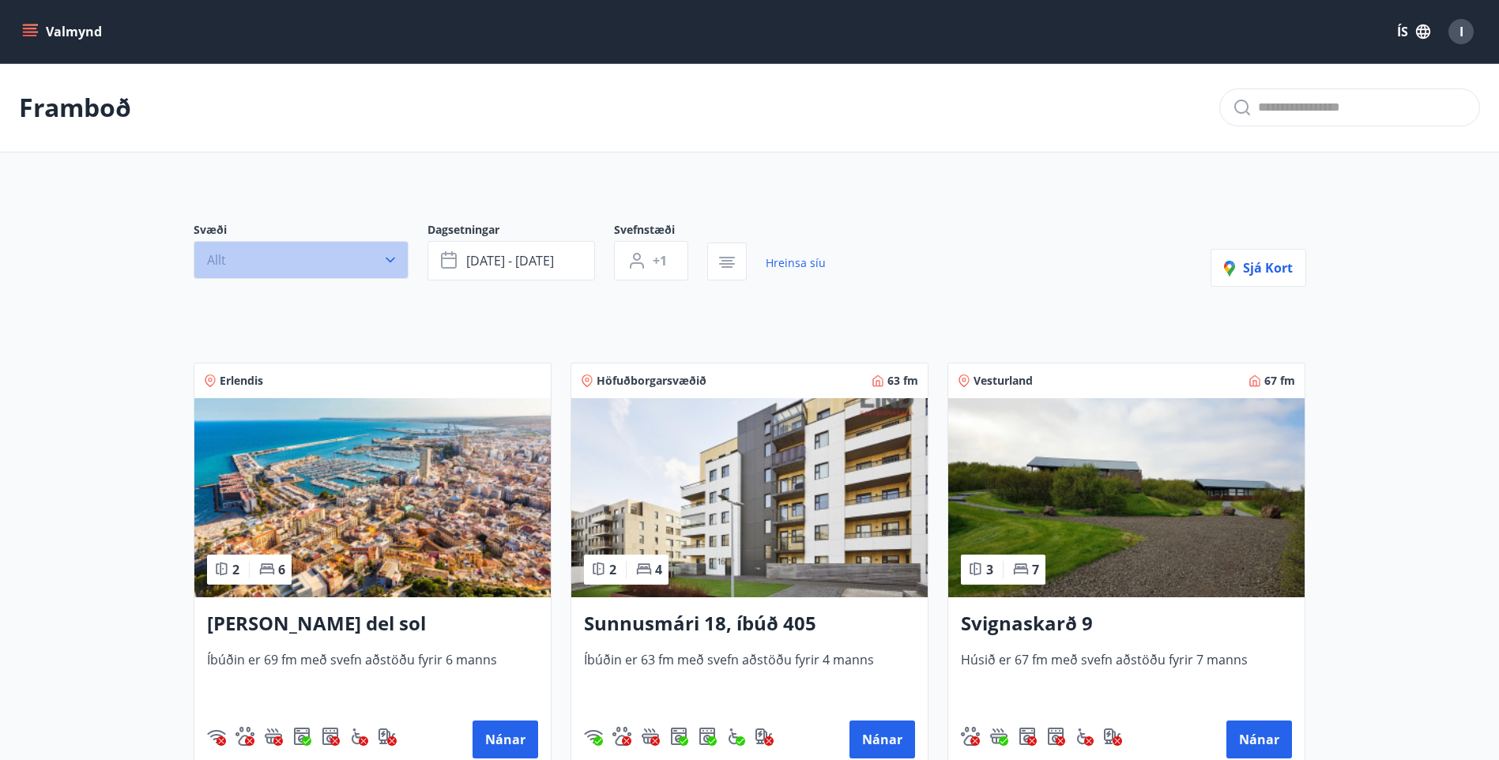
click at [391, 254] on icon "button" at bounding box center [390, 260] width 16 height 16
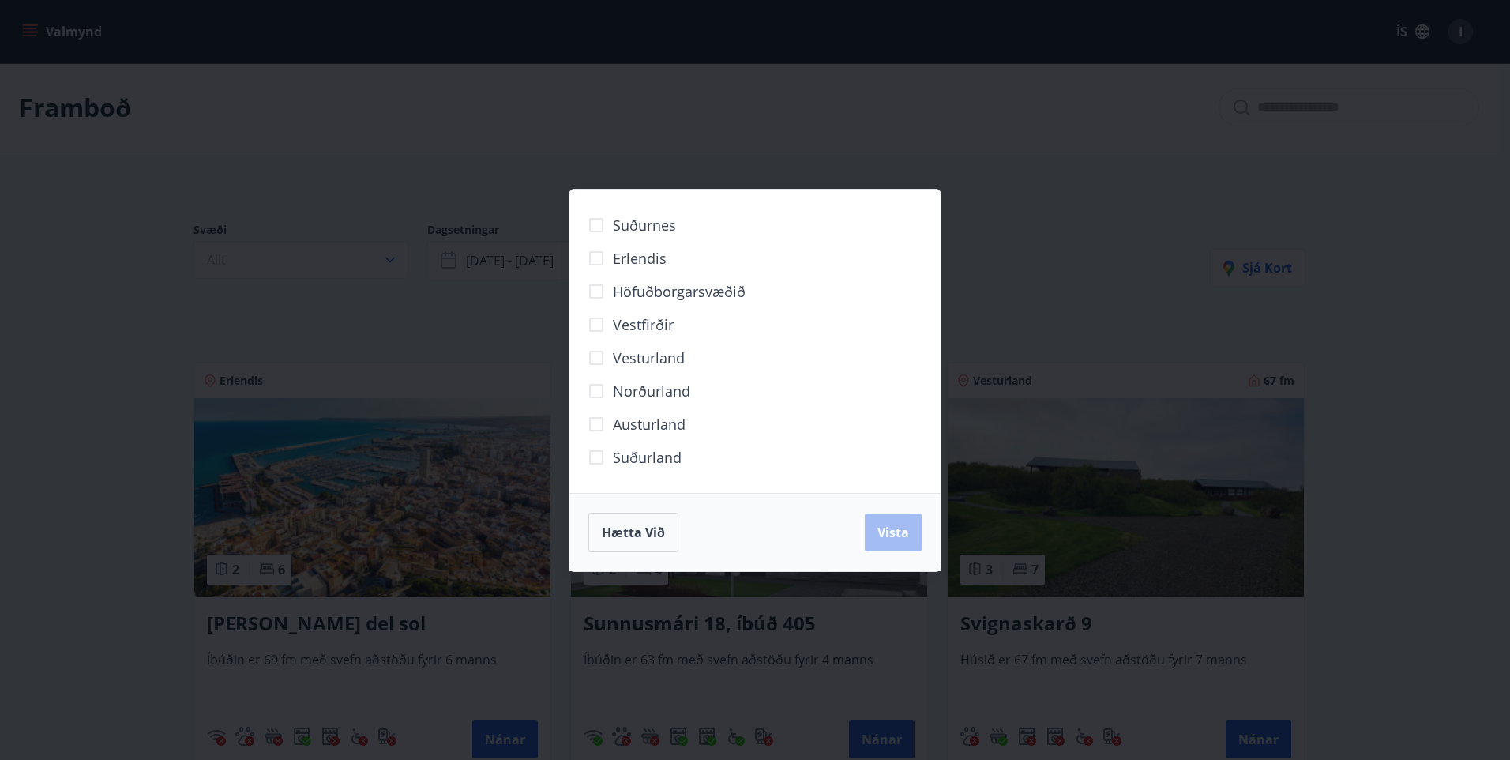
click at [1038, 172] on div "Suðurnes Erlendis Höfuðborgarsvæðið Vestfirðir Vesturland Norðurland Austurland…" at bounding box center [755, 380] width 1510 height 760
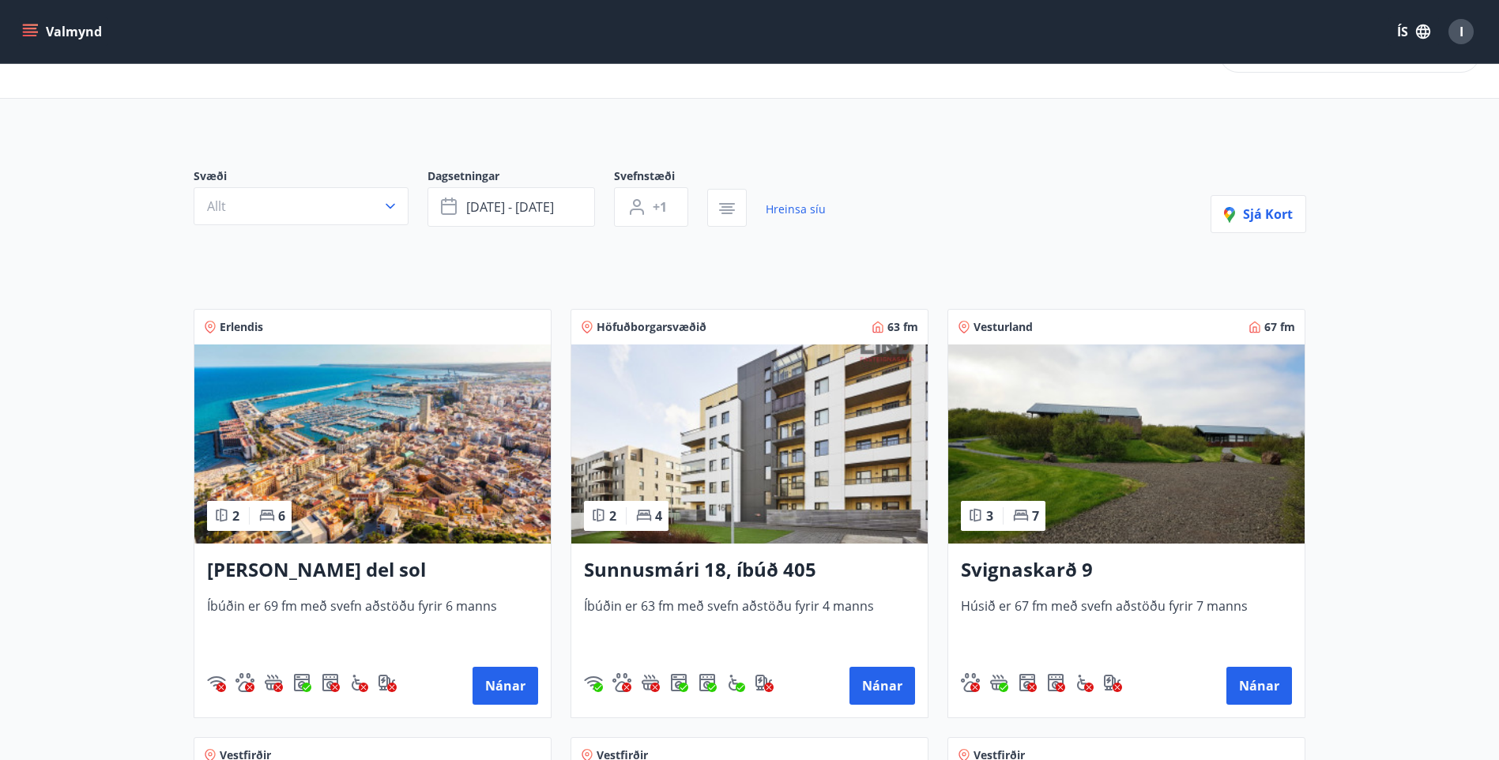
scroll to position [50, 0]
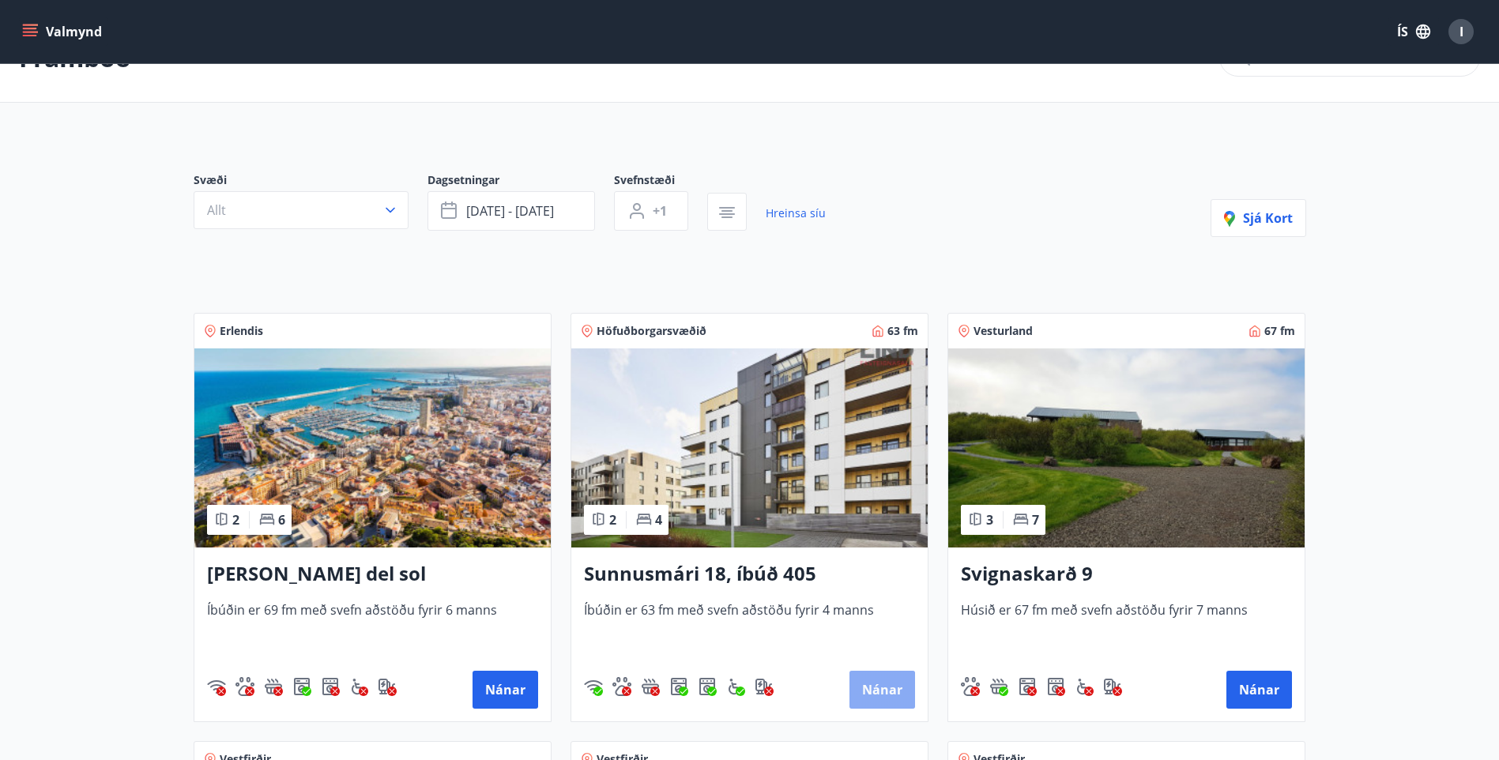
click at [876, 687] on button "Nánar" at bounding box center [882, 690] width 66 height 38
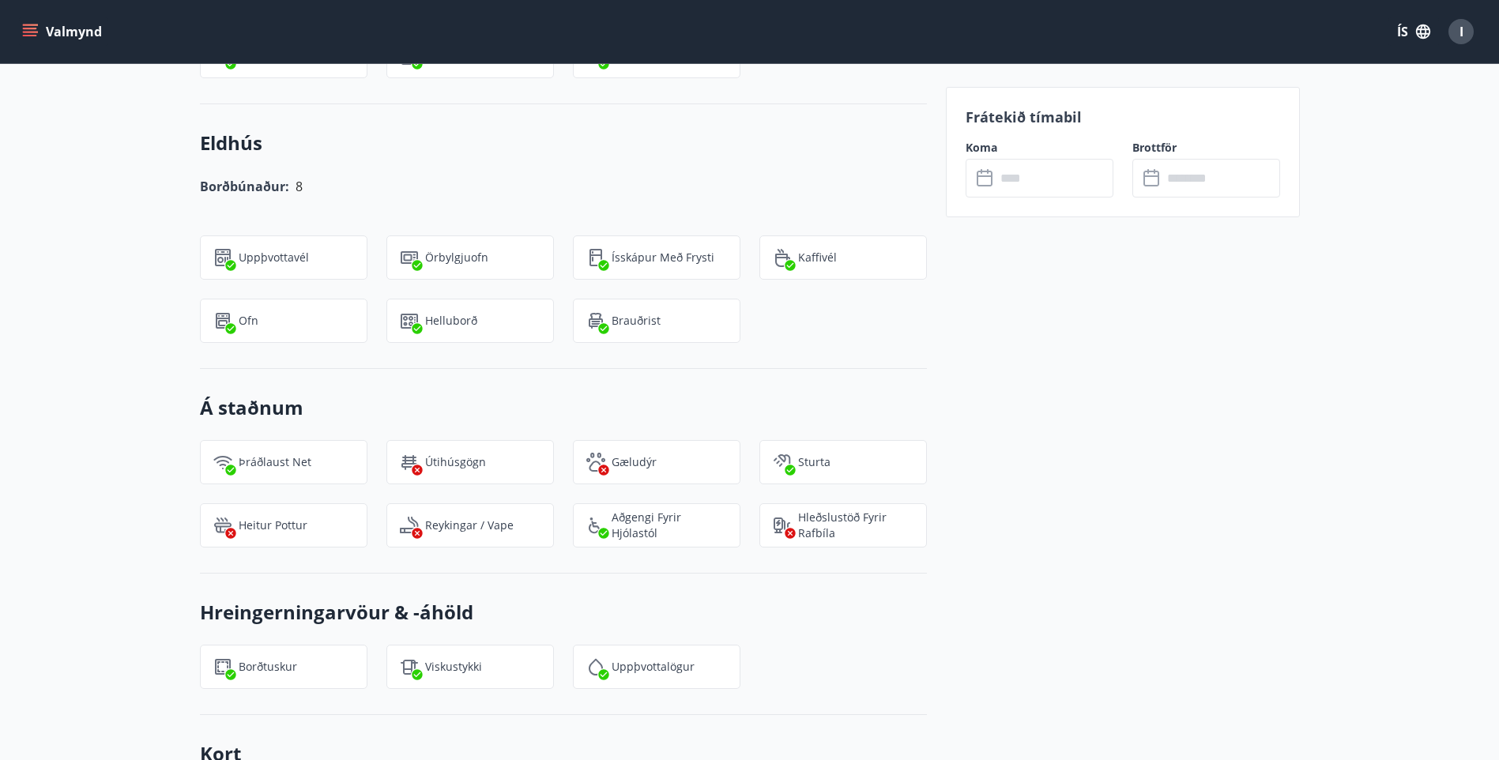
scroll to position [1343, 0]
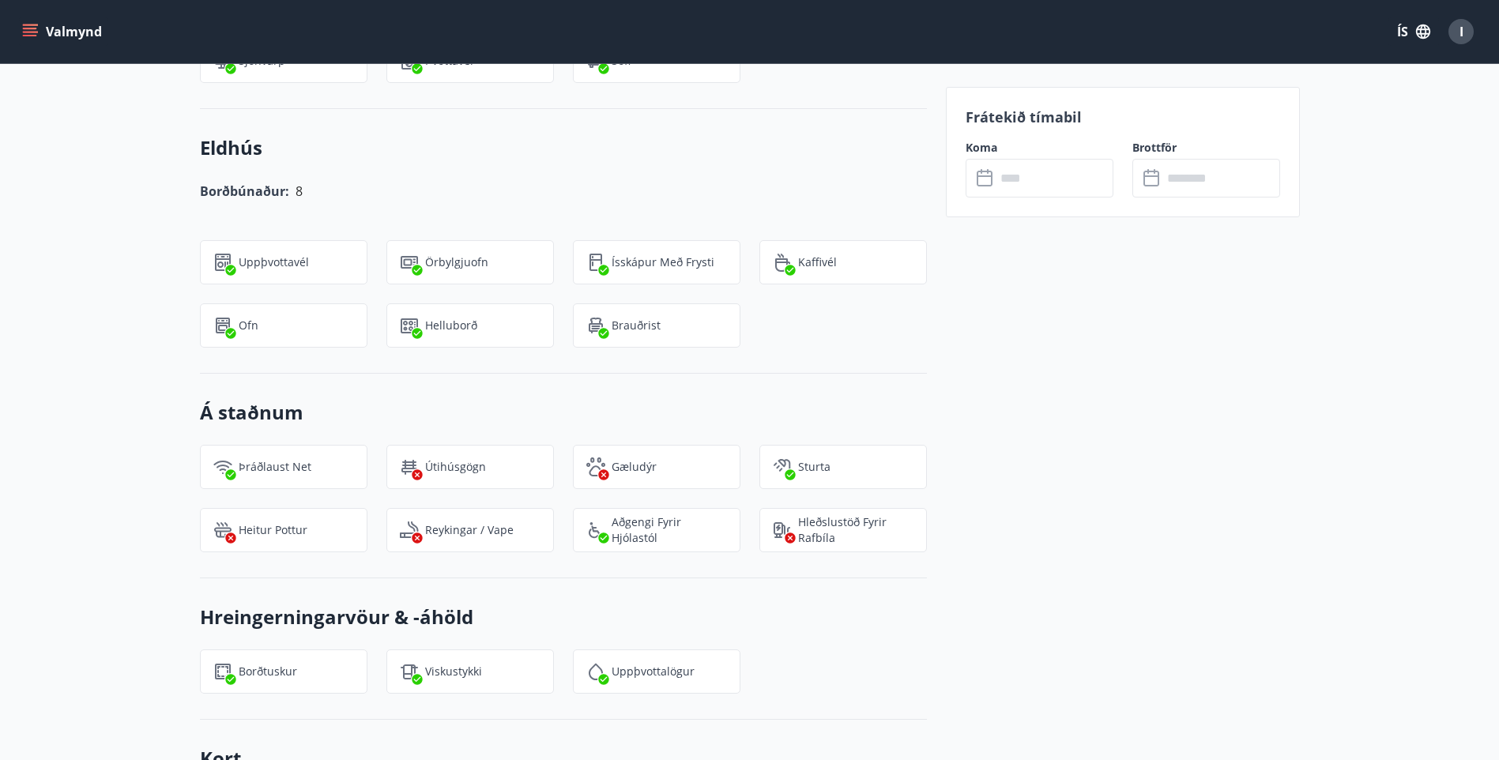
click at [983, 175] on icon at bounding box center [985, 178] width 19 height 19
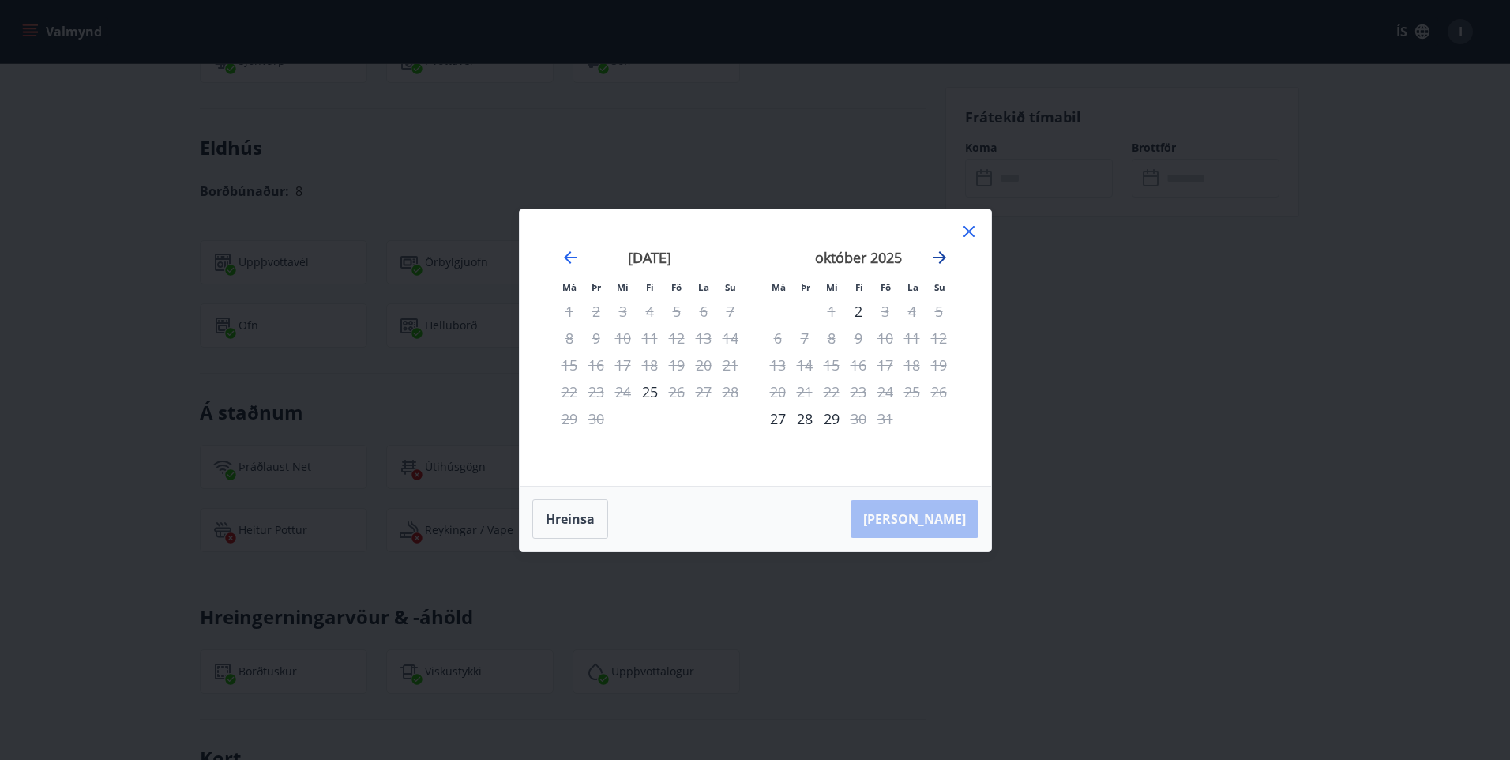
click at [947, 254] on icon "Move forward to switch to the next month." at bounding box center [940, 257] width 19 height 19
click at [968, 229] on icon at bounding box center [969, 231] width 11 height 11
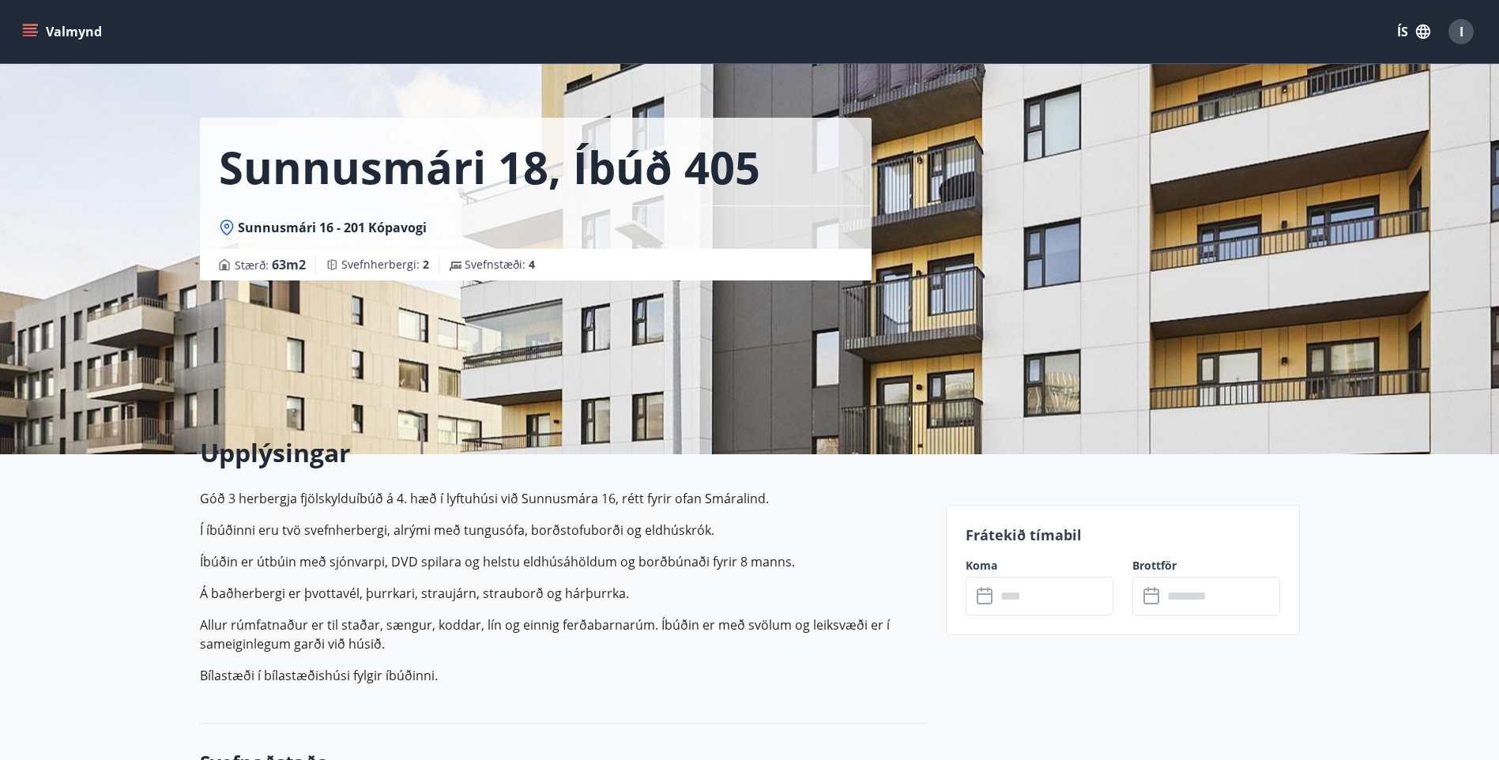
scroll to position [0, 0]
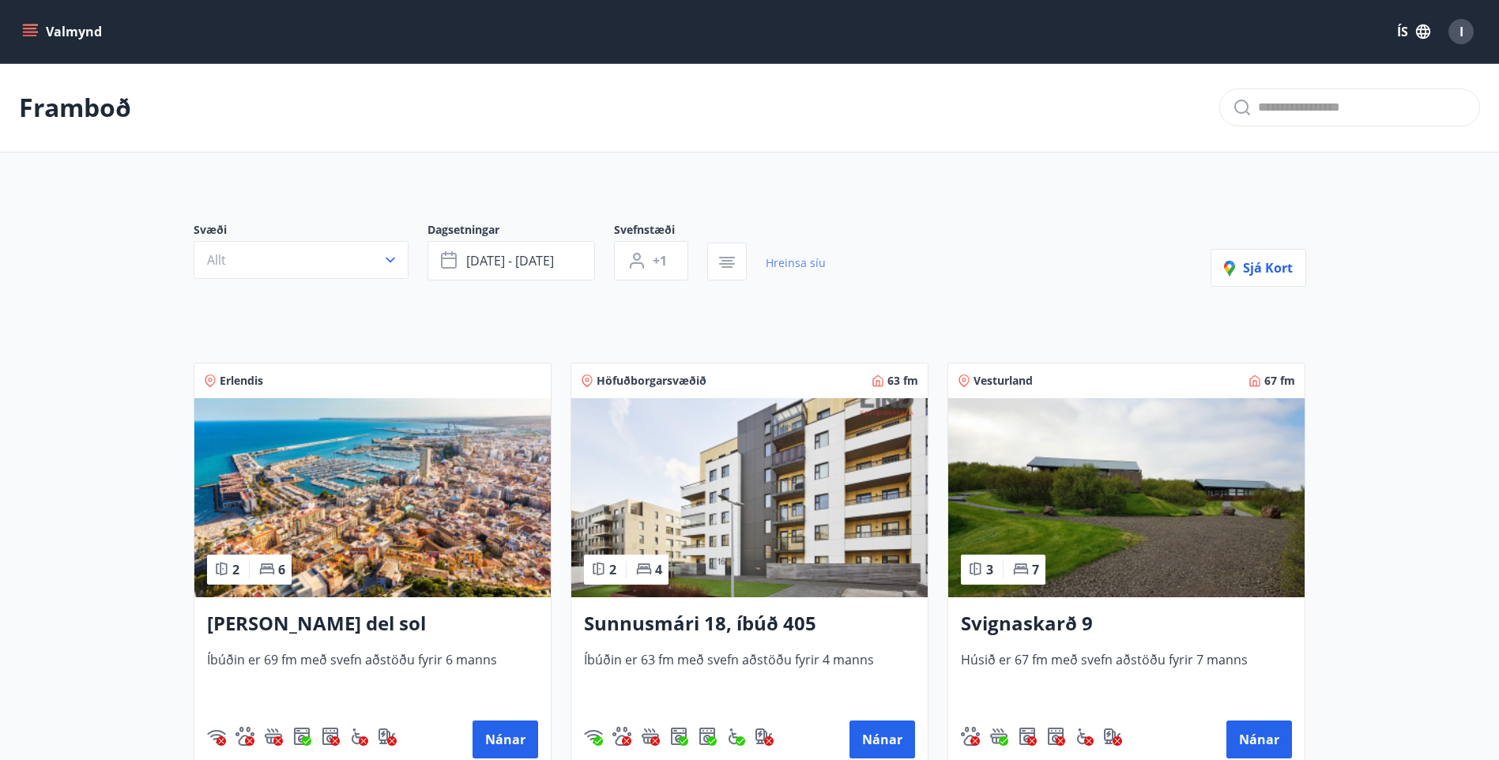
click at [795, 261] on link "Hreinsa síu" at bounding box center [795, 263] width 60 height 35
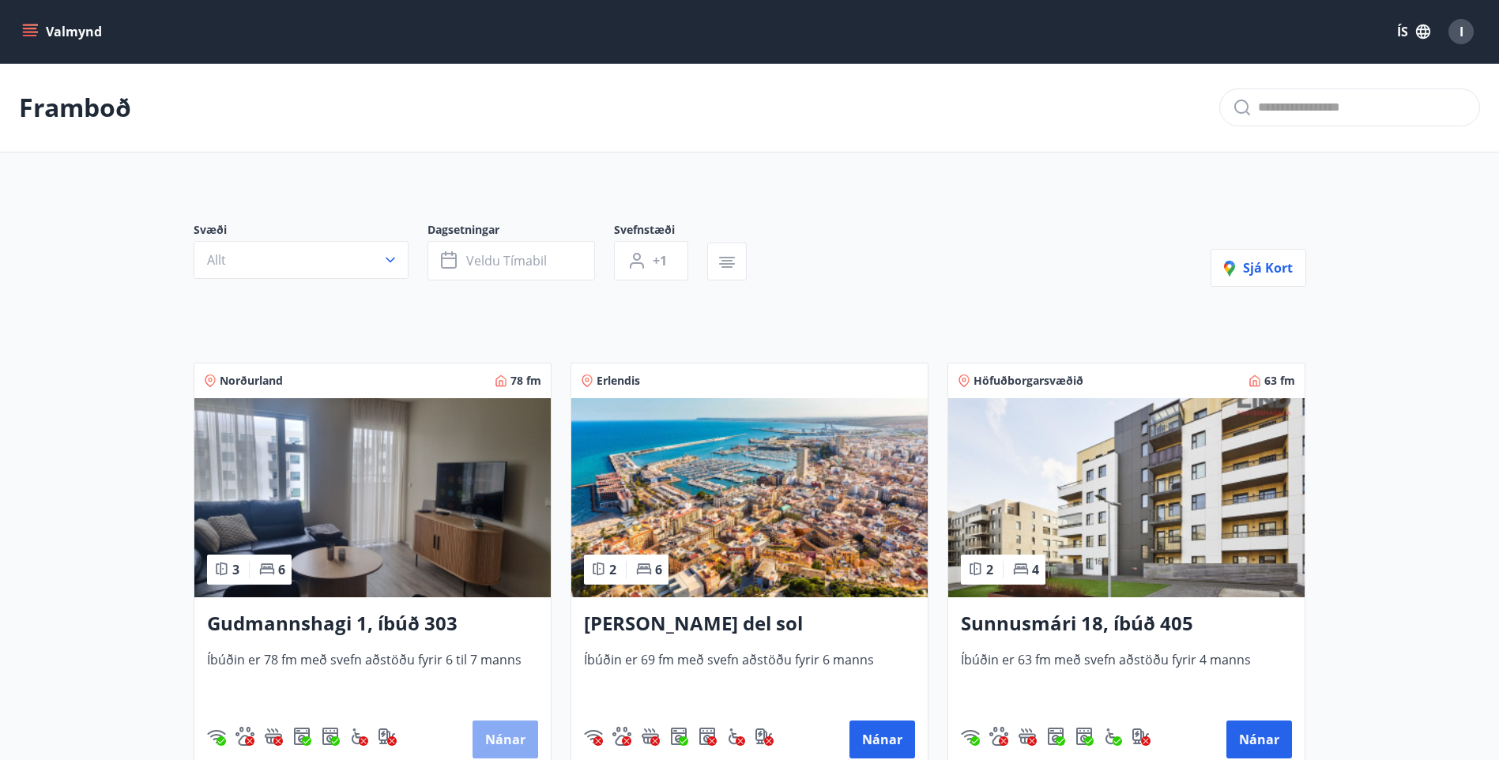
click at [508, 731] on button "Nánar" at bounding box center [505, 739] width 66 height 38
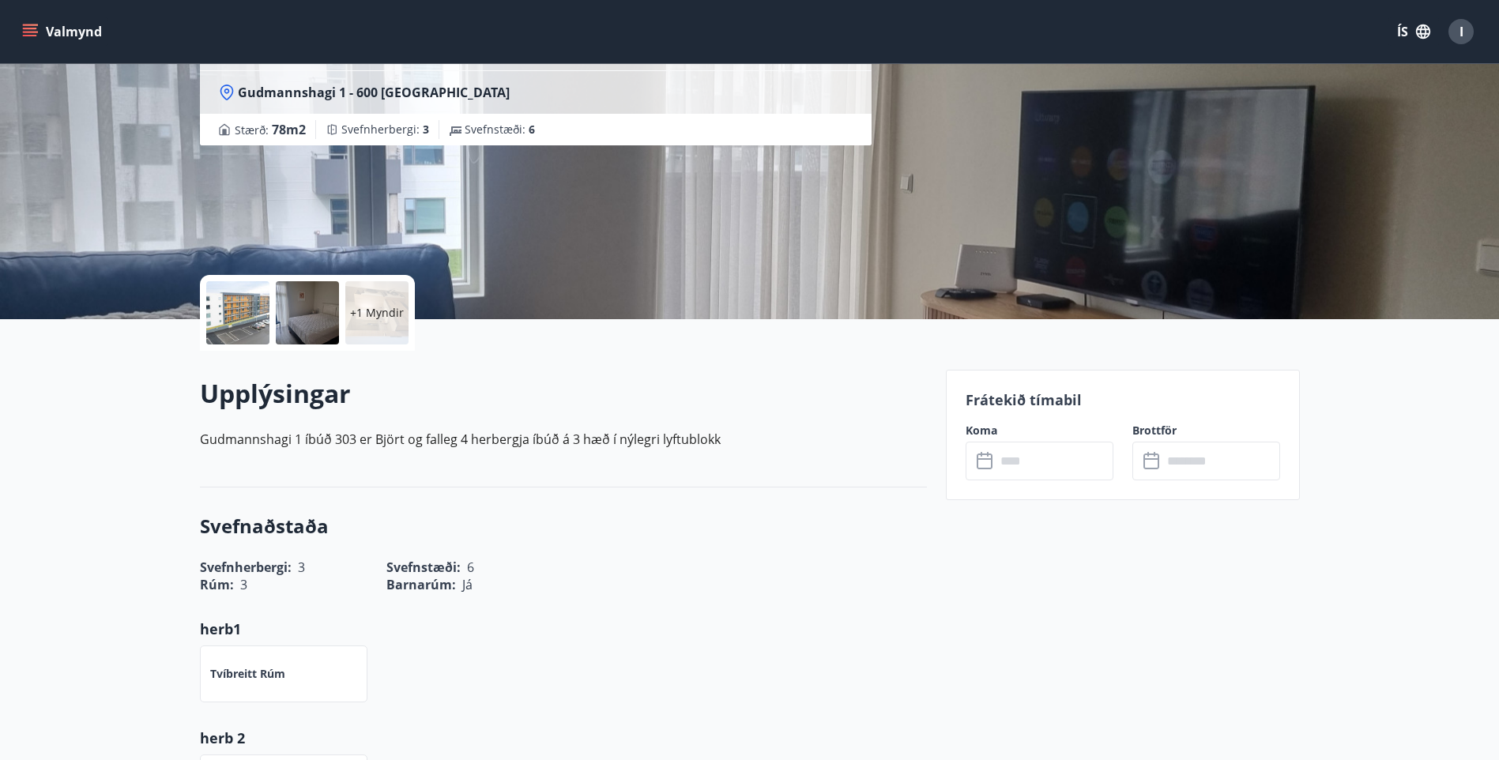
scroll to position [237, 0]
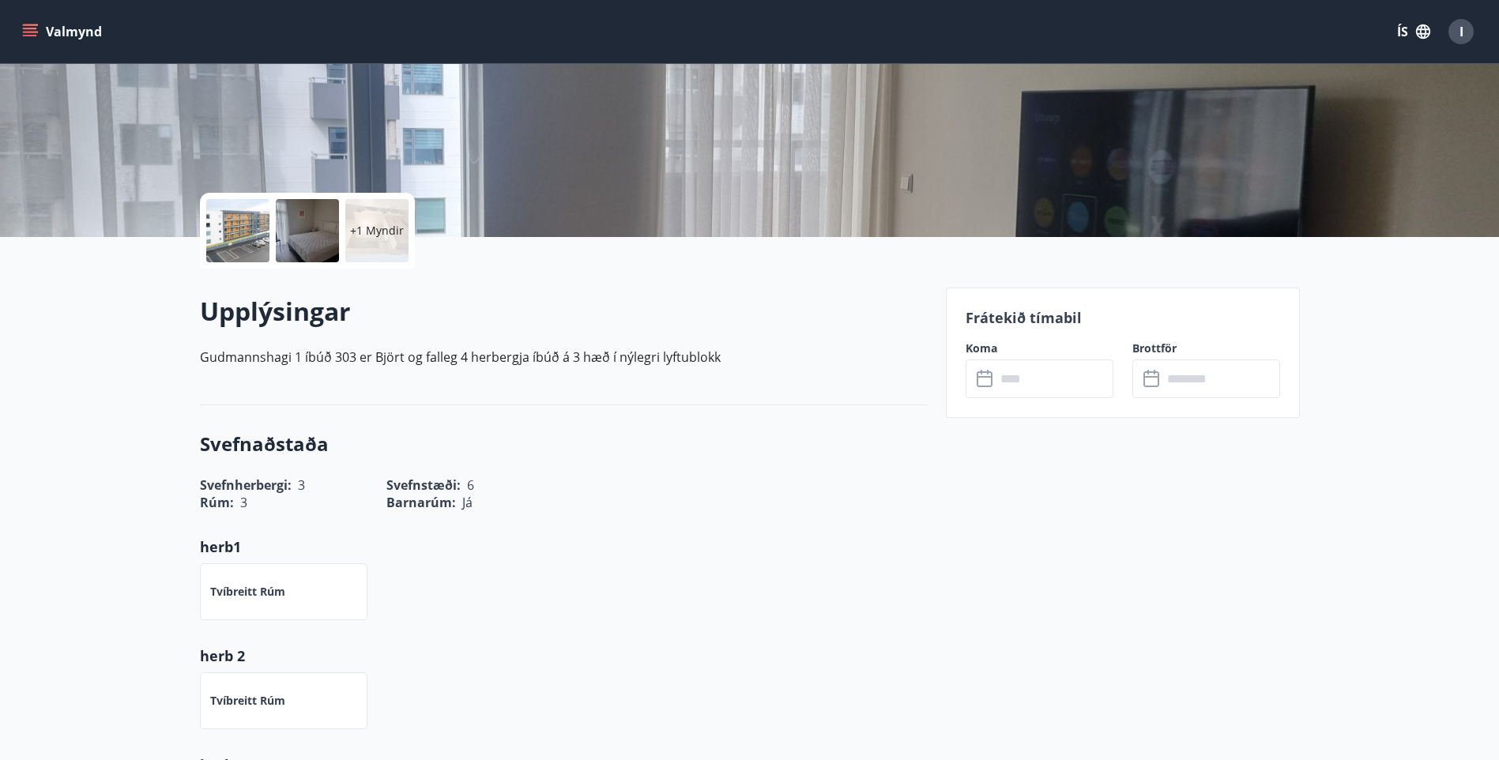
click at [981, 378] on icon at bounding box center [985, 379] width 19 height 19
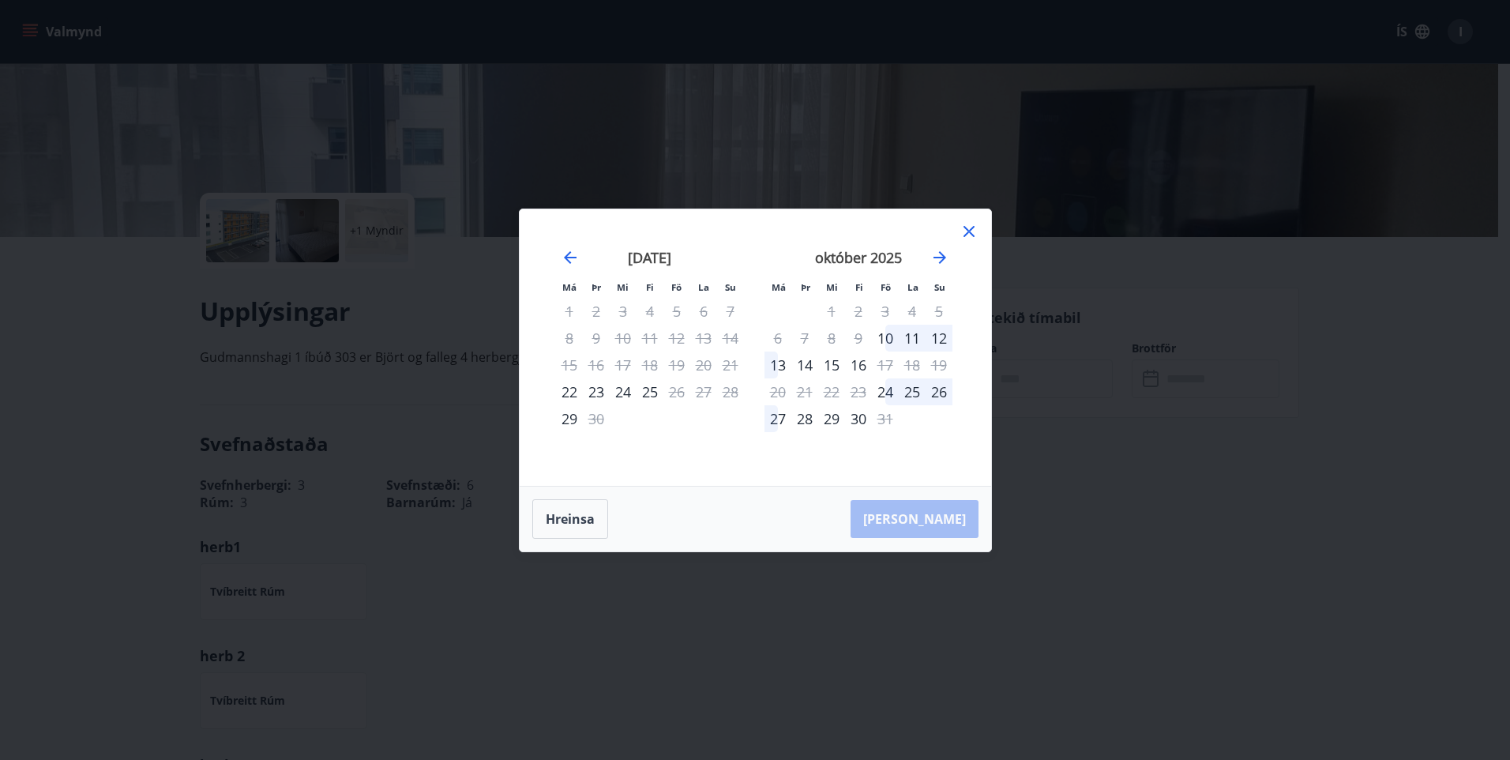
click at [966, 234] on icon at bounding box center [969, 231] width 11 height 11
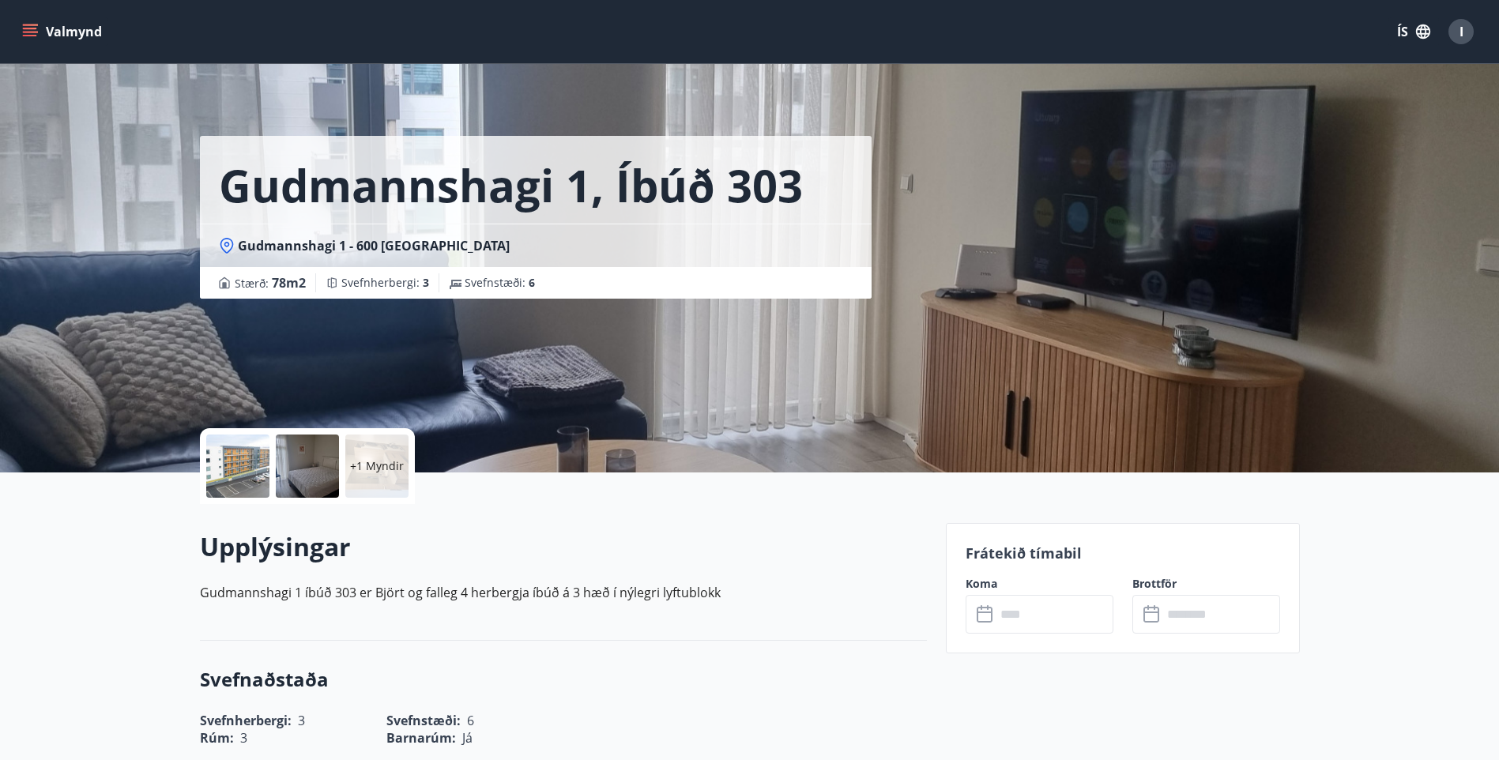
scroll to position [0, 0]
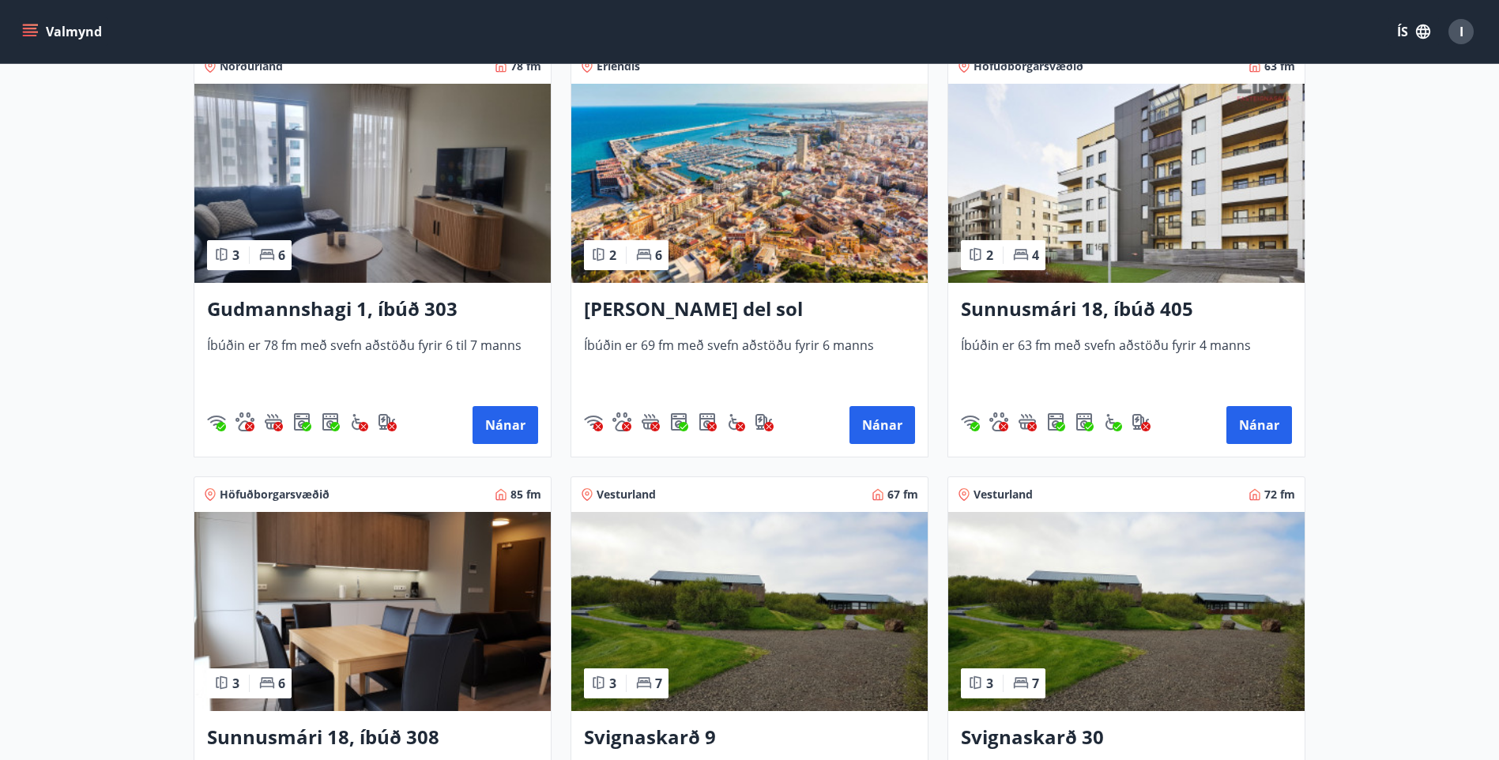
scroll to position [316, 0]
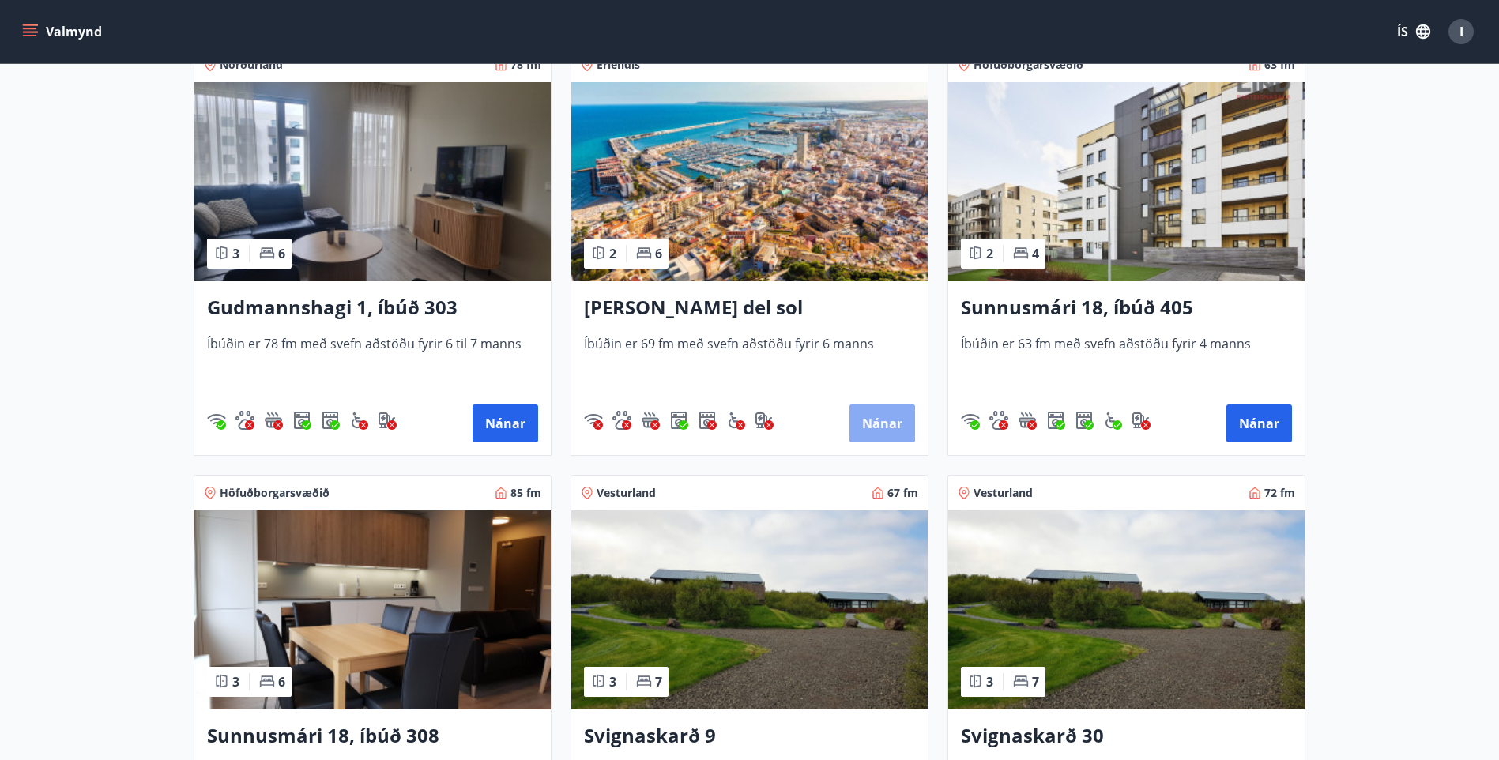
click at [874, 411] on button "Nánar" at bounding box center [882, 423] width 66 height 38
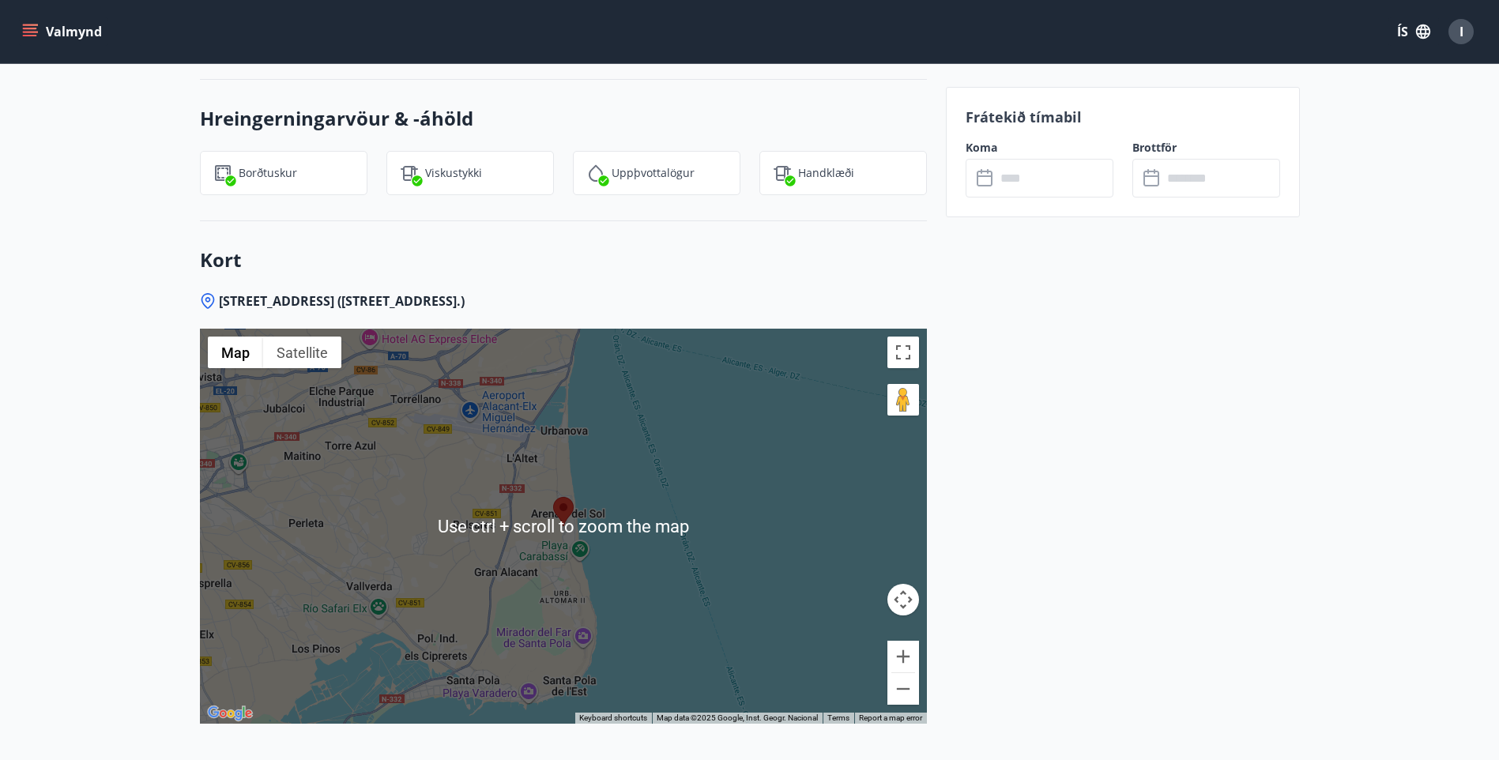
scroll to position [2528, 0]
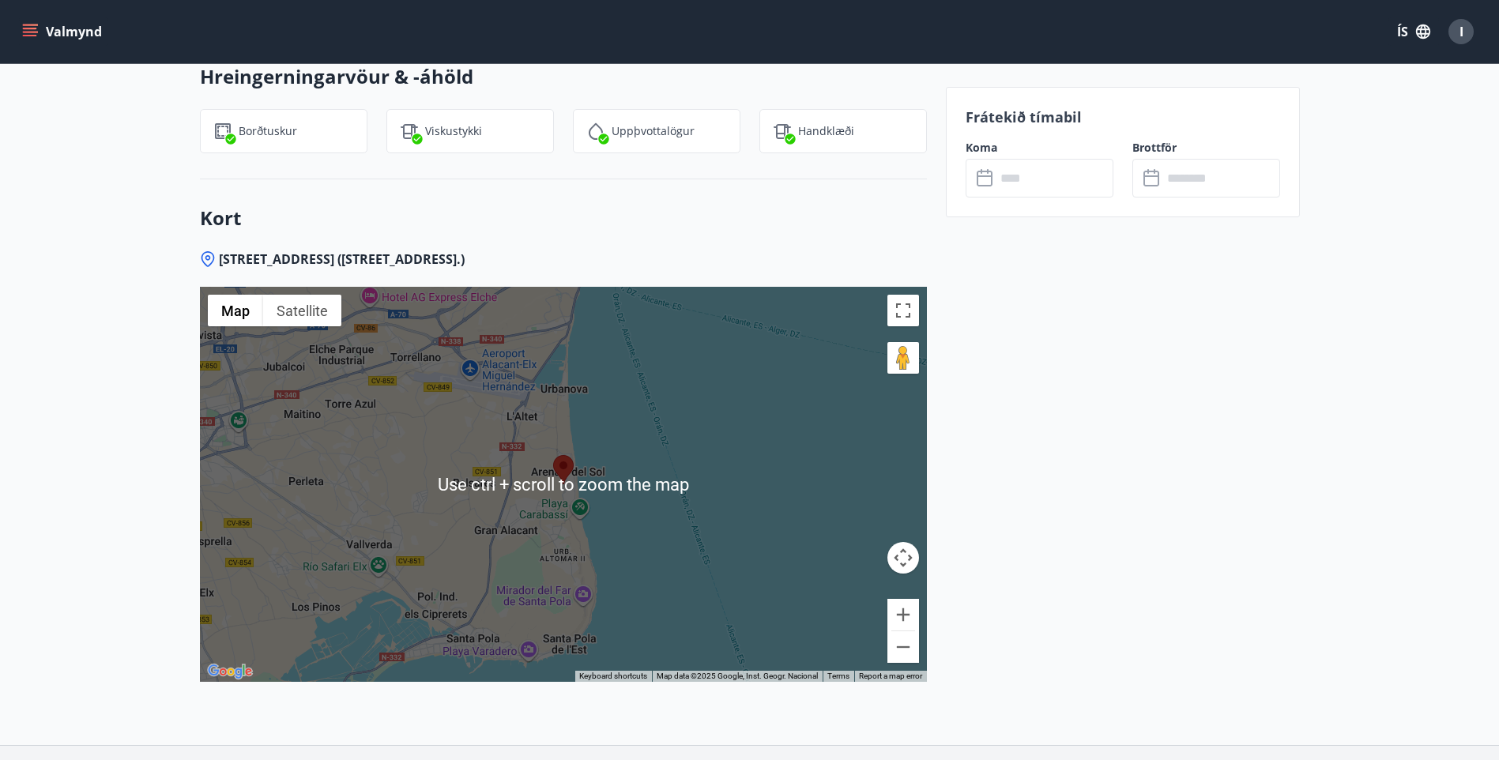
click at [453, 475] on div at bounding box center [563, 484] width 727 height 395
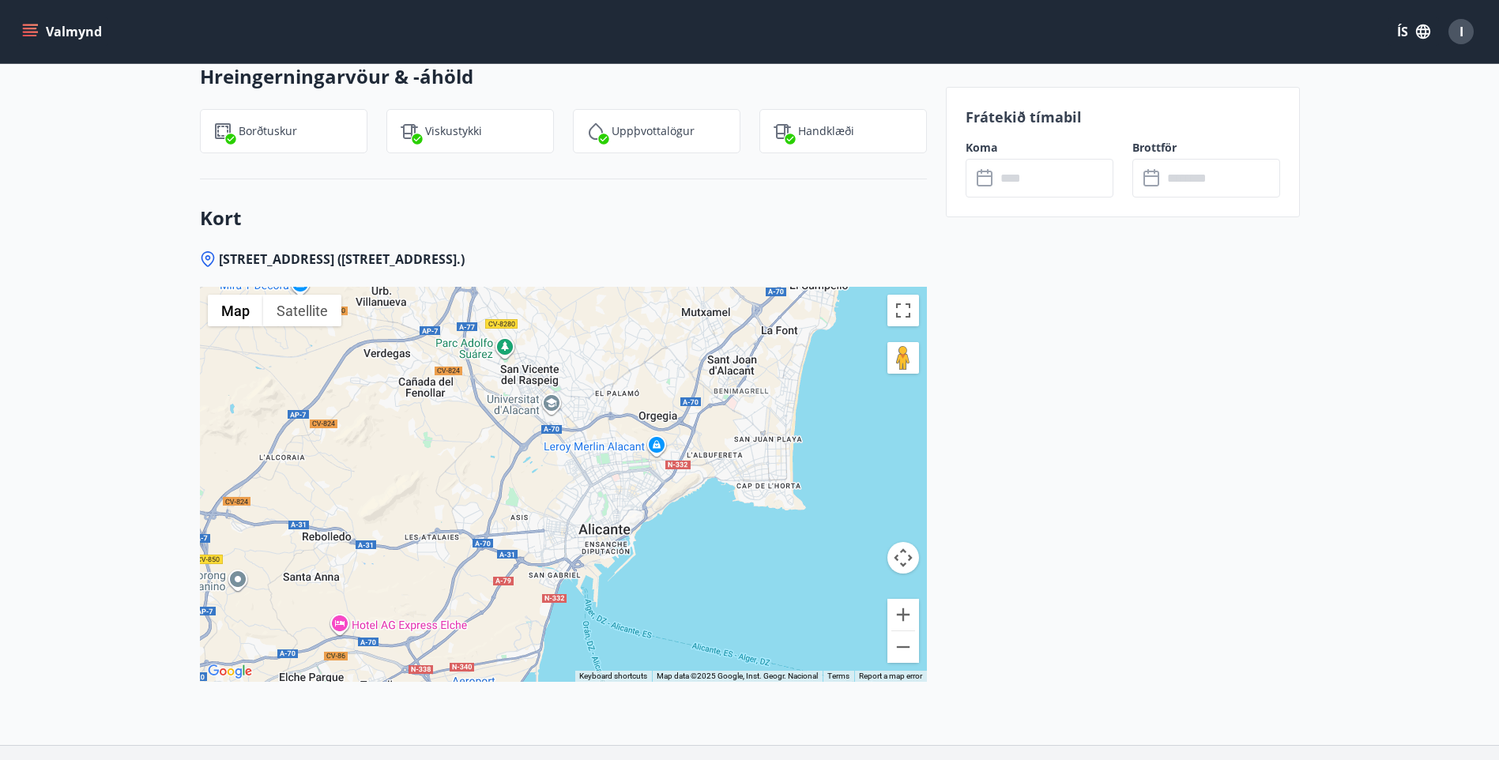
drag, startPoint x: 482, startPoint y: 355, endPoint x: 453, endPoint y: 684, distance: 330.7
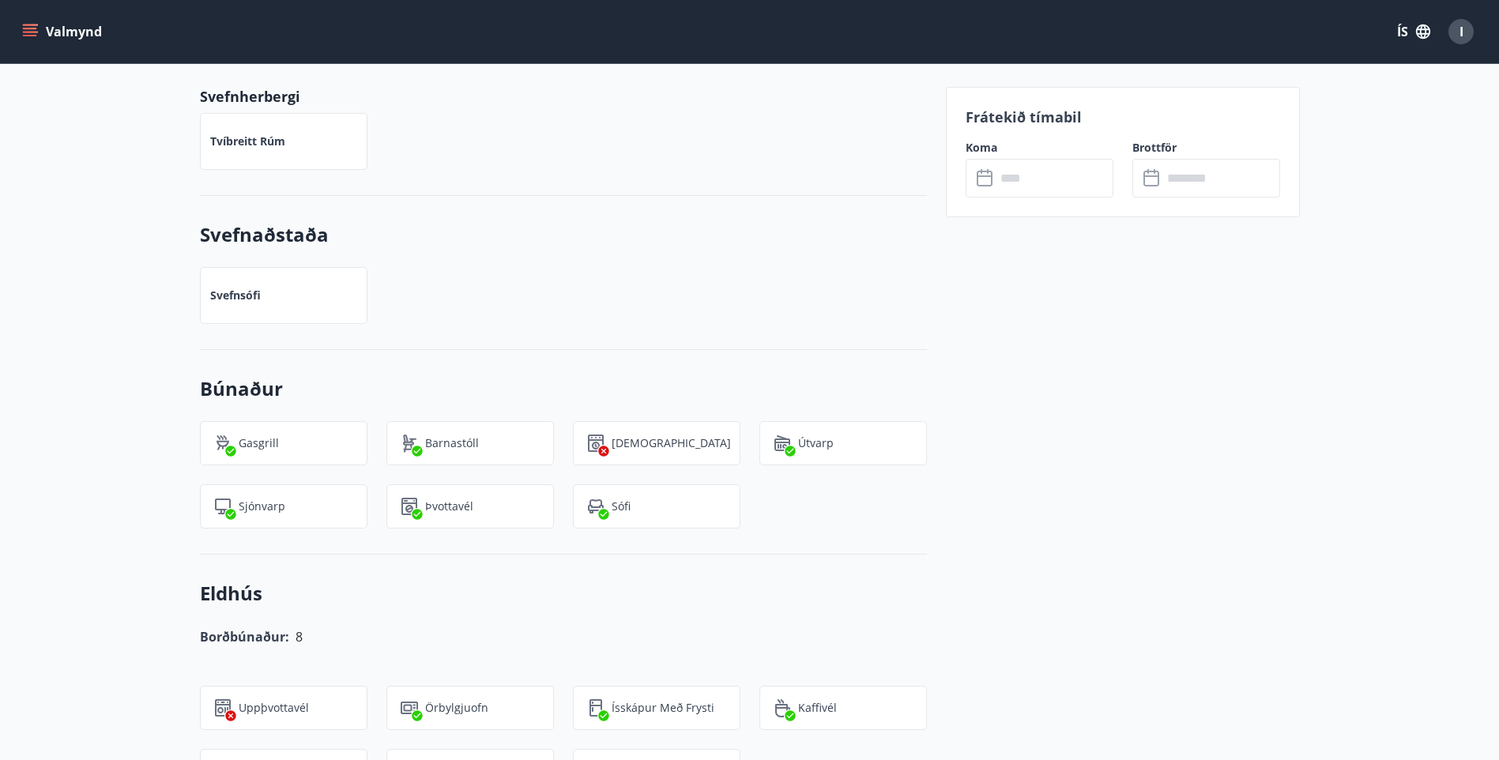
scroll to position [1501, 0]
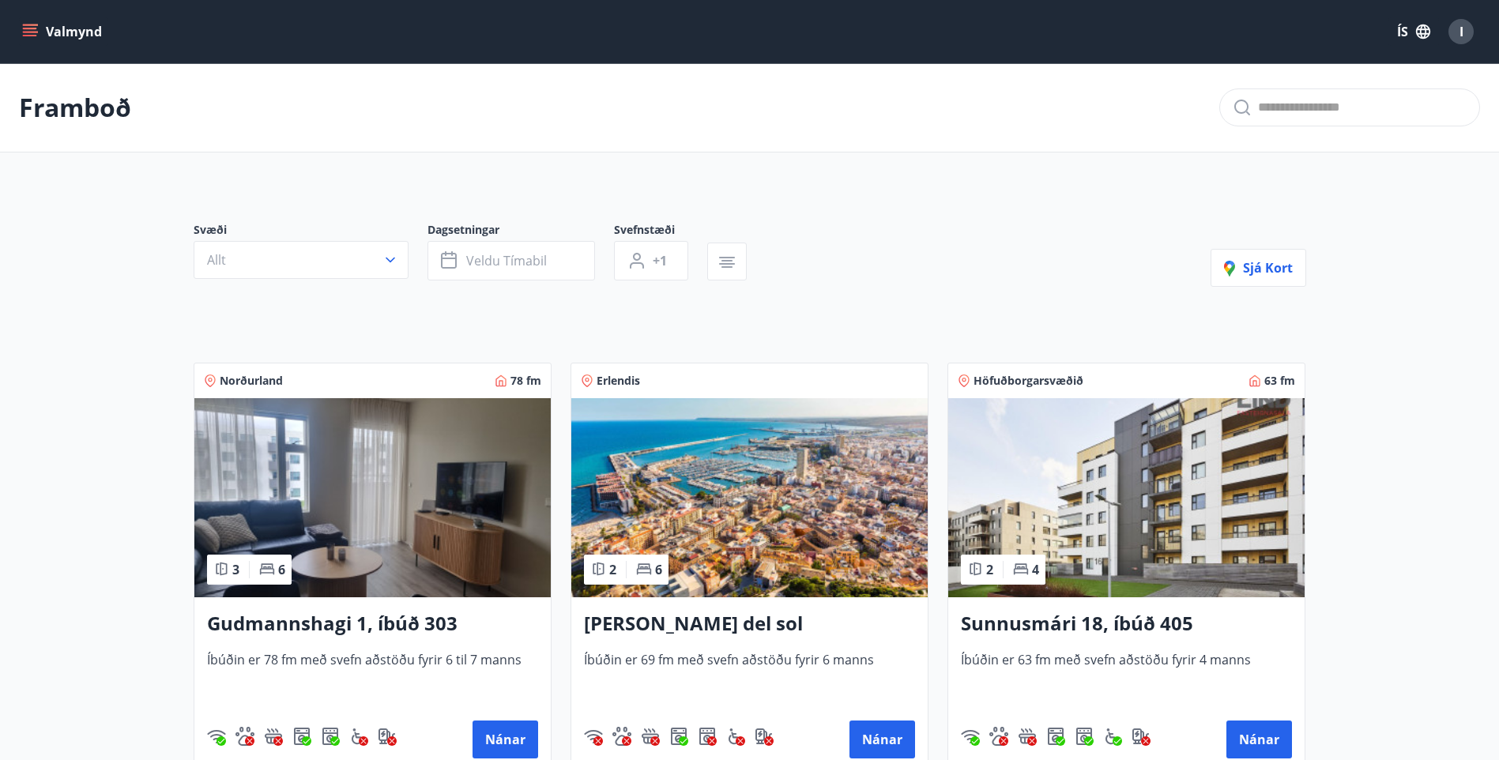
scroll to position [2361, 0]
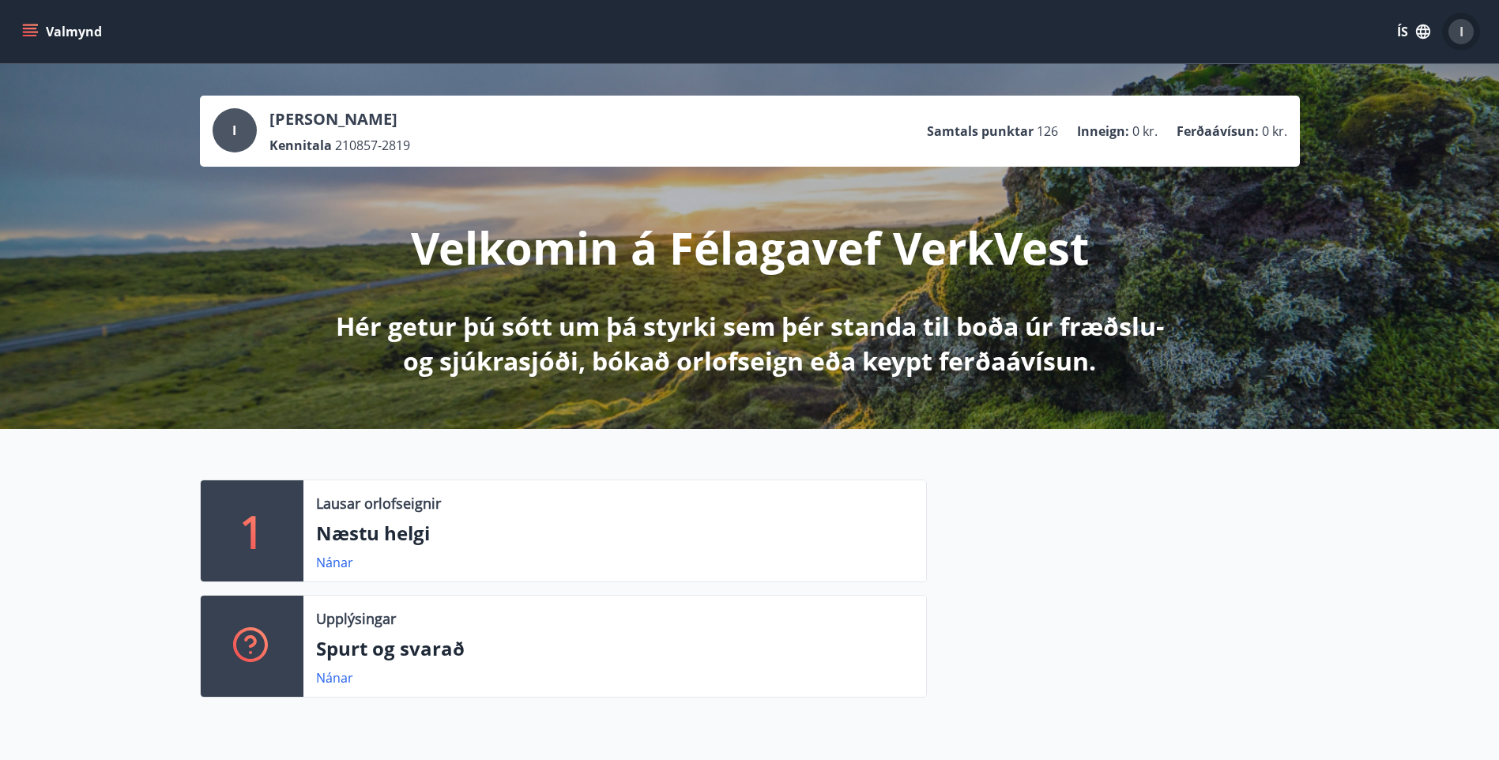
click at [1461, 29] on span "I" at bounding box center [1461, 31] width 4 height 17
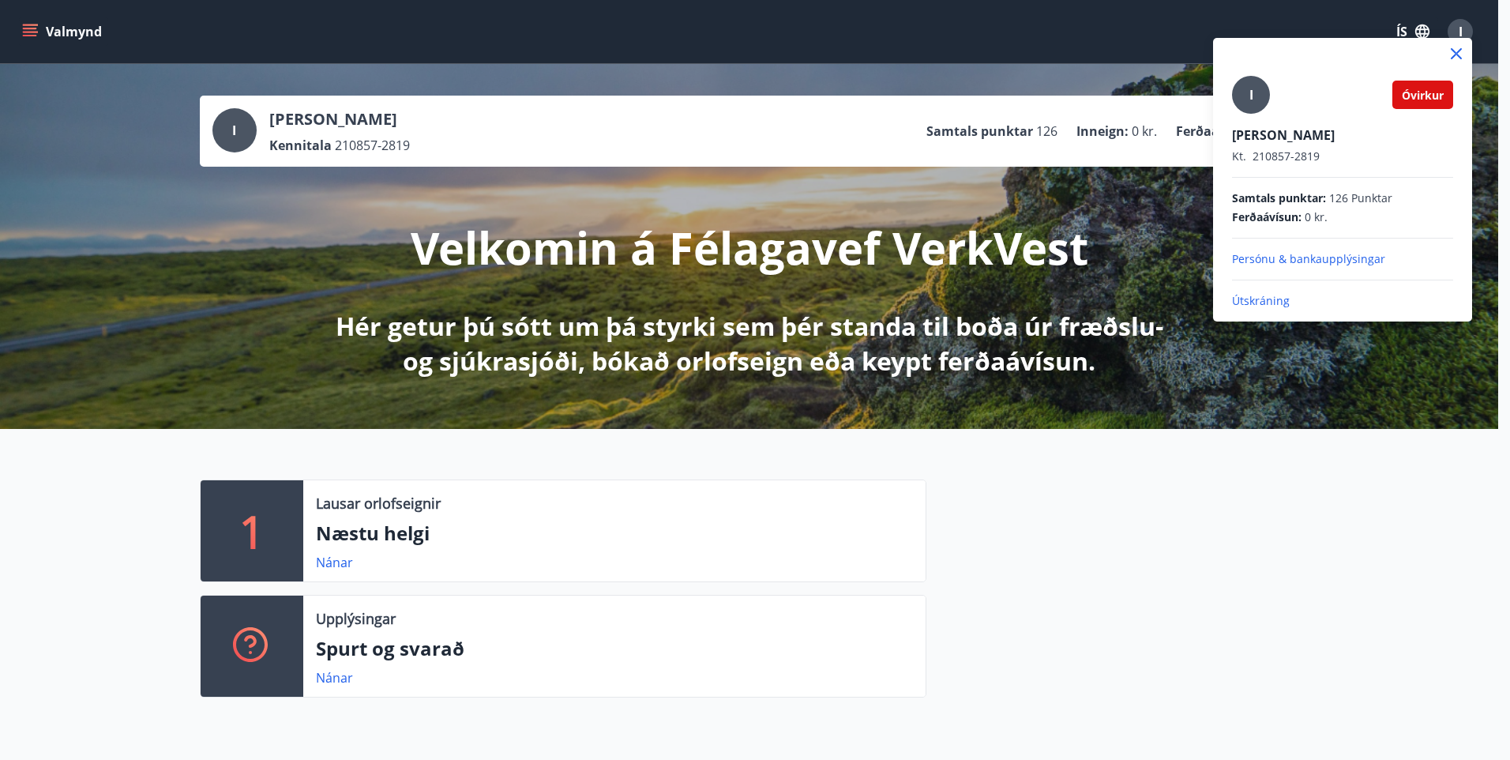
click at [1243, 295] on p "Útskráning" at bounding box center [1342, 301] width 221 height 16
